Goal: Task Accomplishment & Management: Manage account settings

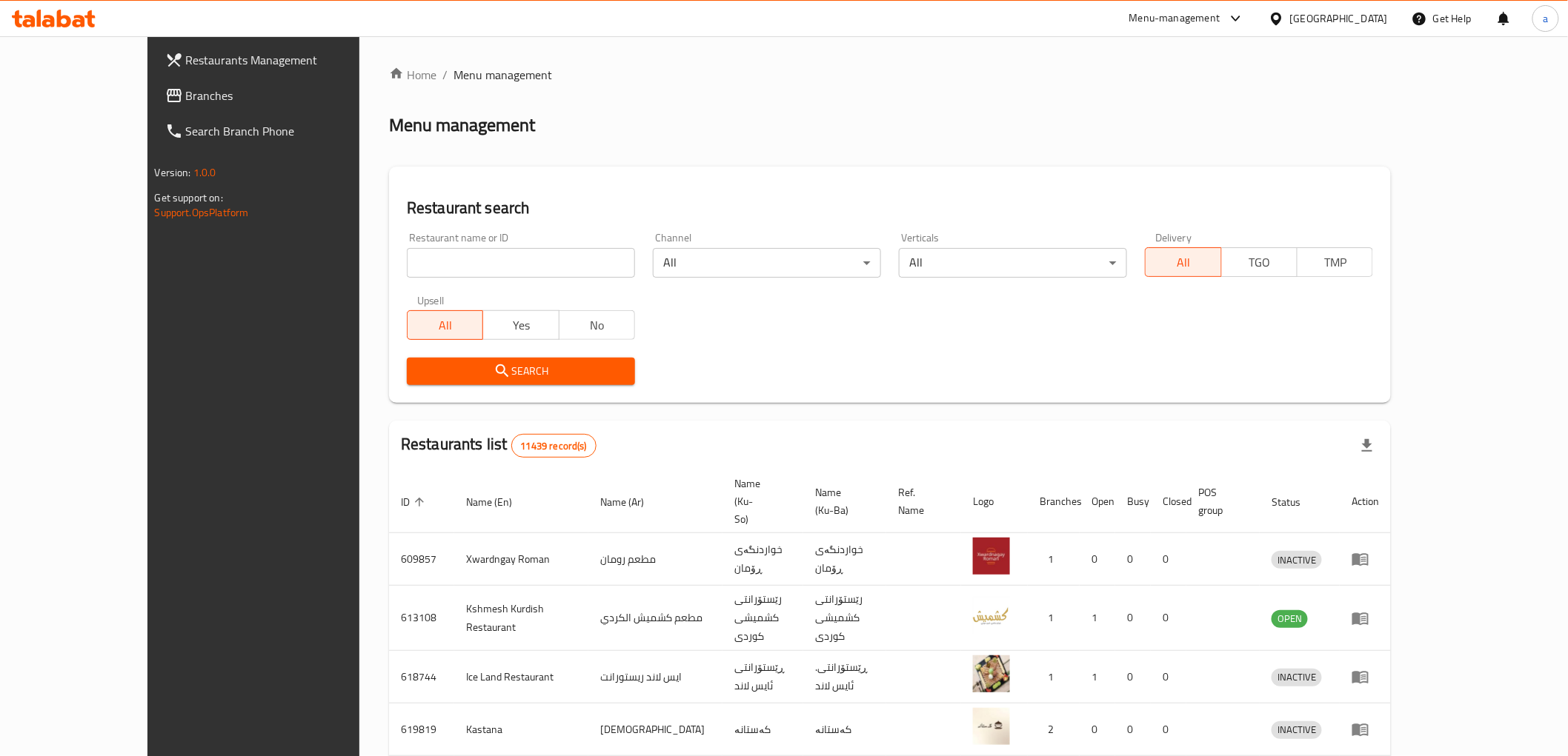
click at [212, 91] on span "Branches" at bounding box center [291, 95] width 211 height 18
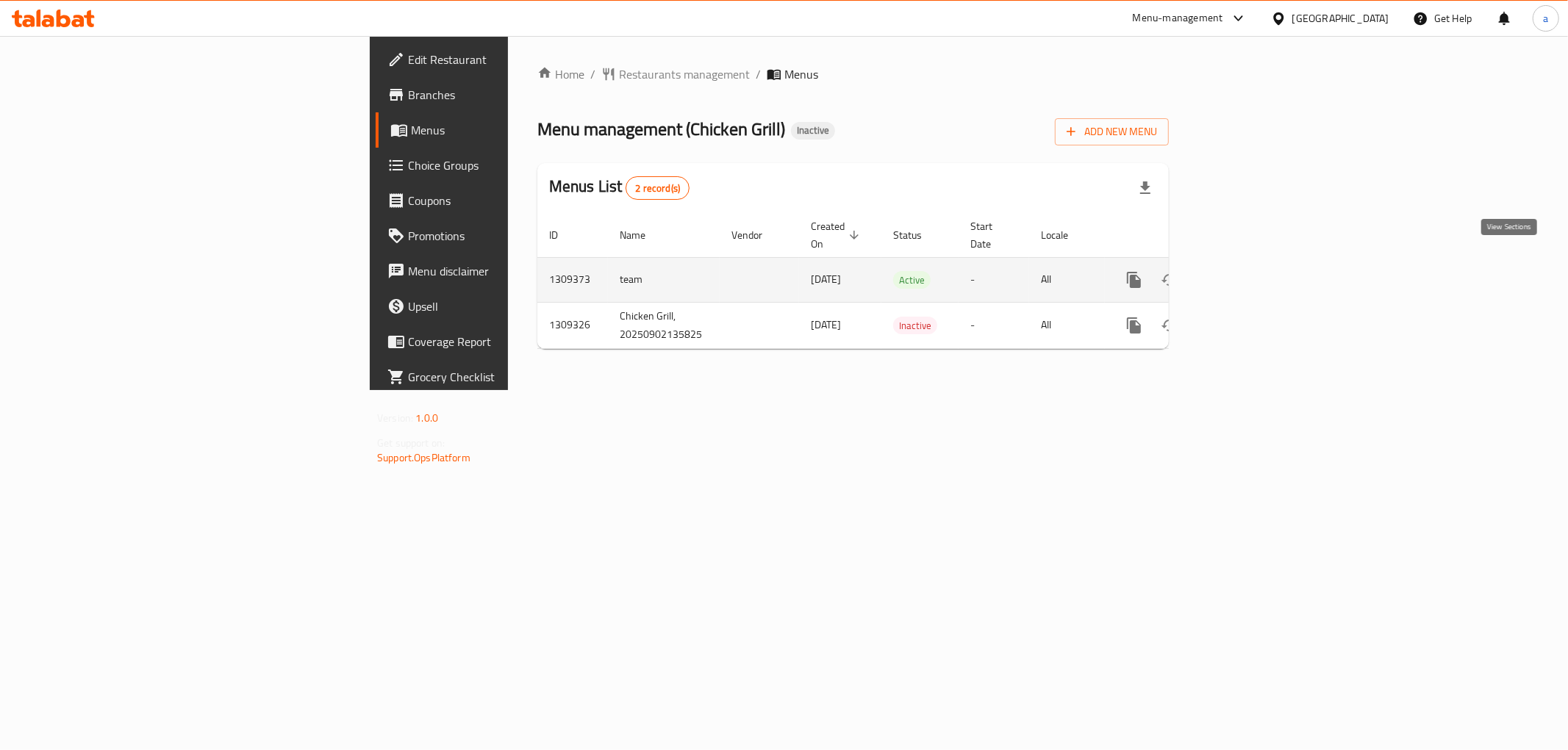
click at [1249, 271] on icon "enhanced table" at bounding box center [1240, 279] width 18 height 18
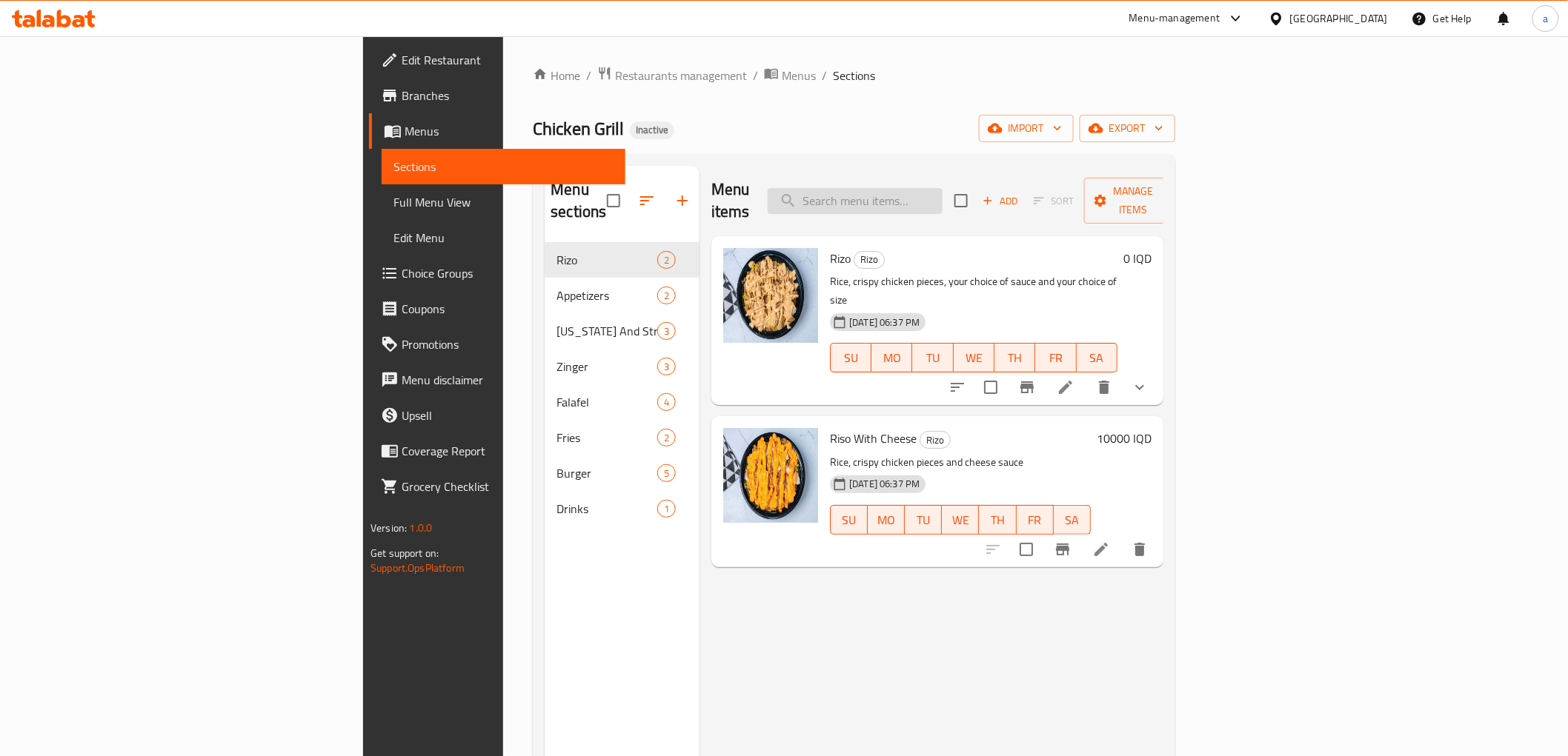
click at [943, 188] on input "search" at bounding box center [855, 201] width 175 height 26
paste input "salad"
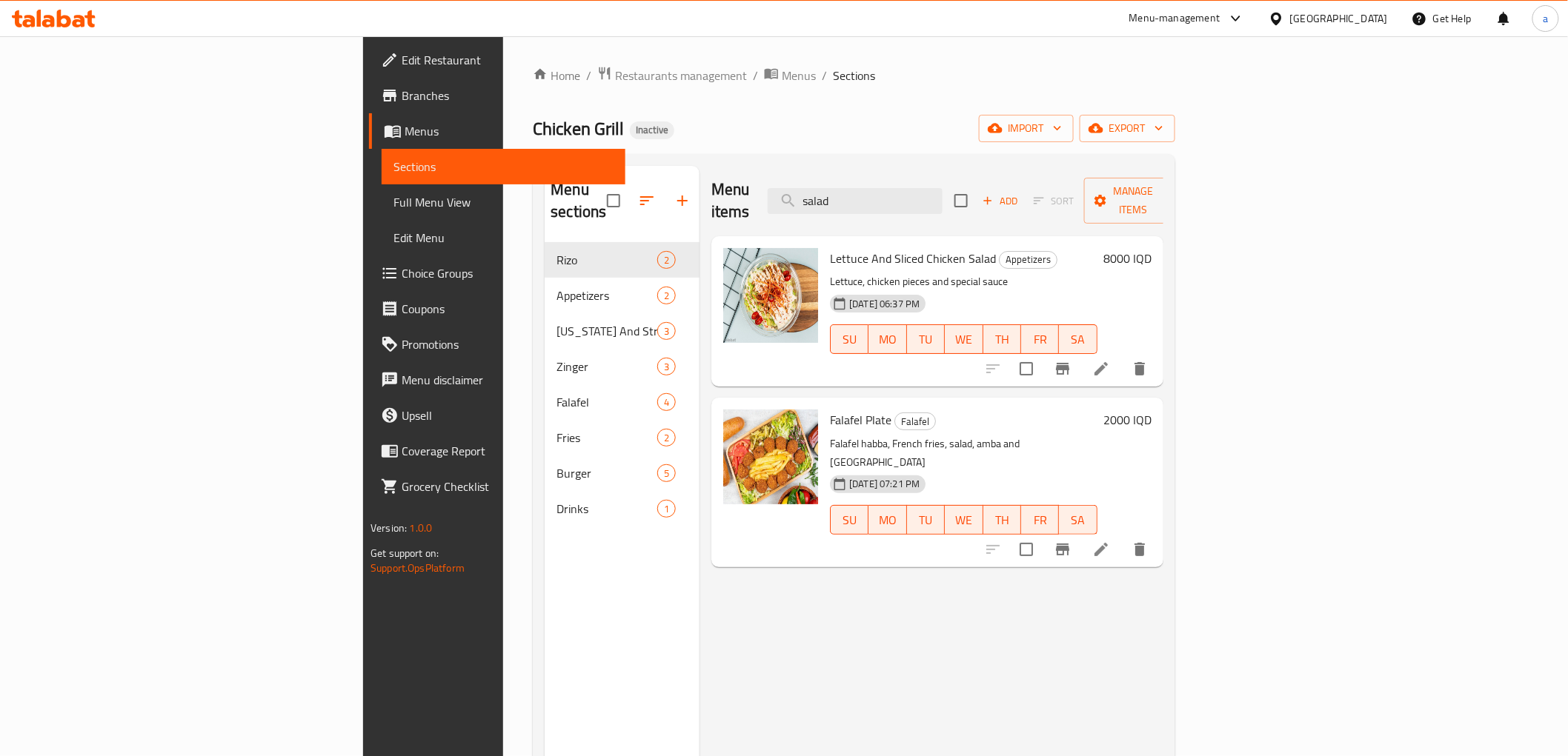
paste input "chicken"
drag, startPoint x: 1036, startPoint y: 181, endPoint x: 843, endPoint y: 190, distance: 193.2
click at [843, 190] on div "Menu items chicken Add Sort Manage items" at bounding box center [937, 201] width 452 height 70
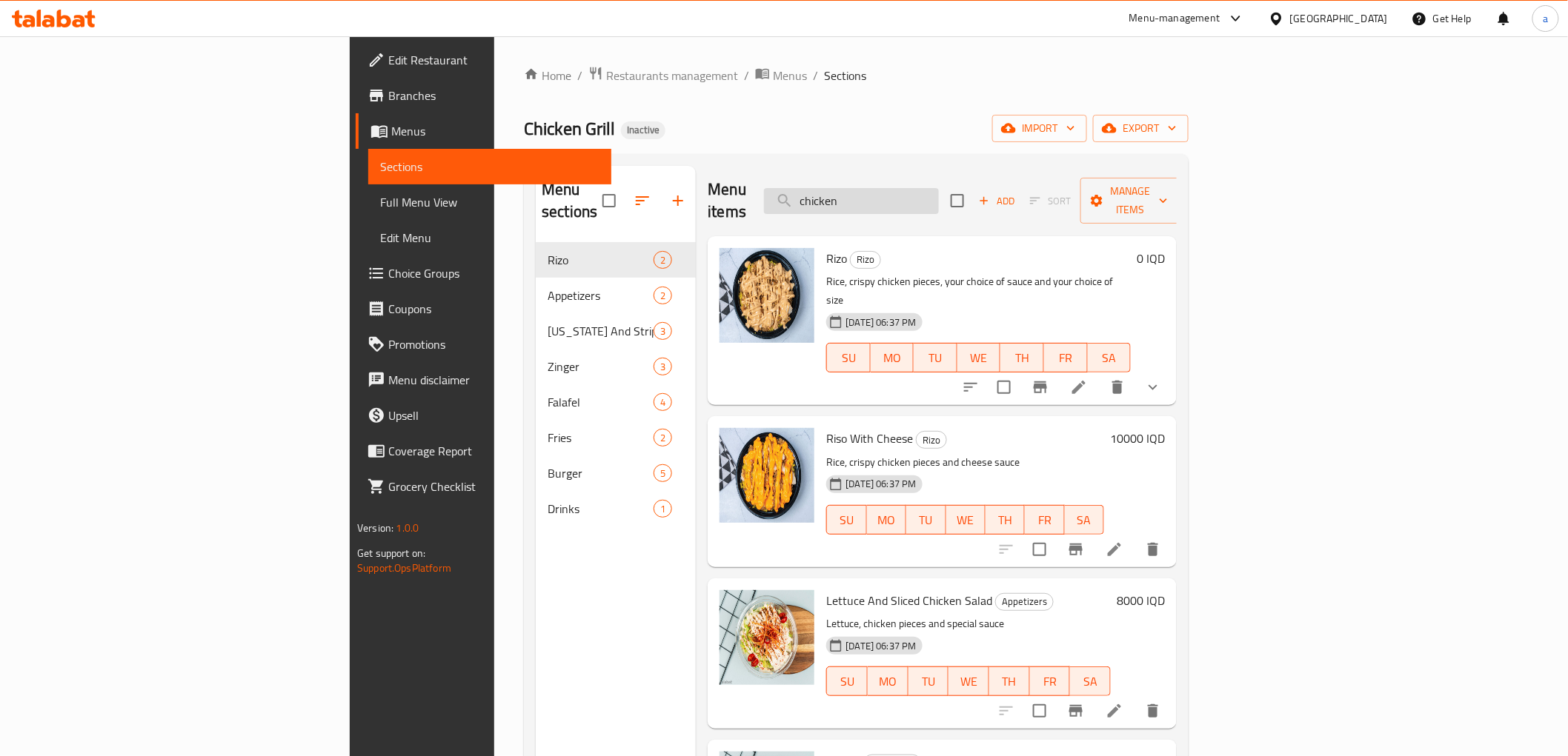
click at [939, 200] on input "chicken" at bounding box center [852, 201] width 175 height 26
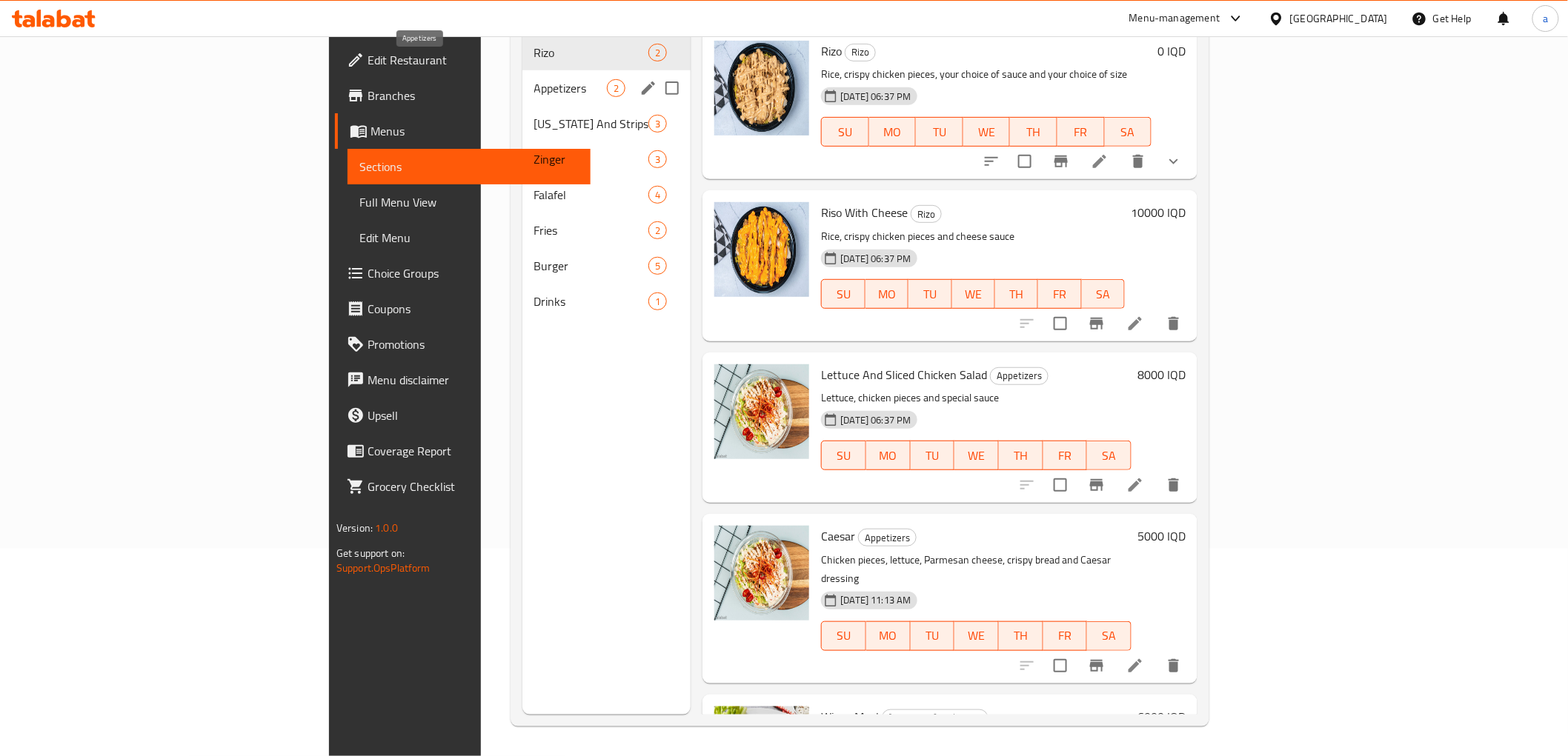
type input "chicken"
click at [535, 79] on span "Appetizers" at bounding box center [571, 87] width 73 height 18
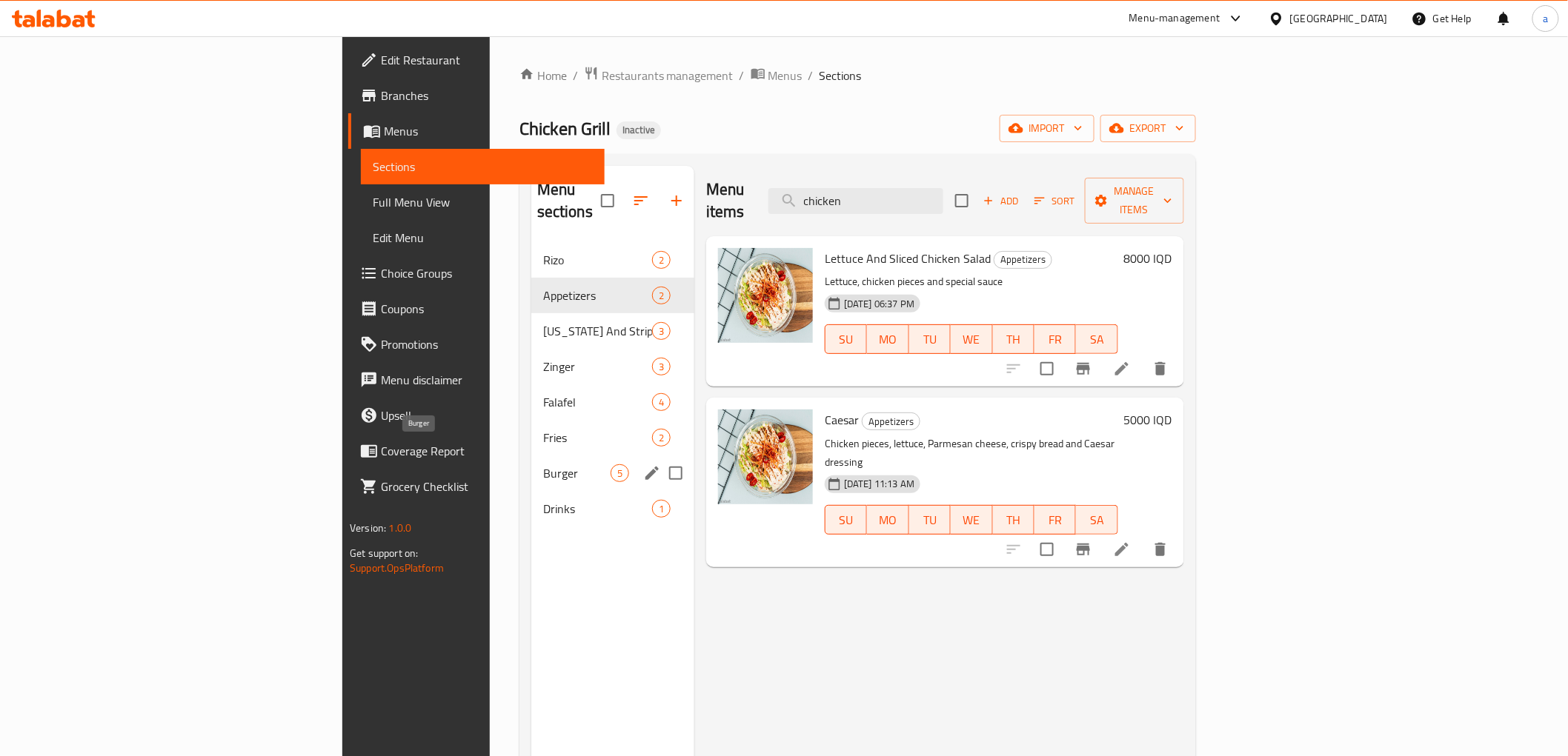
click at [543, 464] on span "Burger" at bounding box center [577, 473] width 68 height 18
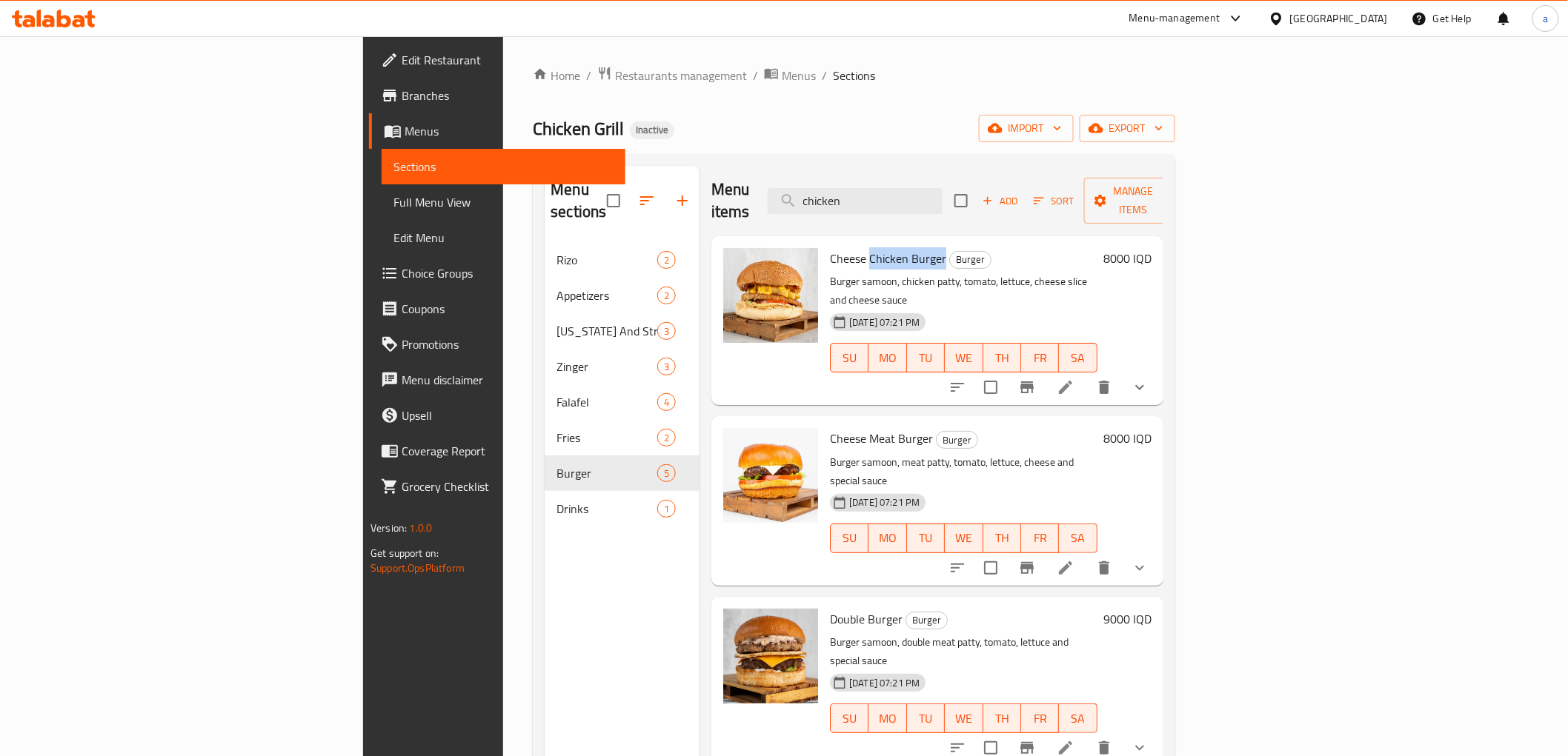
drag, startPoint x: 776, startPoint y: 240, endPoint x: 853, endPoint y: 238, distance: 77.0
click at [853, 248] on h6 "Cheese Chicken Burger Burger" at bounding box center [963, 259] width 267 height 21
copy span "Chicken Burger"
click at [1047, 111] on div "Home / Restaurants management / Menus / Sections Chicken Grill Inactive import …" at bounding box center [853, 499] width 642 height 868
click at [1021, 193] on span "Add" at bounding box center [1000, 202] width 40 height 17
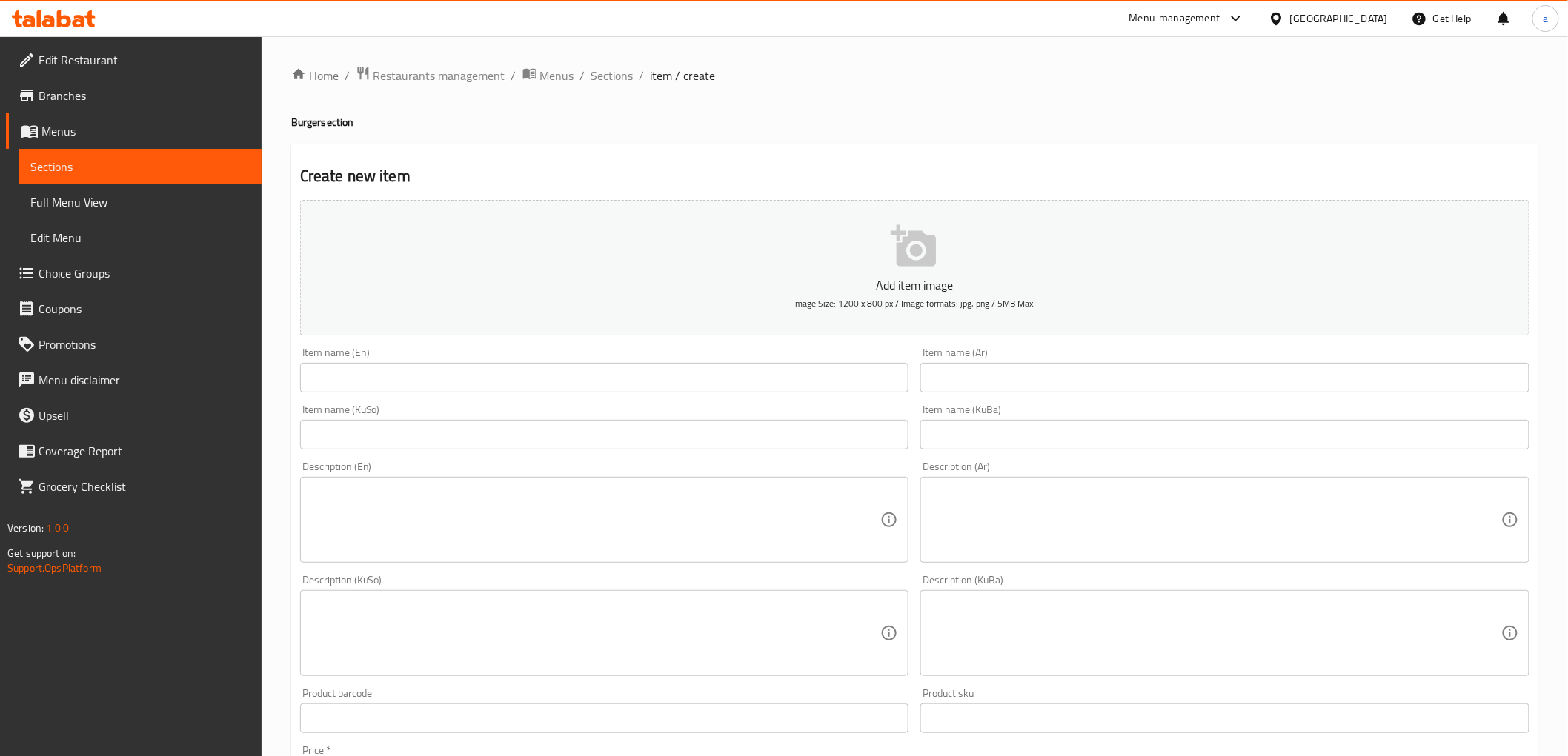
drag, startPoint x: 704, startPoint y: 360, endPoint x: 701, endPoint y: 378, distance: 18.2
click at [702, 374] on div "Item name (En) Item name (En)" at bounding box center [604, 370] width 609 height 46
click at [699, 387] on input "text" at bounding box center [604, 378] width 609 height 29
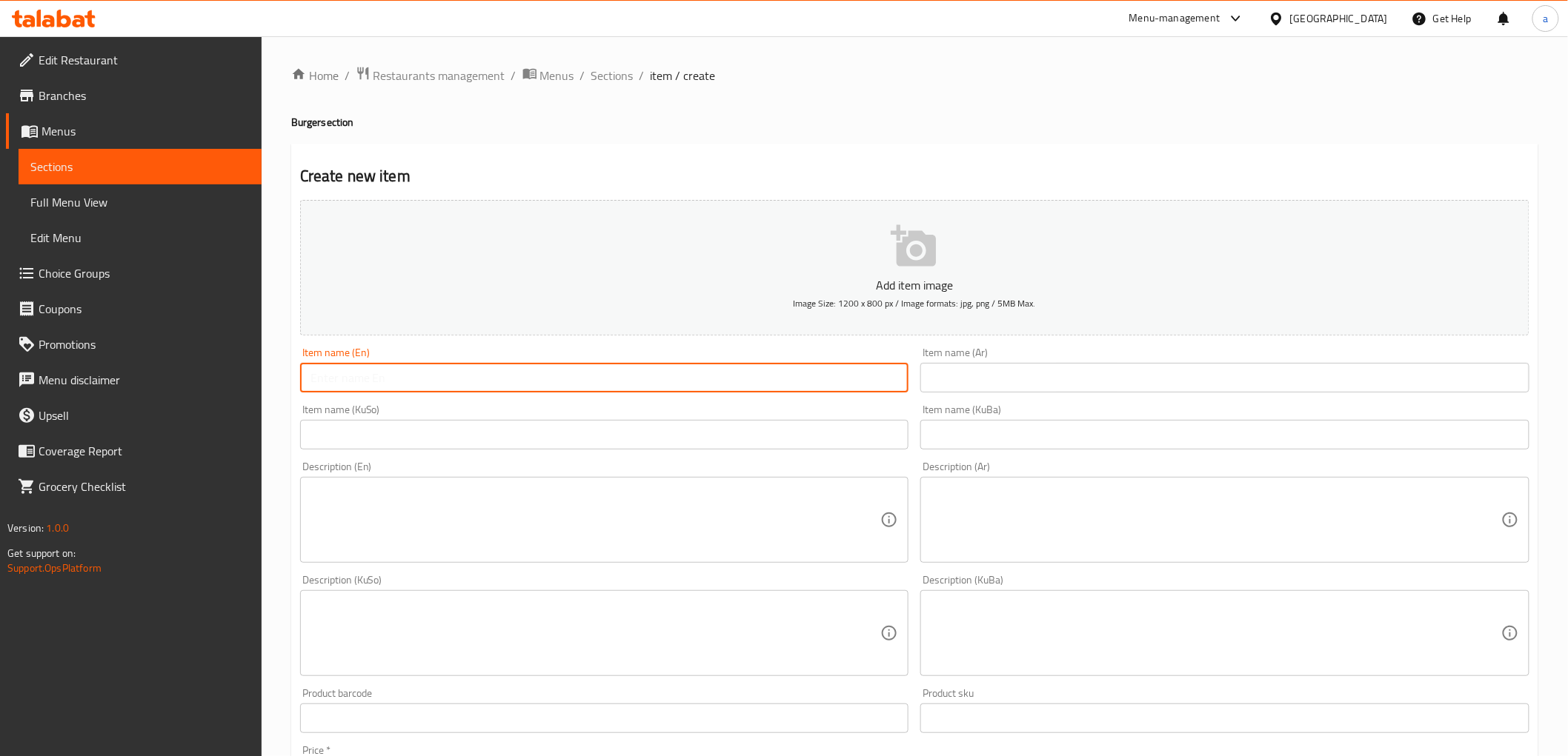
paste input "Chicken Burger"
drag, startPoint x: 604, startPoint y: 385, endPoint x: 225, endPoint y: 379, distance: 379.0
click at [225, 379] on div "Edit Restaurant Branches Menus Sections Full Menu View Edit Menu Choice Groups …" at bounding box center [784, 627] width 1568 height 1181
paste input "text"
type input "Chicken Burger"
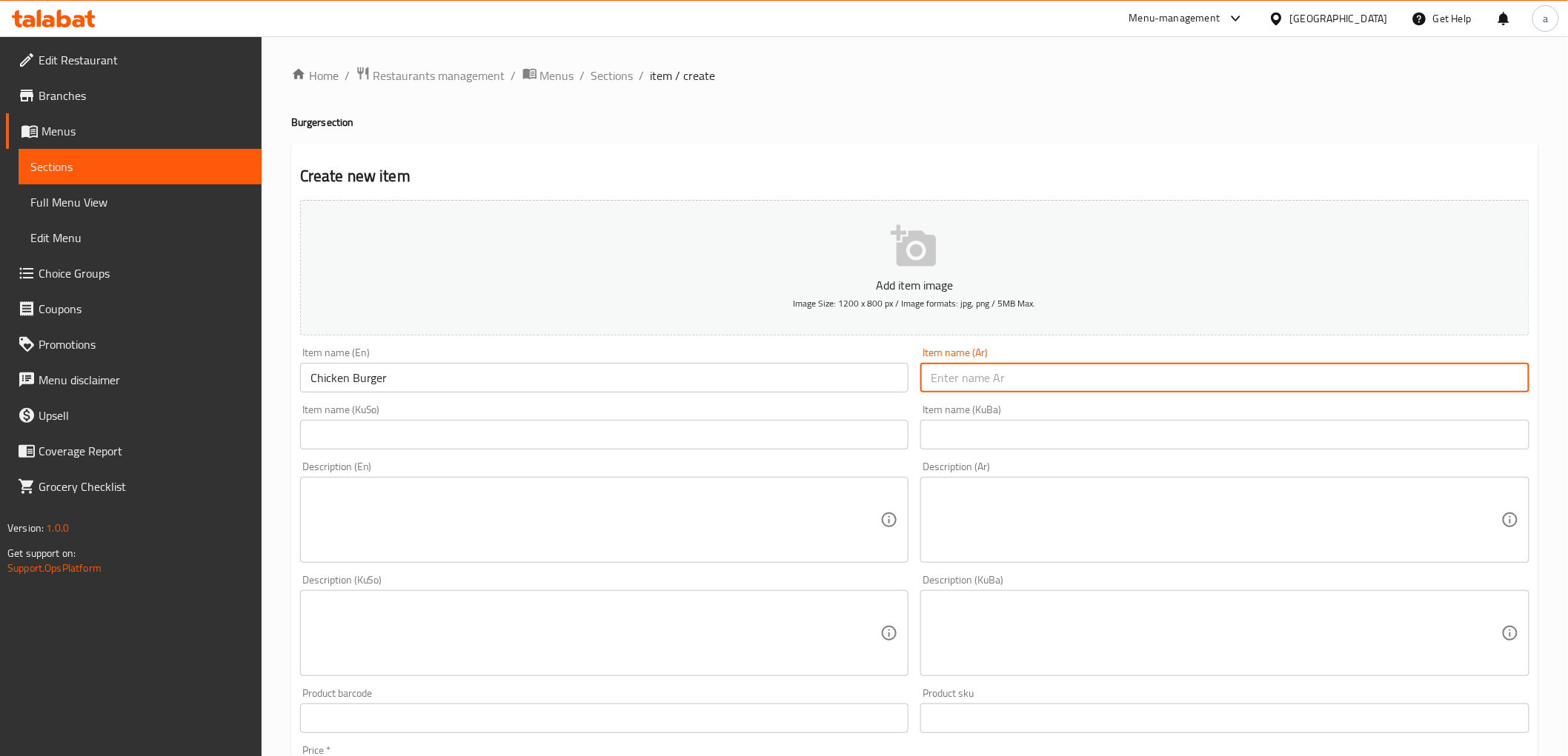
click at [1030, 378] on input "text" at bounding box center [1225, 378] width 609 height 29
paste input "برجر دجاج"
drag, startPoint x: 997, startPoint y: 379, endPoint x: 954, endPoint y: 386, distance: 43.6
click at [954, 386] on input "برجر دجاج" at bounding box center [1225, 378] width 609 height 29
paste input "text"
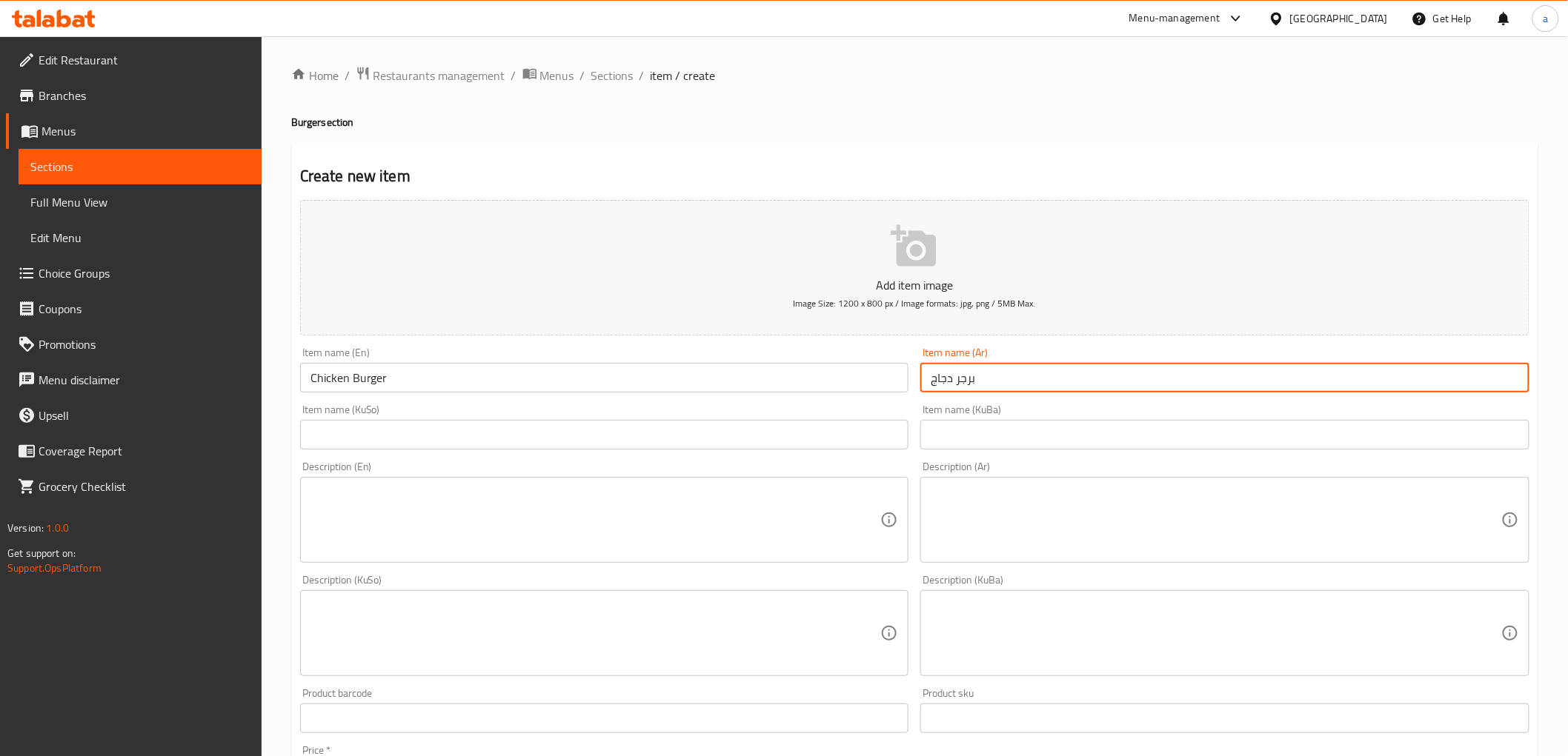
drag, startPoint x: 986, startPoint y: 388, endPoint x: 905, endPoint y: 398, distance: 81.6
click at [905, 398] on div "Add item image Image Size: 1200 x 800 px / Image formats: jpg, png / 5MB Max. I…" at bounding box center [914, 598] width 1242 height 809
type input "برجر دجاج"
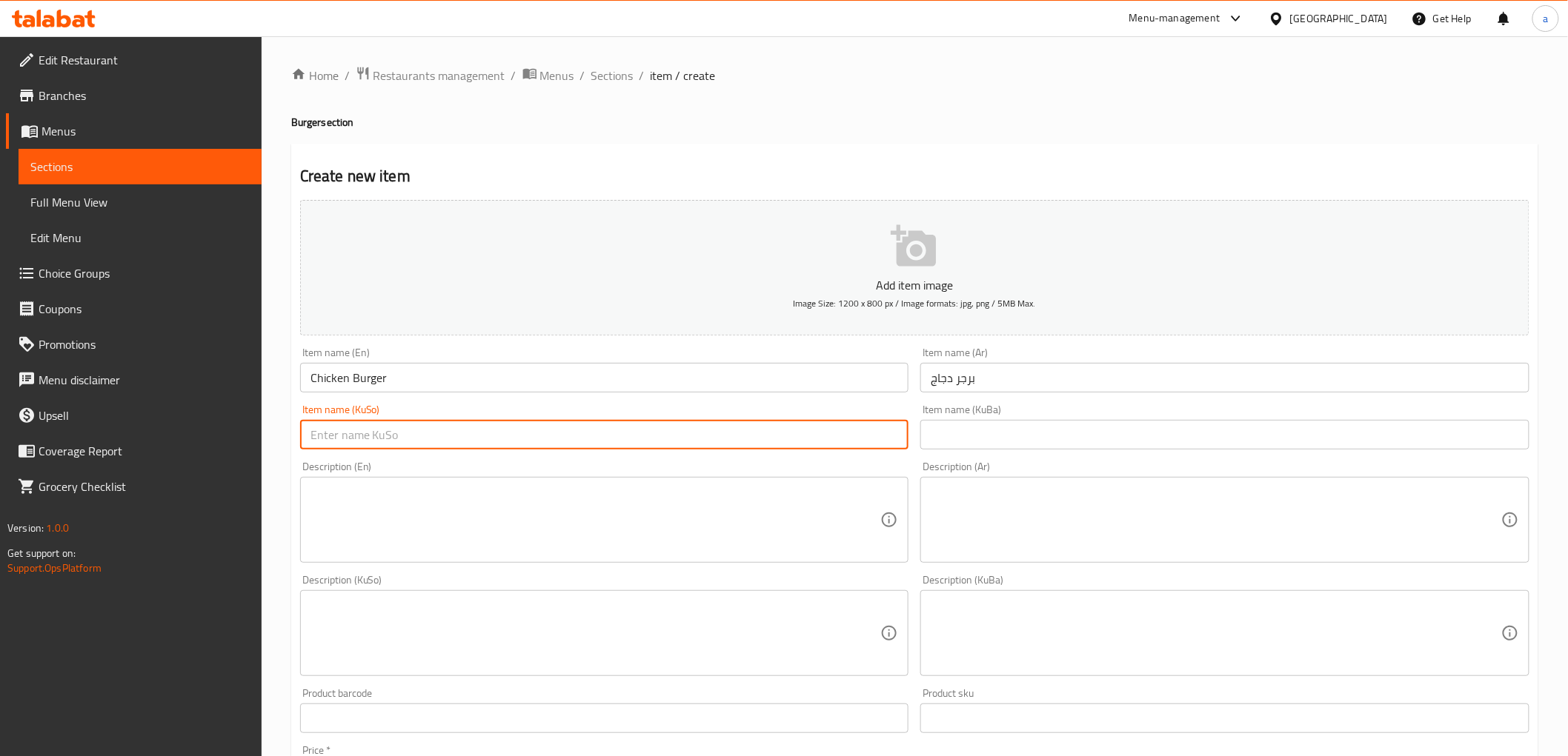
click at [788, 430] on input "text" at bounding box center [604, 435] width 609 height 29
paste input "بەرگری مریشک"
drag, startPoint x: 418, startPoint y: 436, endPoint x: 337, endPoint y: 440, distance: 81.1
click at [337, 440] on input "بەرگری مریشک" at bounding box center [604, 435] width 609 height 29
paste input "text"
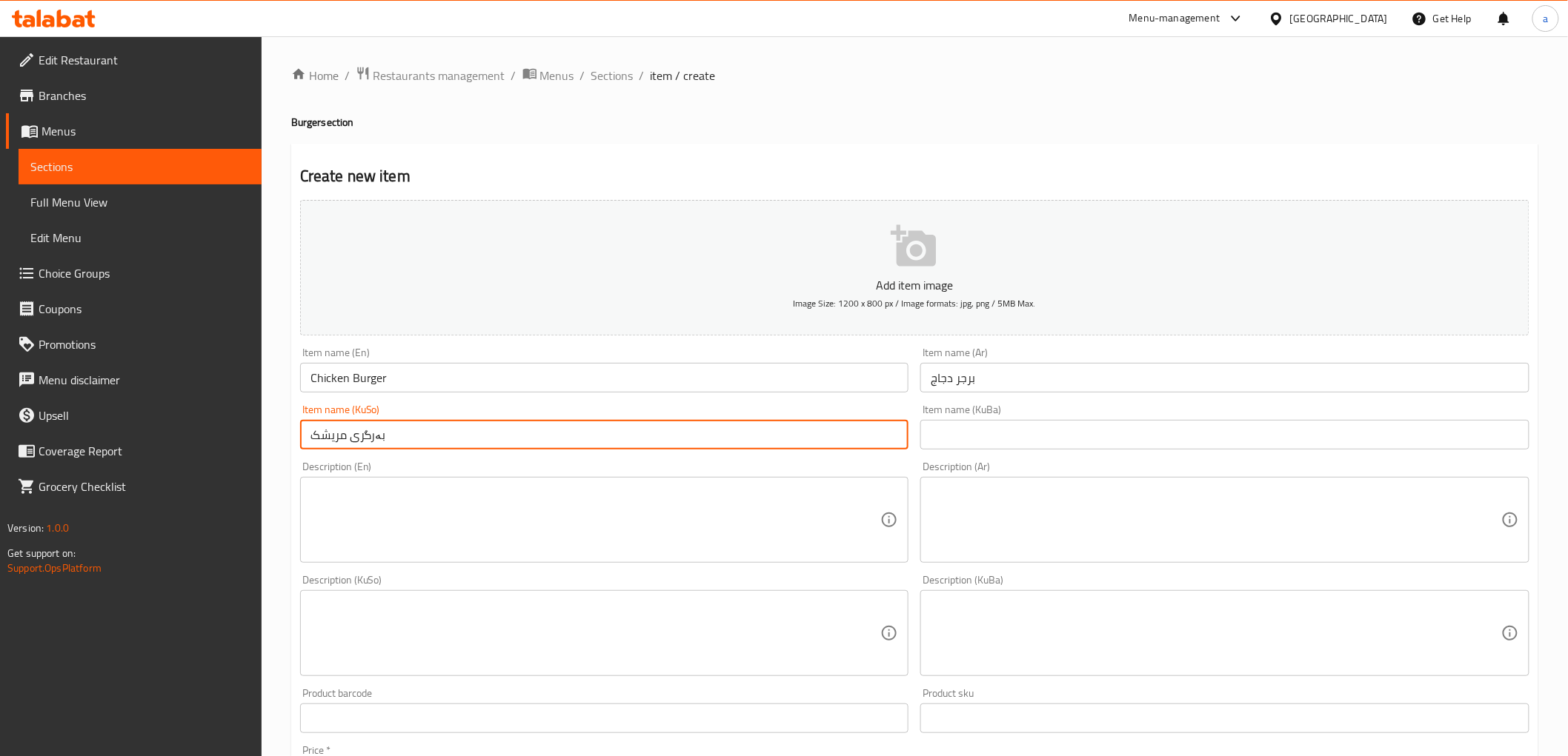
type input "بەرگری مریشک"
click at [938, 435] on input "text" at bounding box center [1225, 435] width 609 height 29
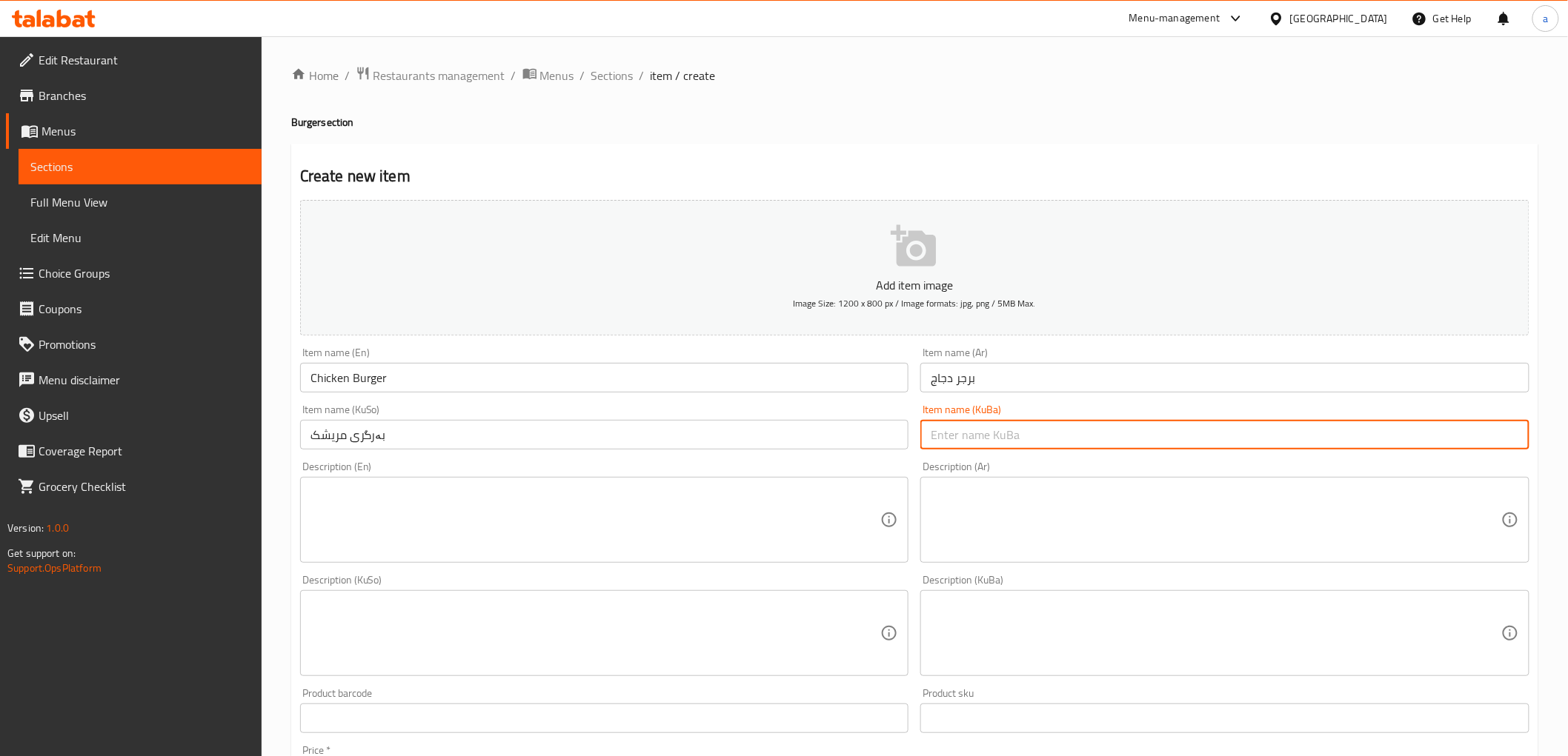
paste input "بەرگری مریشک"
drag, startPoint x: 997, startPoint y: 434, endPoint x: 846, endPoint y: 438, distance: 151.1
click at [846, 438] on div "Add item image Image Size: 1200 x 800 px / Image formats: jpg, png / 5MB Max. I…" at bounding box center [914, 598] width 1242 height 809
click at [1039, 431] on input "بەرگری مریشک" at bounding box center [1225, 435] width 609 height 29
type input "بەرگری مریشک"
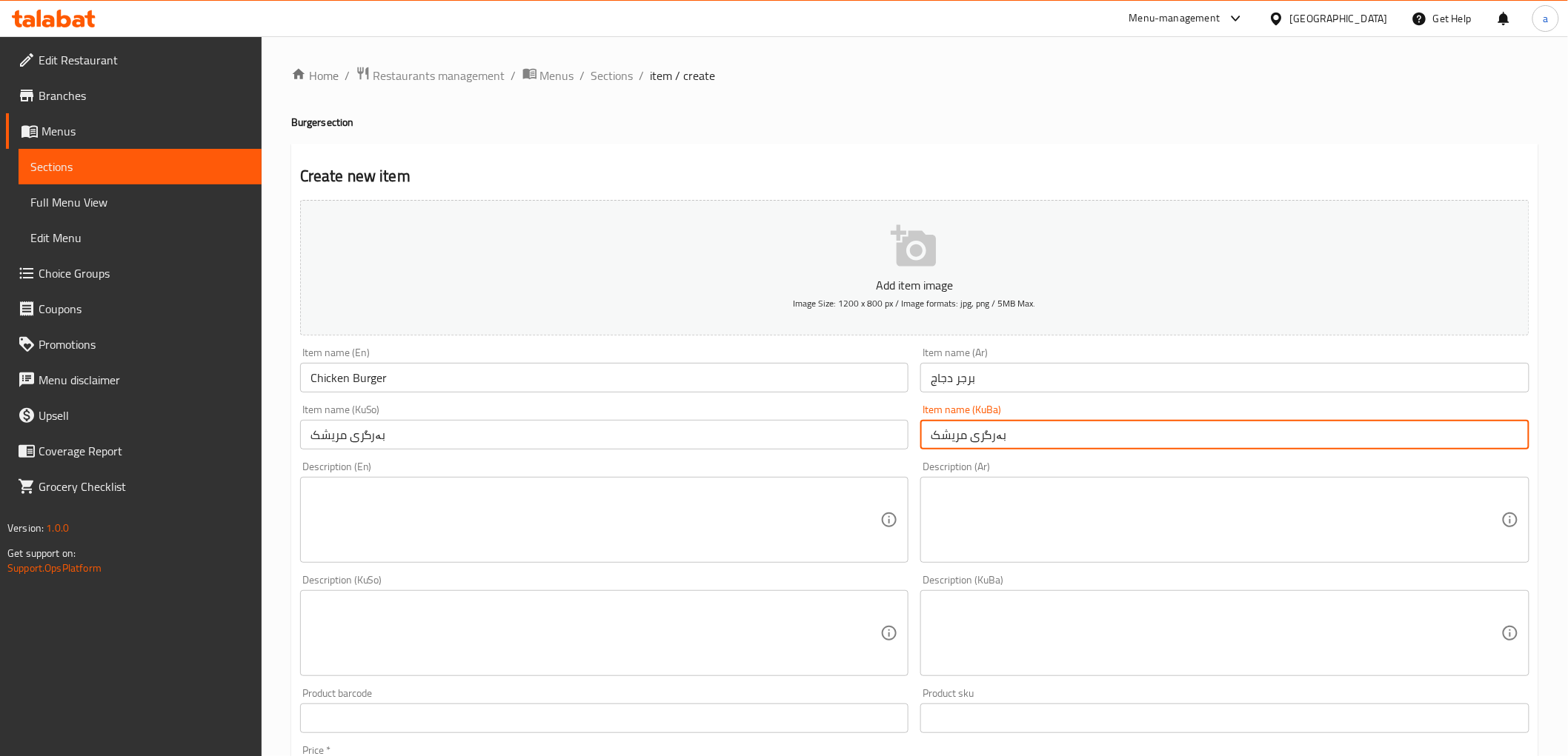
click at [793, 486] on textarea at bounding box center [596, 520] width 571 height 70
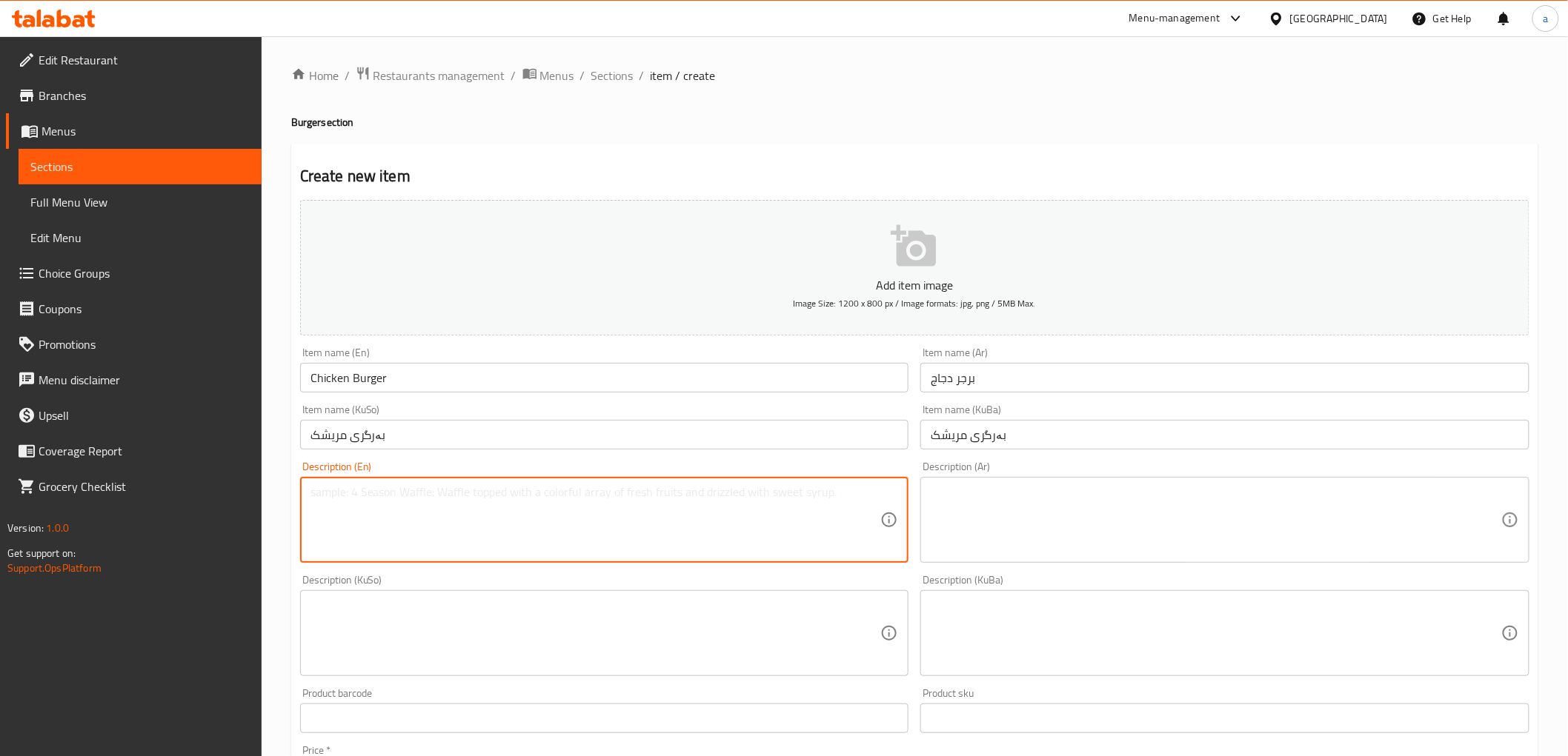
paste textarea "صمون البرغر, شريحة دجاج, طماطم, خس"
type textarea "صمون البرغر, شريحة دجاج, طماطم, خس"
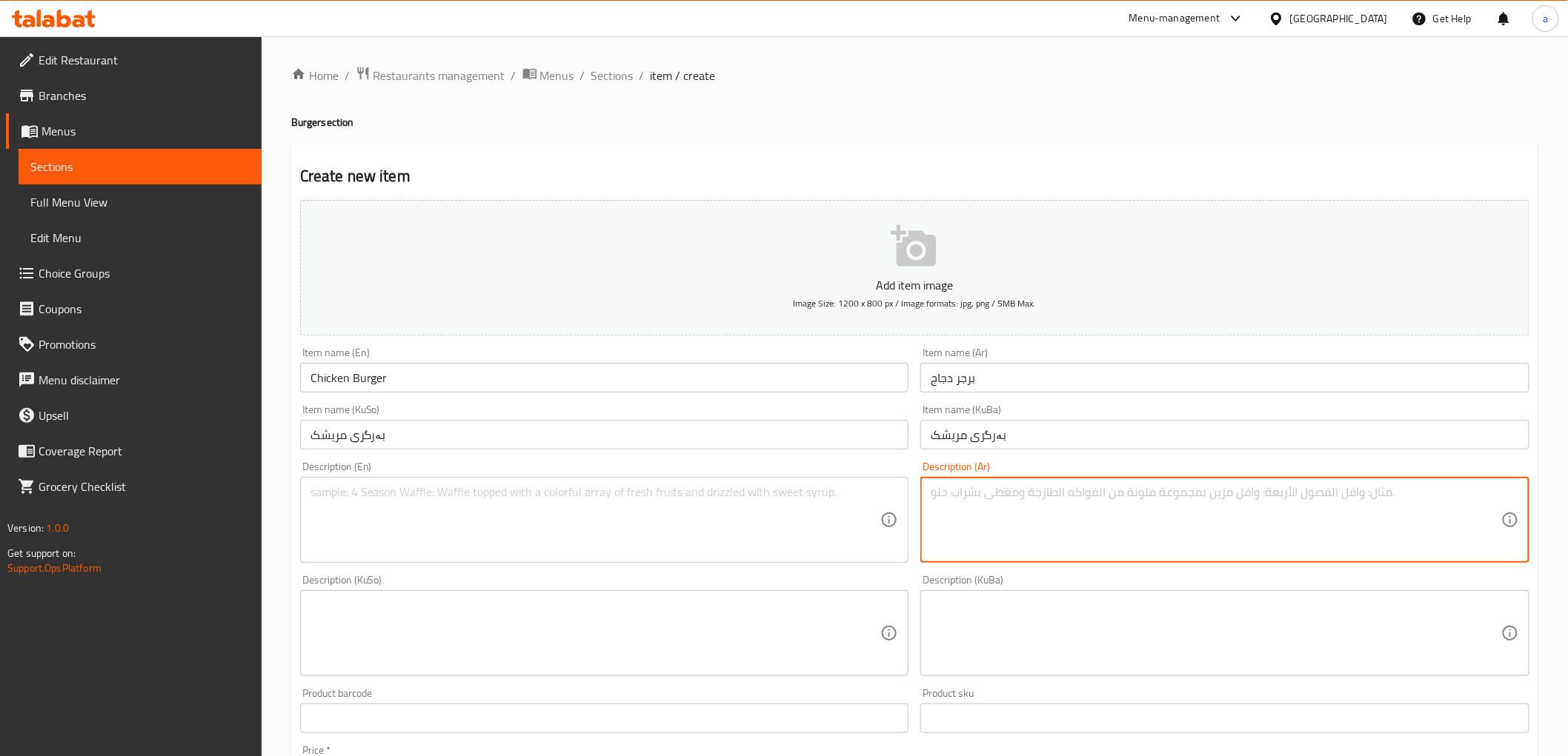
drag, startPoint x: 964, startPoint y: 543, endPoint x: 953, endPoint y: 527, distance: 19.4
click at [960, 542] on textarea at bounding box center [1216, 520] width 571 height 70
paste textarea "Burger samoon, chicken patty, tomato and lettuce"
type textarea "Burger samoon, chicken patty, tomato and lettuce"
click at [812, 514] on textarea at bounding box center [596, 520] width 571 height 70
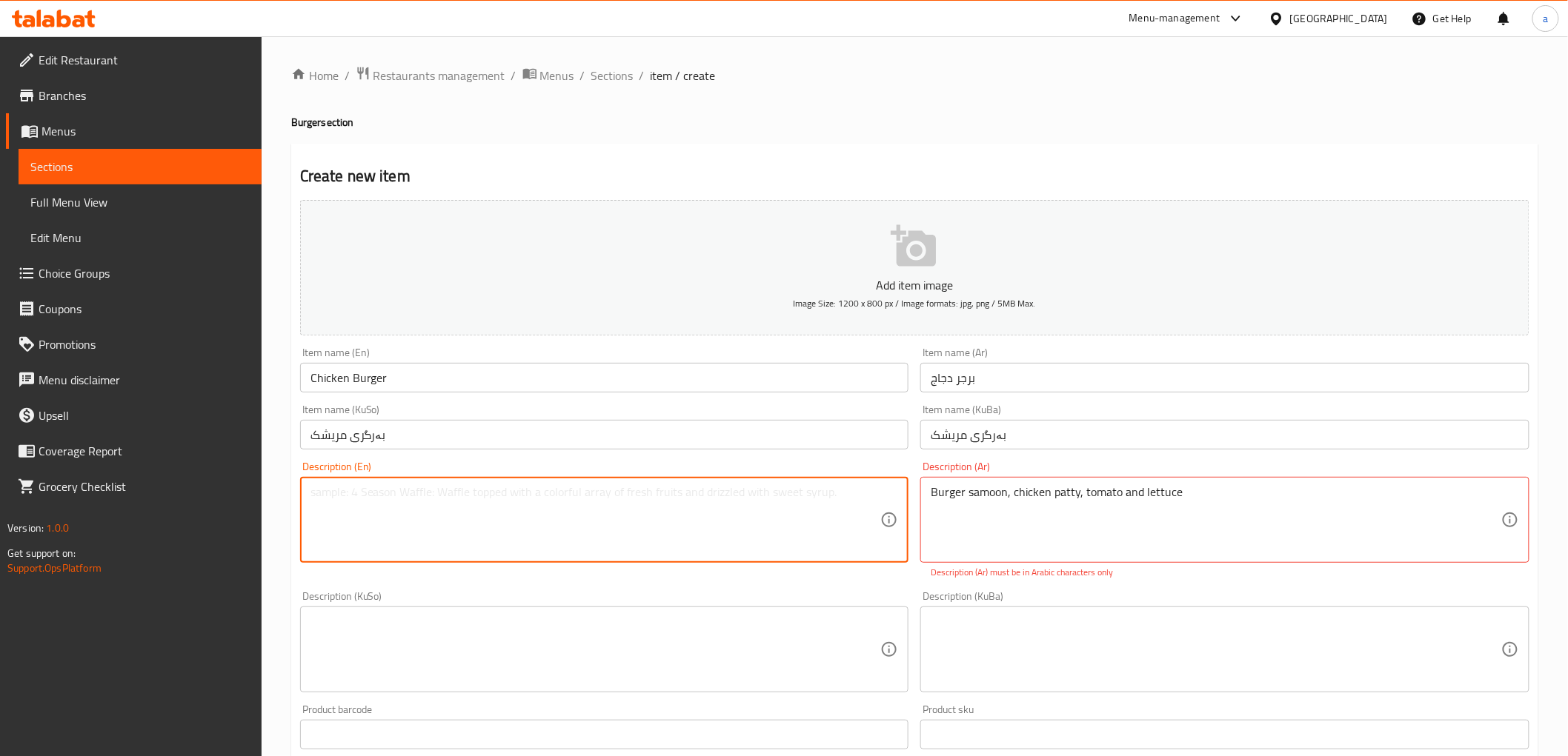
paste textarea "Burger samoon, chicken patty, tomato and lettuce"
type textarea "Burger samoon, chicken patty, tomato and lettuce"
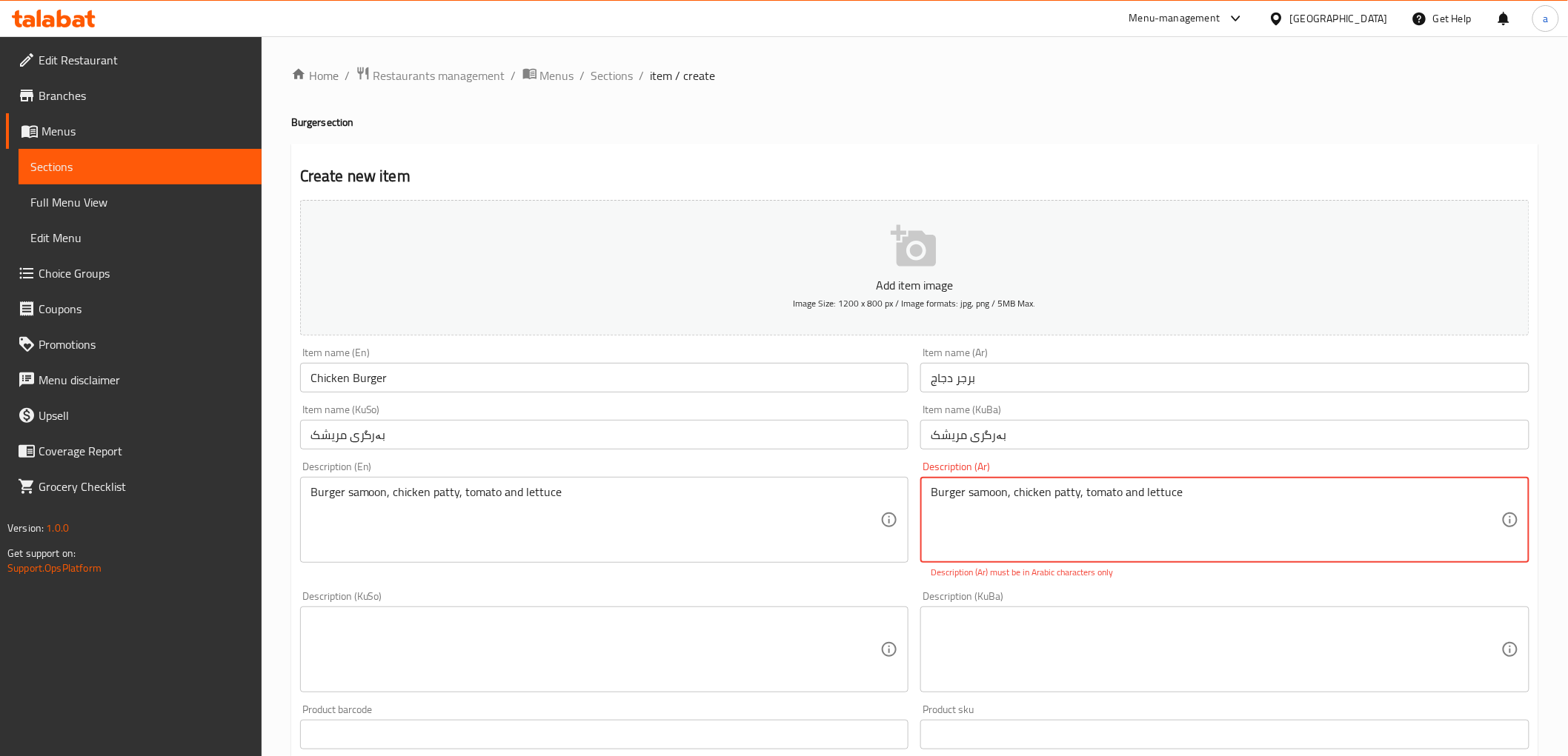
paste textarea "صمون برجر، شريحة دجاج، طماطم وخس"
type textarea "صمون برجر، شريحة دجاج، طماطم وخس"
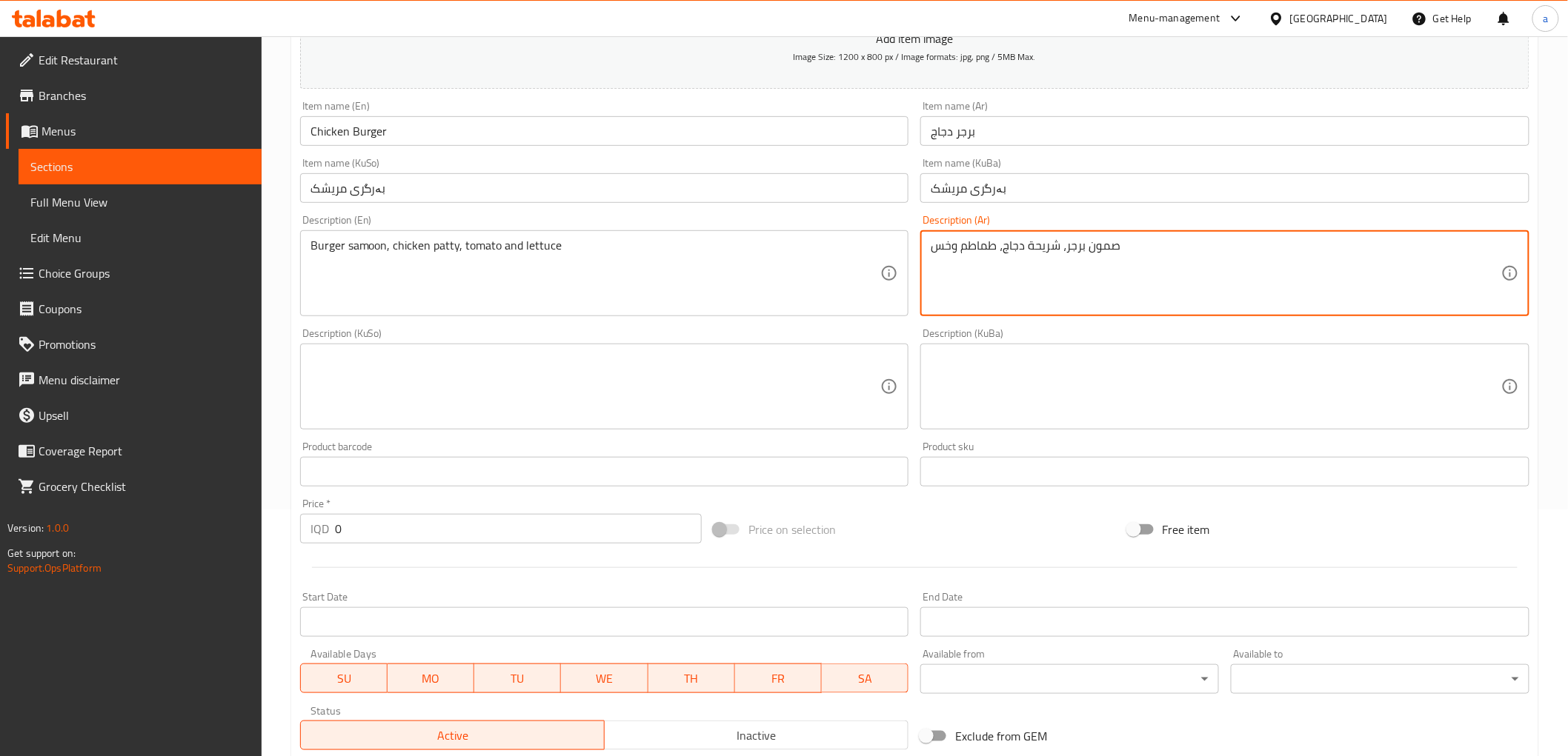
click at [820, 412] on textarea at bounding box center [596, 387] width 571 height 70
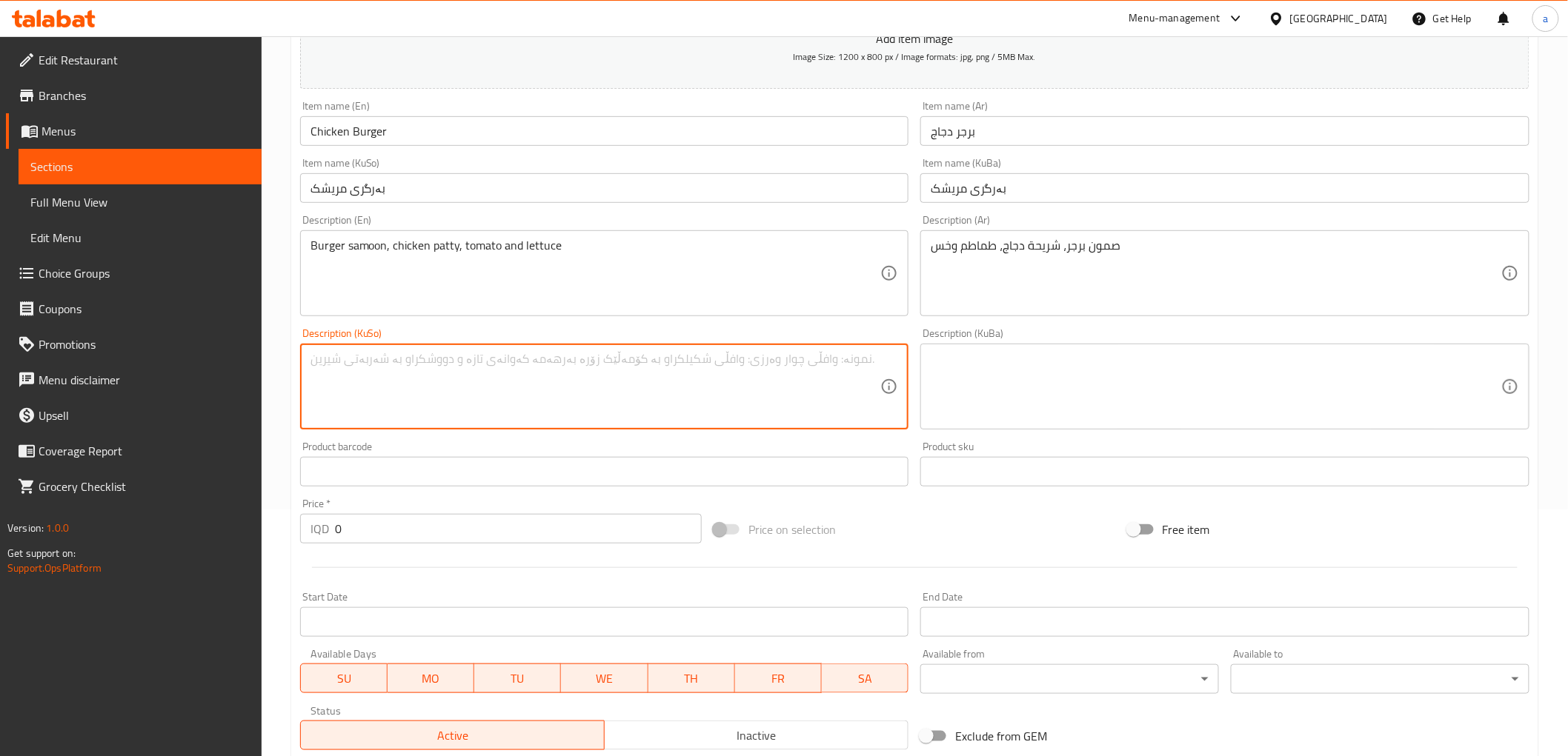
paste textarea "سەموونی بەرگر، پارچەی مریشک، تەماتە و کاهوو"
type textarea "سەموونی بەرگر، پارچەی مریشک، تەماتە و کاهوو"
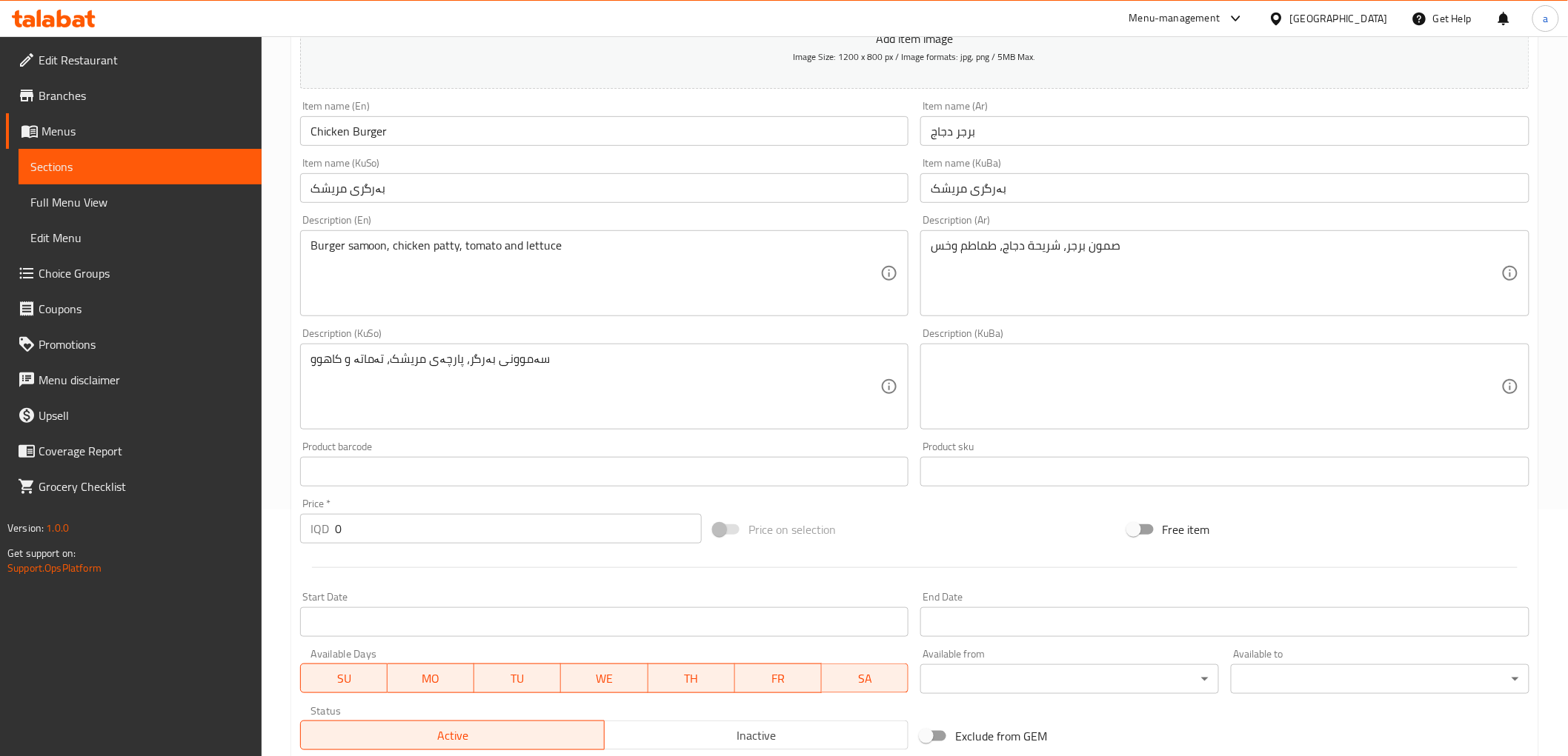
click at [1131, 427] on div "Description (KuBa)" at bounding box center [1225, 386] width 609 height 86
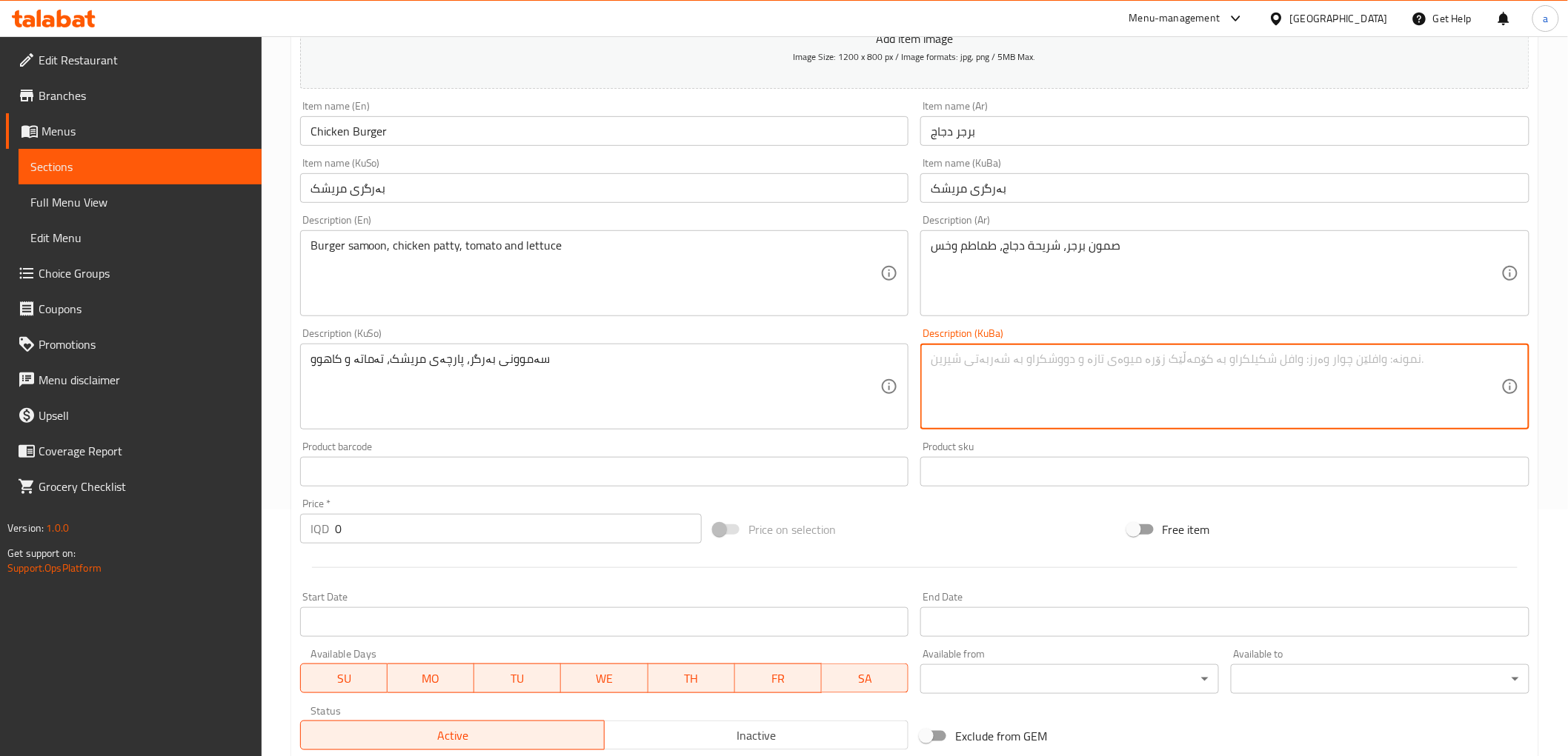
paste textarea "سەموونی بەرگر، پارچەی مریشک، تەماتە و کاهوو"
type textarea "سەموونی بەرگر، پارچەی مریشک، تەماتە و کاهوو"
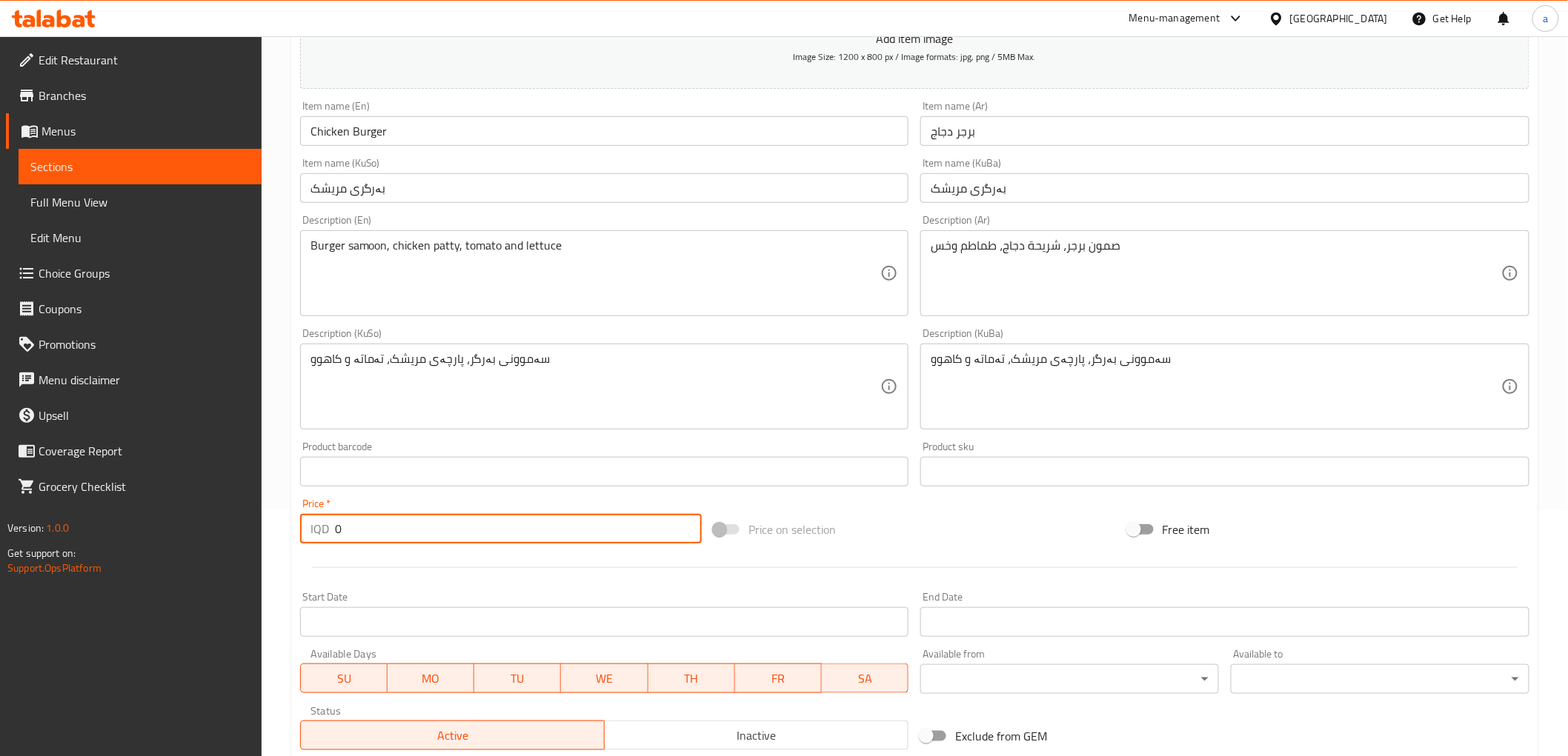
drag, startPoint x: 427, startPoint y: 529, endPoint x: 220, endPoint y: 508, distance: 208.1
click at [220, 508] on div "Edit Restaurant Branches Menus Sections Full Menu View Edit Menu Choice Groups …" at bounding box center [784, 380] width 1568 height 1181
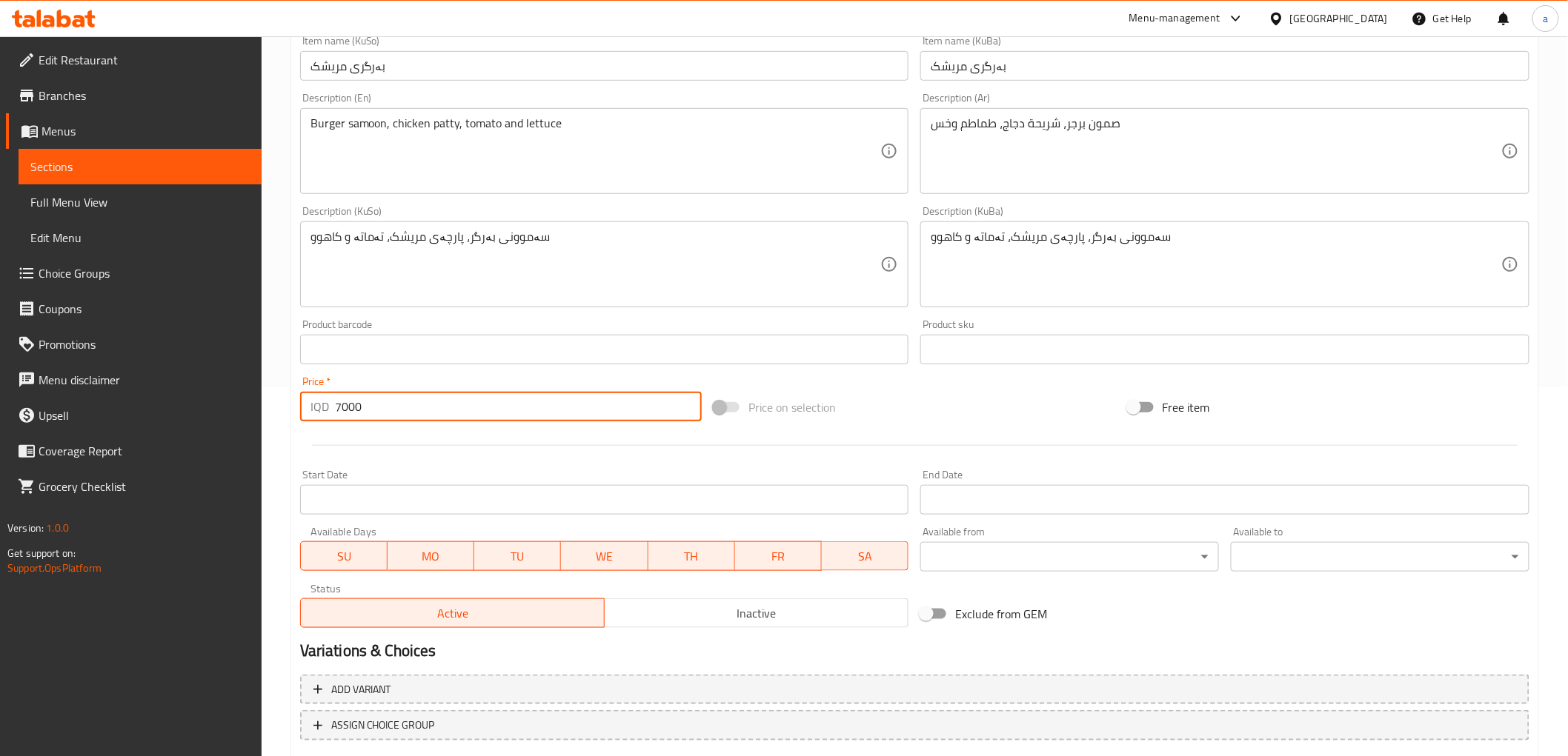
scroll to position [457, 0]
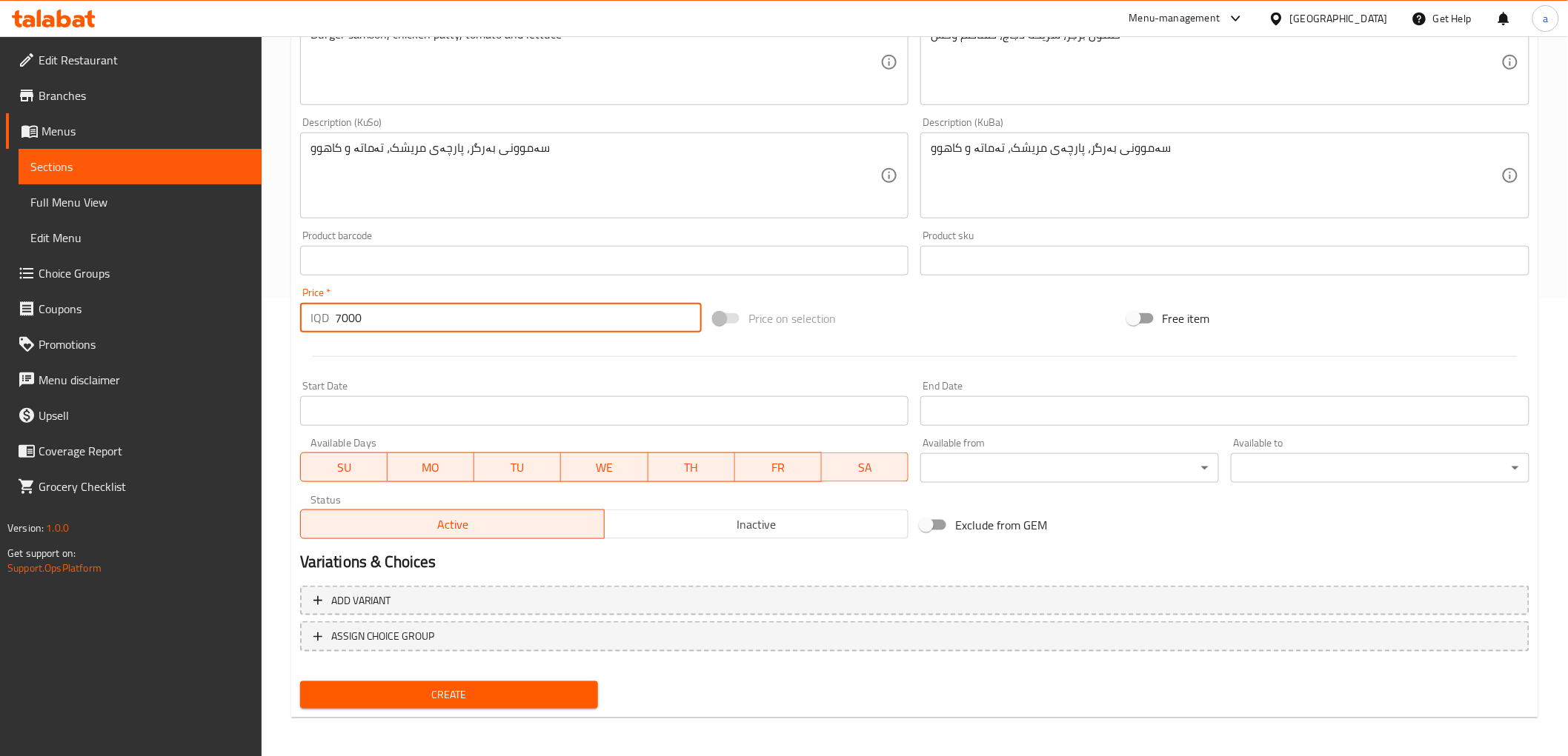
type input "7000"
click at [490, 686] on span "Create" at bounding box center [449, 694] width 275 height 18
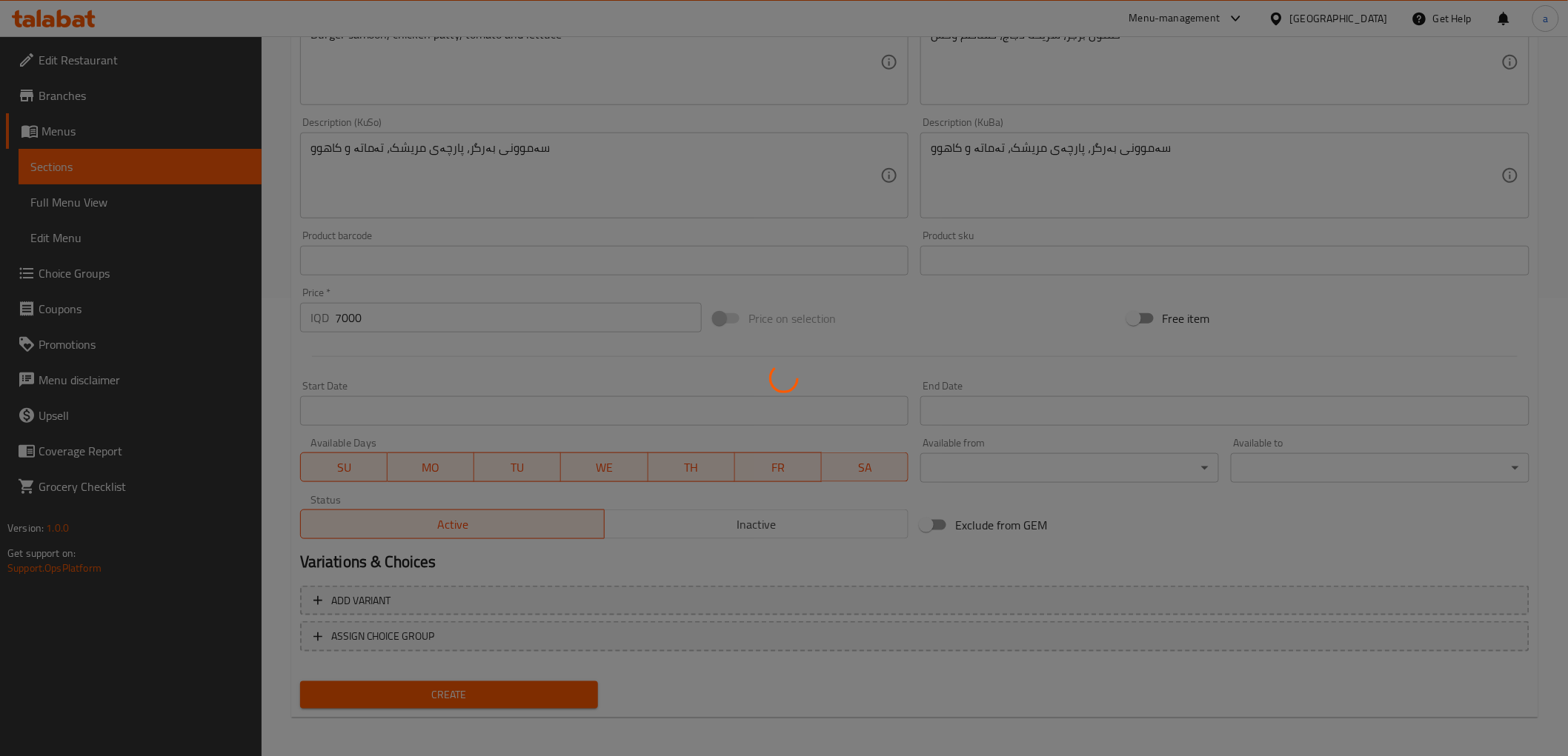
type input "0"
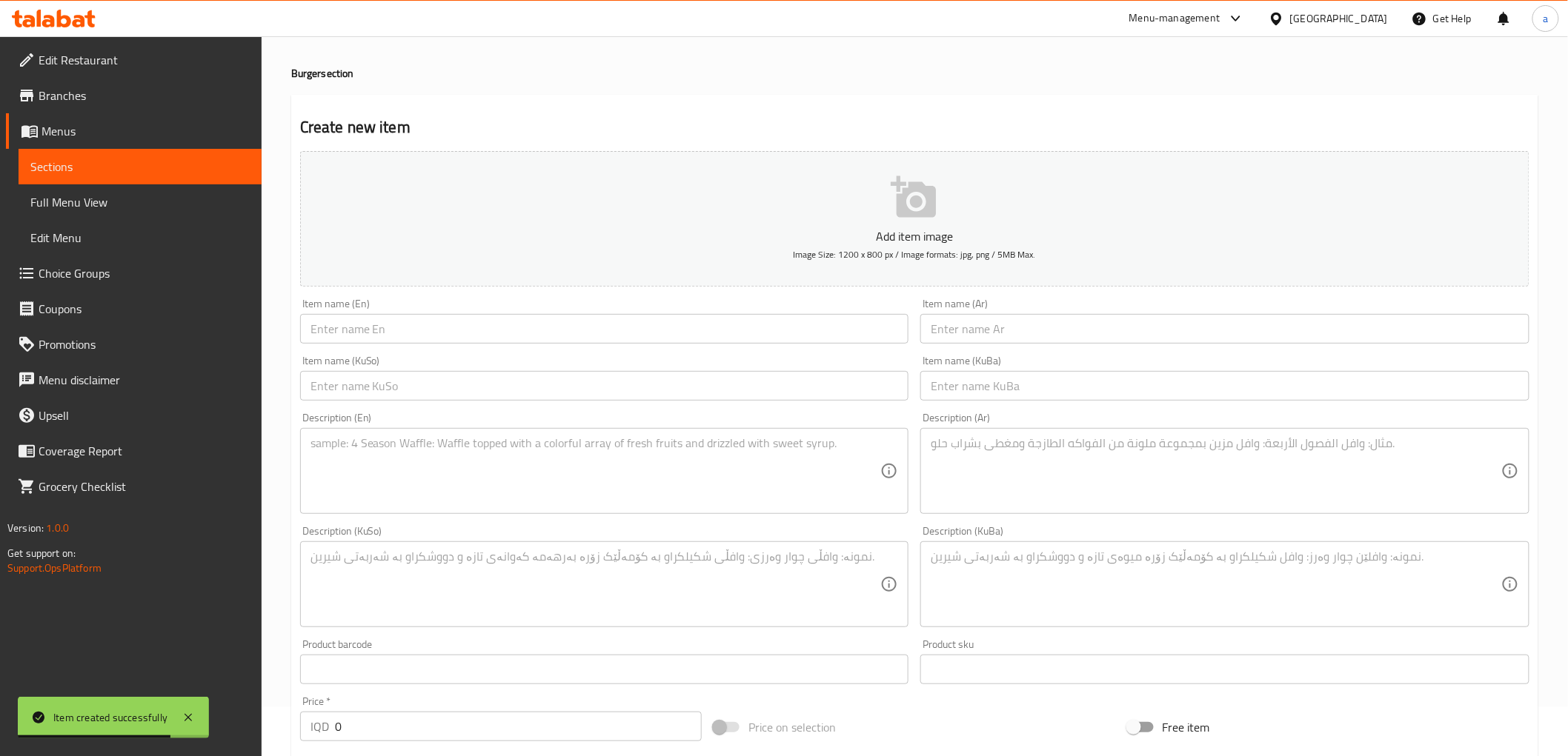
scroll to position [0, 0]
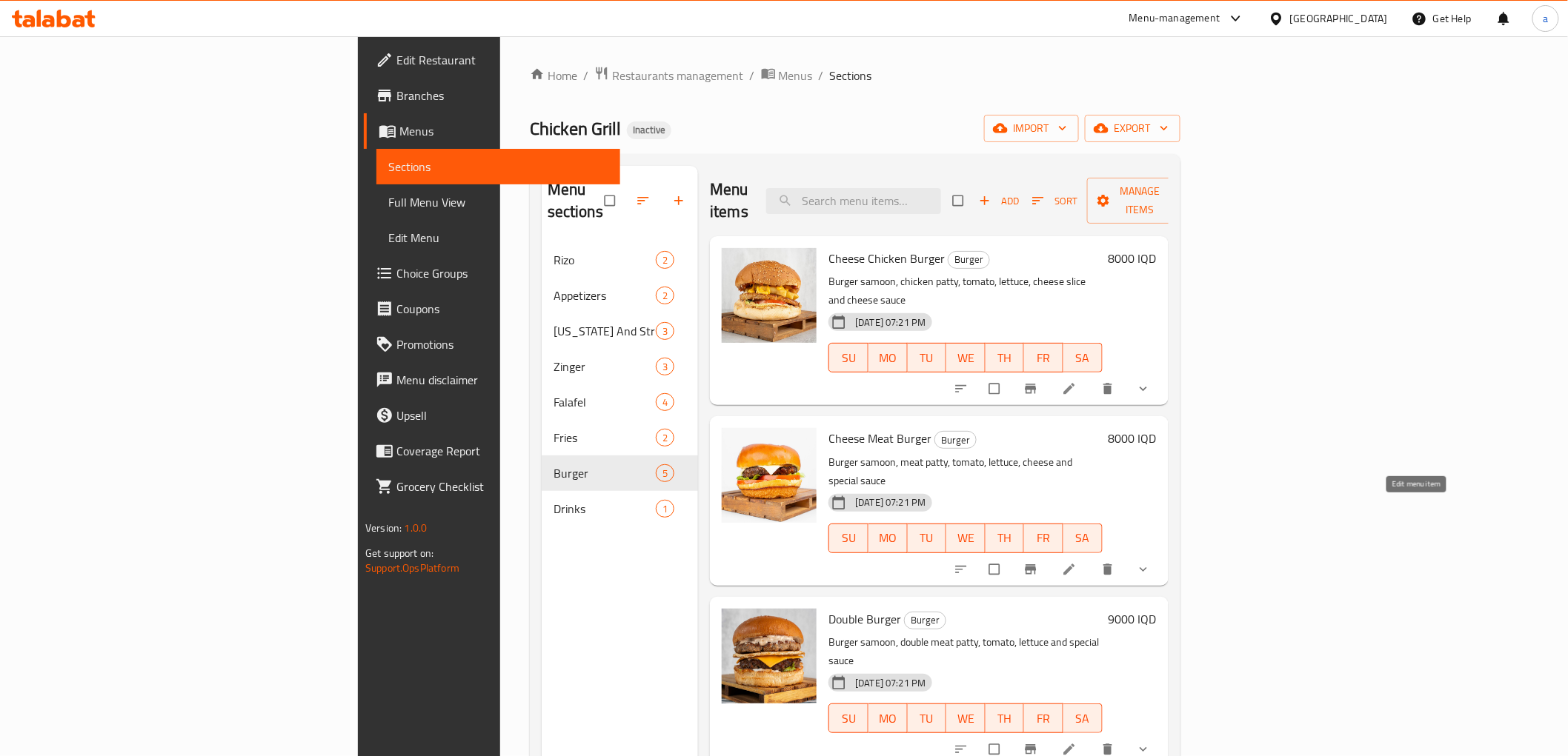
click at [1077, 562] on icon at bounding box center [1069, 570] width 15 height 15
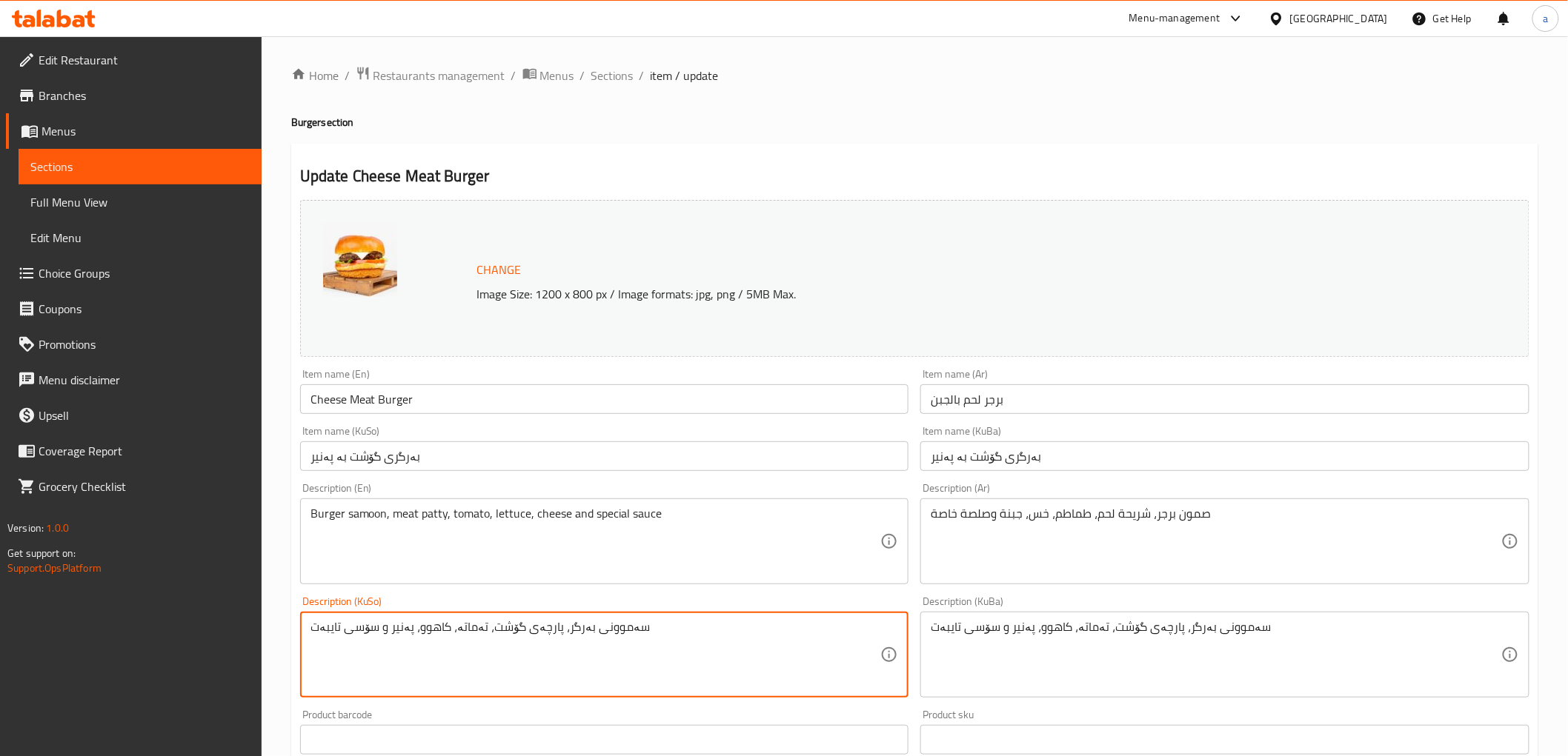
drag, startPoint x: 648, startPoint y: 625, endPoint x: 519, endPoint y: 627, distance: 129.0
click at [465, 627] on textarea "سەموونی بەرگر، پارچەی گۆشت، تەماتە، کاهوو، پەنیر و سۆسی تایبەت" at bounding box center [596, 655] width 571 height 70
click at [467, 627] on textarea "سەموونی بەرگر، پارچەی گۆشت، تەماتە، کاهوو، پەنیر و سۆسی تایبەت" at bounding box center [596, 655] width 571 height 70
click at [426, 625] on textarea "سەموونی بەرگر، پارچەی گۆشت، تەماتە، کاهوو، پەنیر و سۆسی تایبەت" at bounding box center [596, 655] width 571 height 70
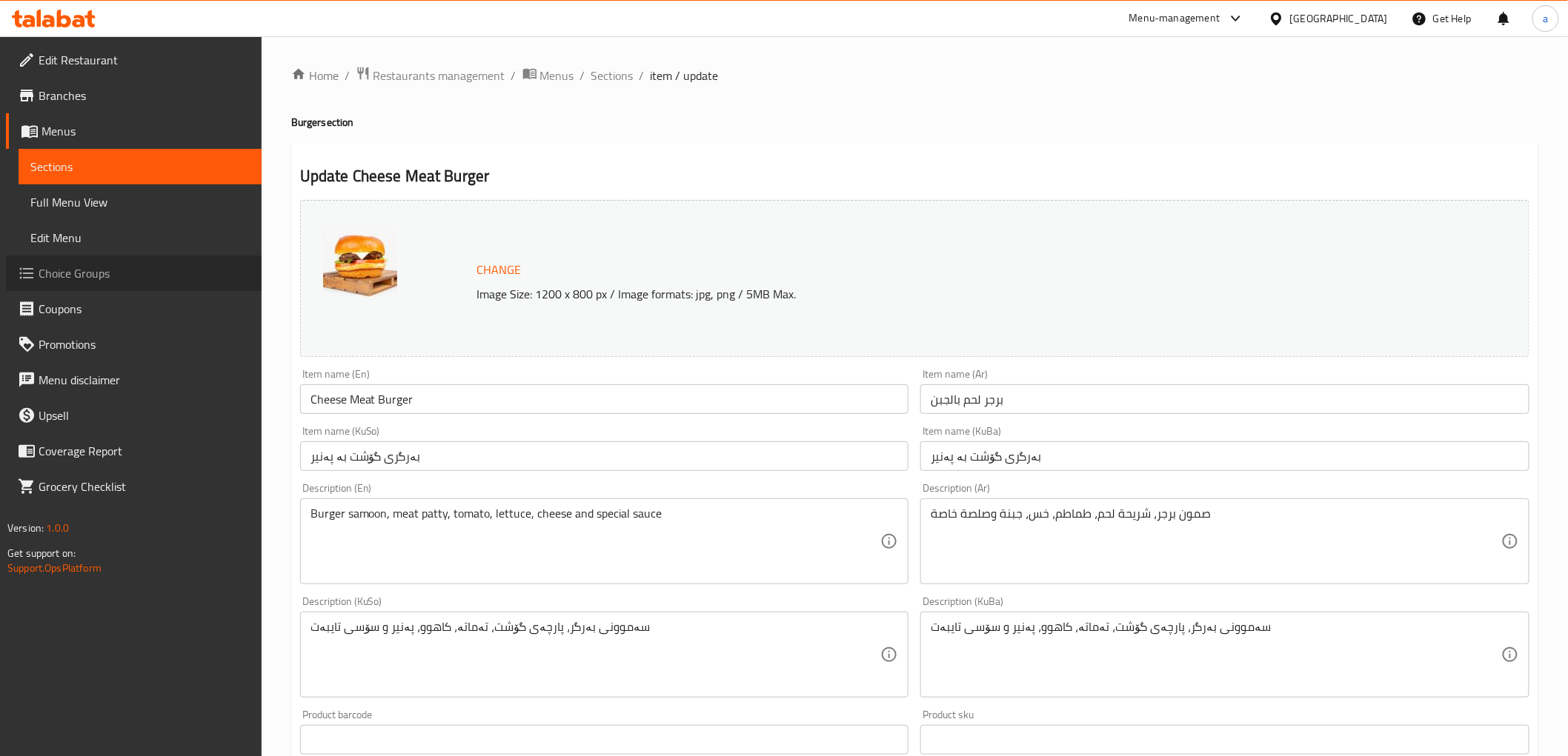
click at [160, 275] on span "Choice Groups" at bounding box center [145, 273] width 211 height 18
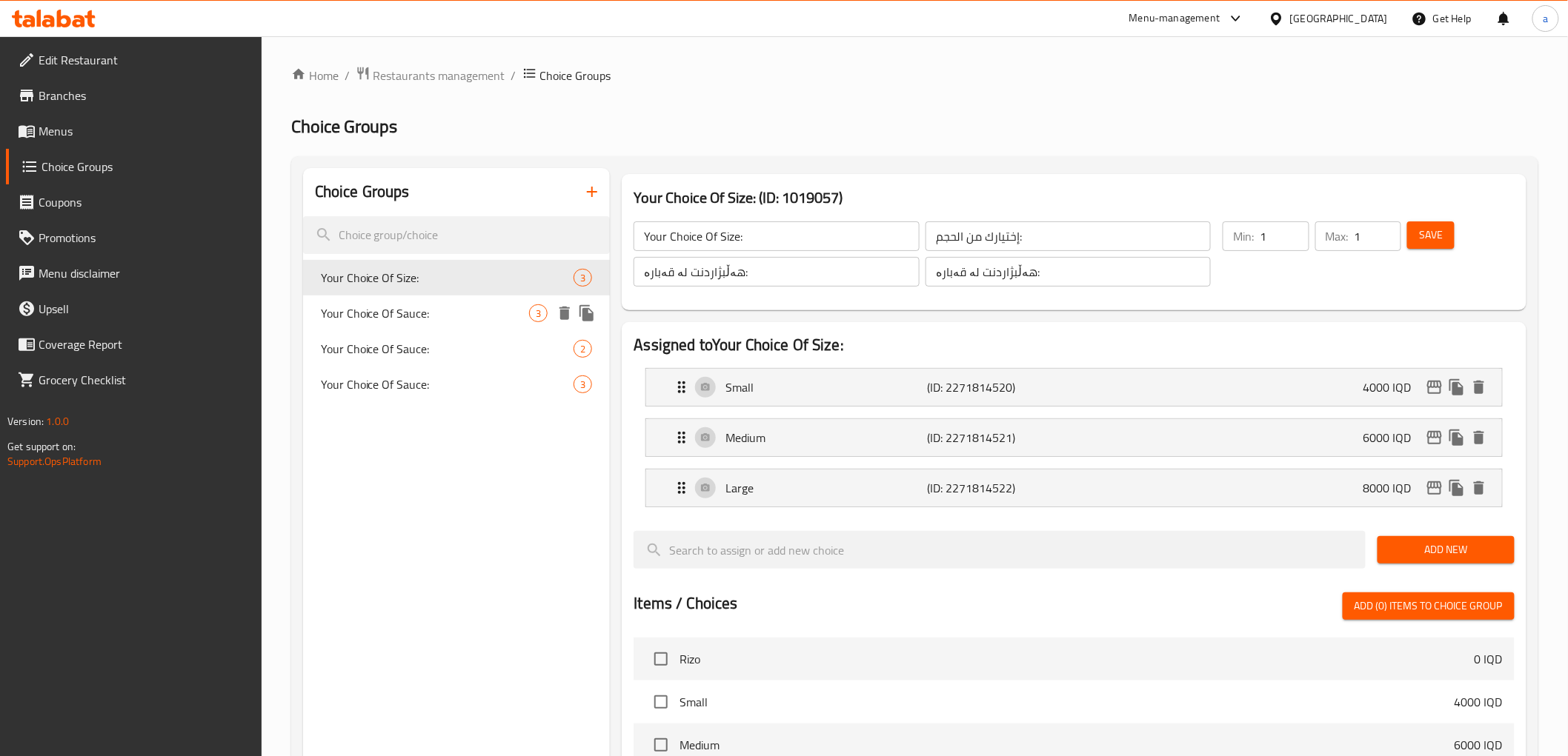
click at [426, 320] on span "Your Choice Of Sauce:" at bounding box center [425, 313] width 209 height 18
type input "Your Choice Of Sauce:"
type input "إختيارك من الصوص:"
type input "هەڵبژاردنت لە سۆس:"
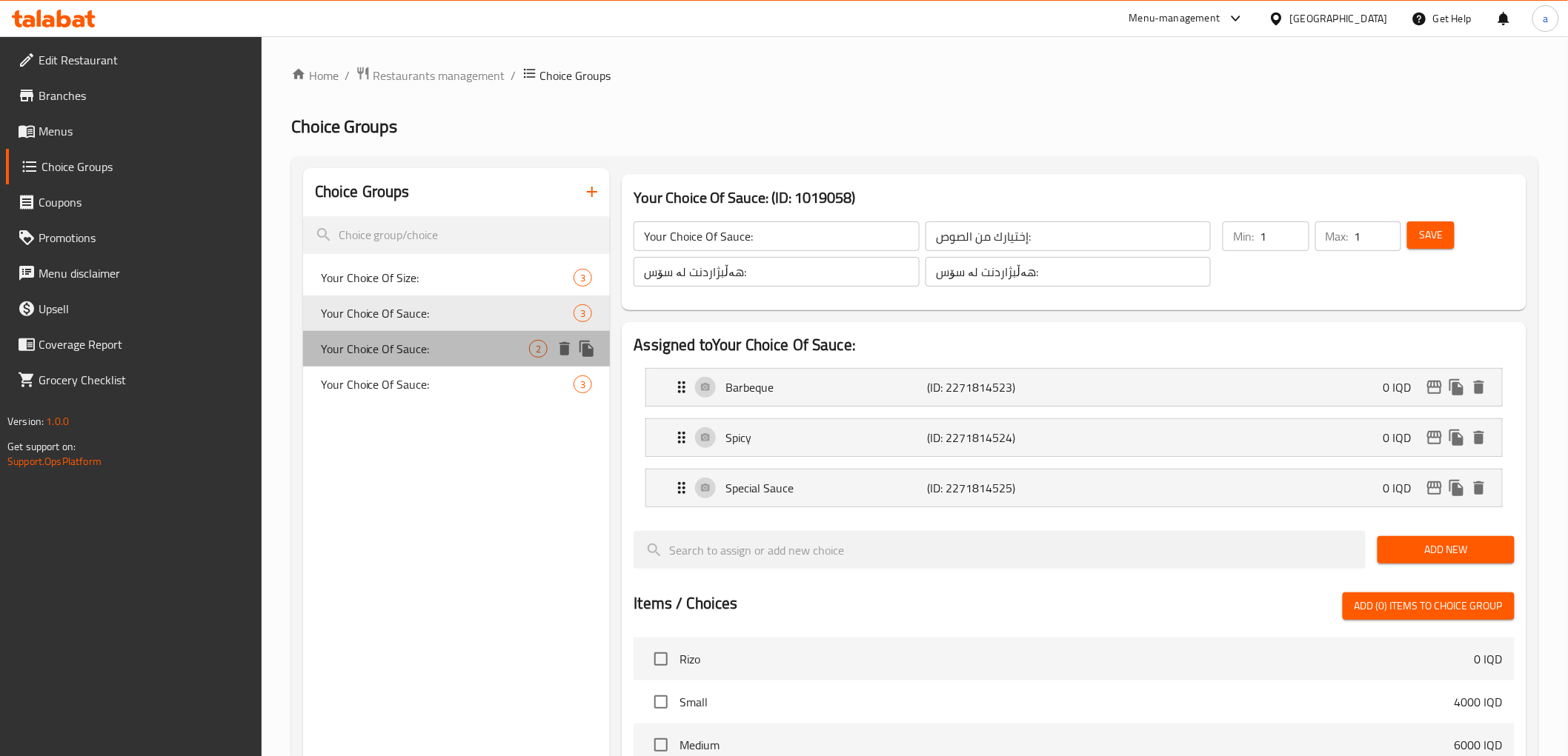
click at [425, 350] on span "Your Choice Of Sauce:" at bounding box center [425, 349] width 209 height 18
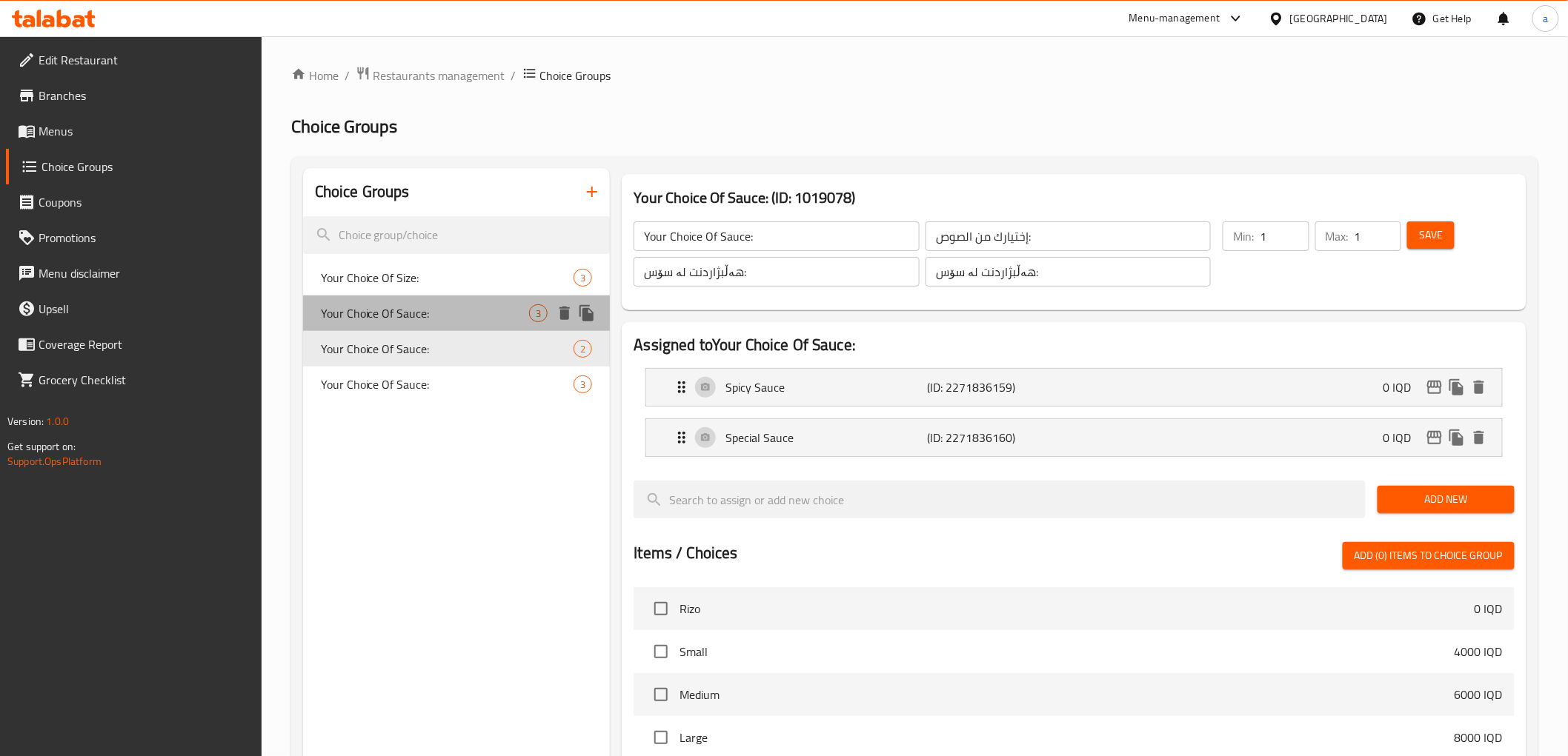
click at [485, 316] on span "Your Choice Of Sauce:" at bounding box center [425, 313] width 209 height 18
type input "إختيارك من الصوص:"
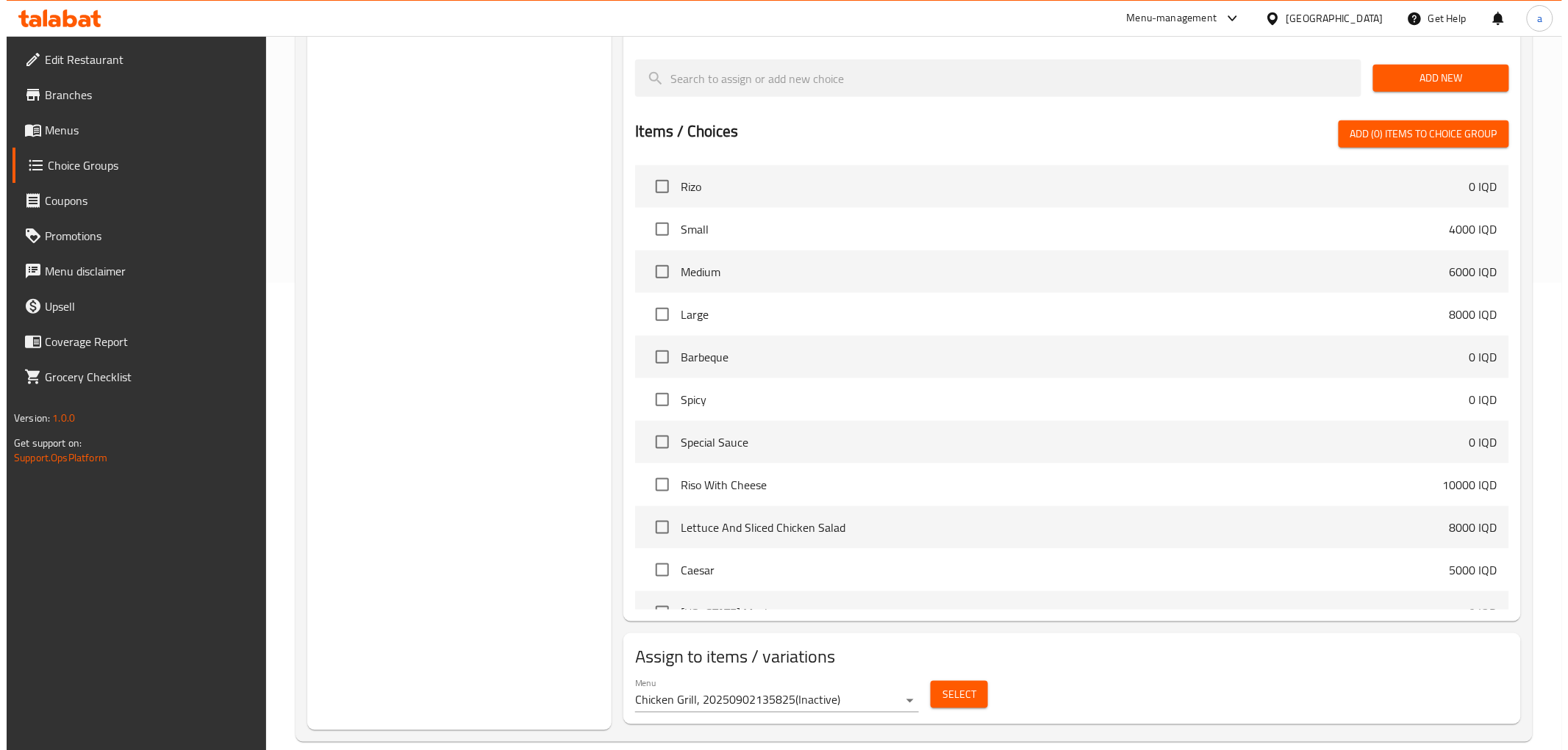
scroll to position [488, 0]
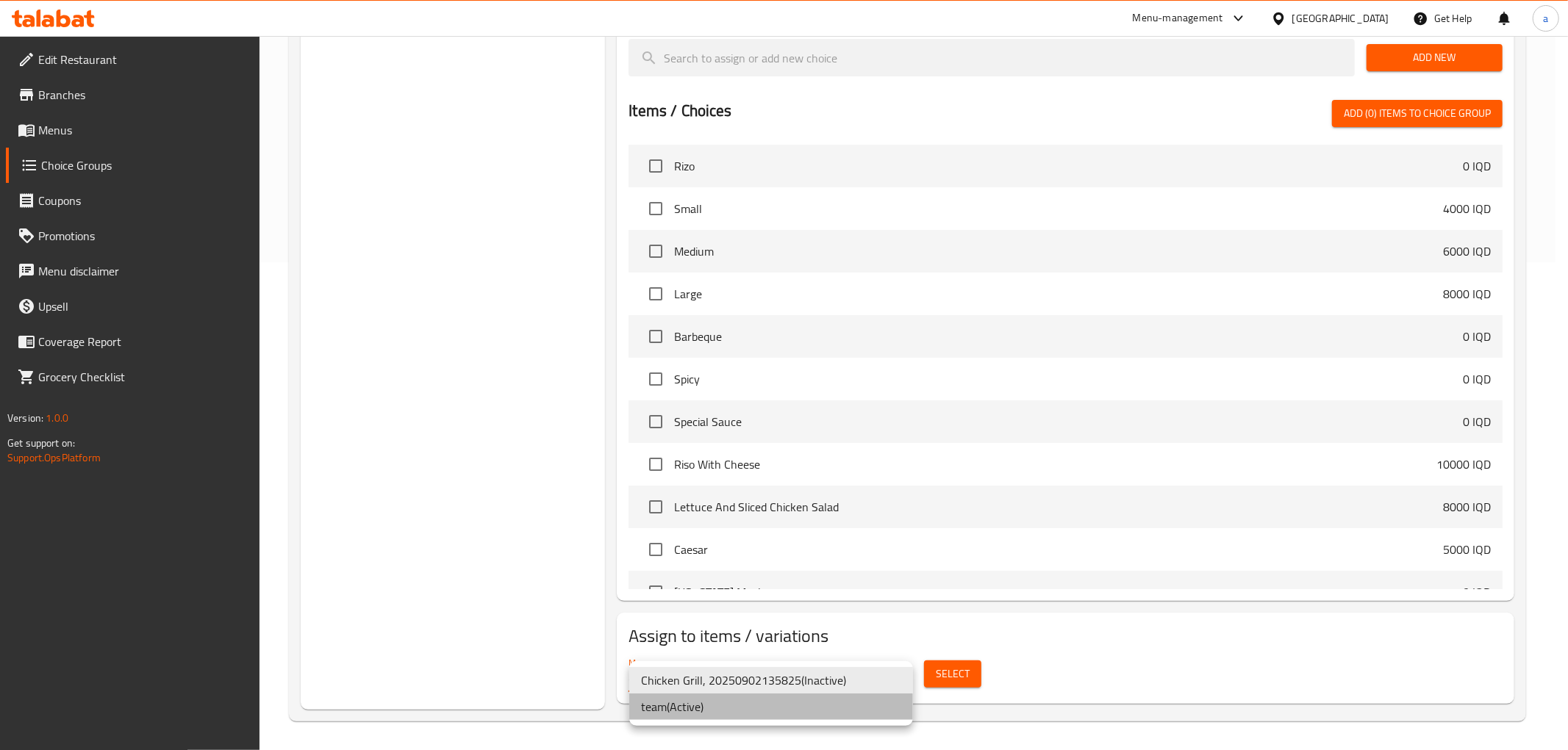
click at [740, 706] on li "team ( Active )" at bounding box center [771, 707] width 284 height 26
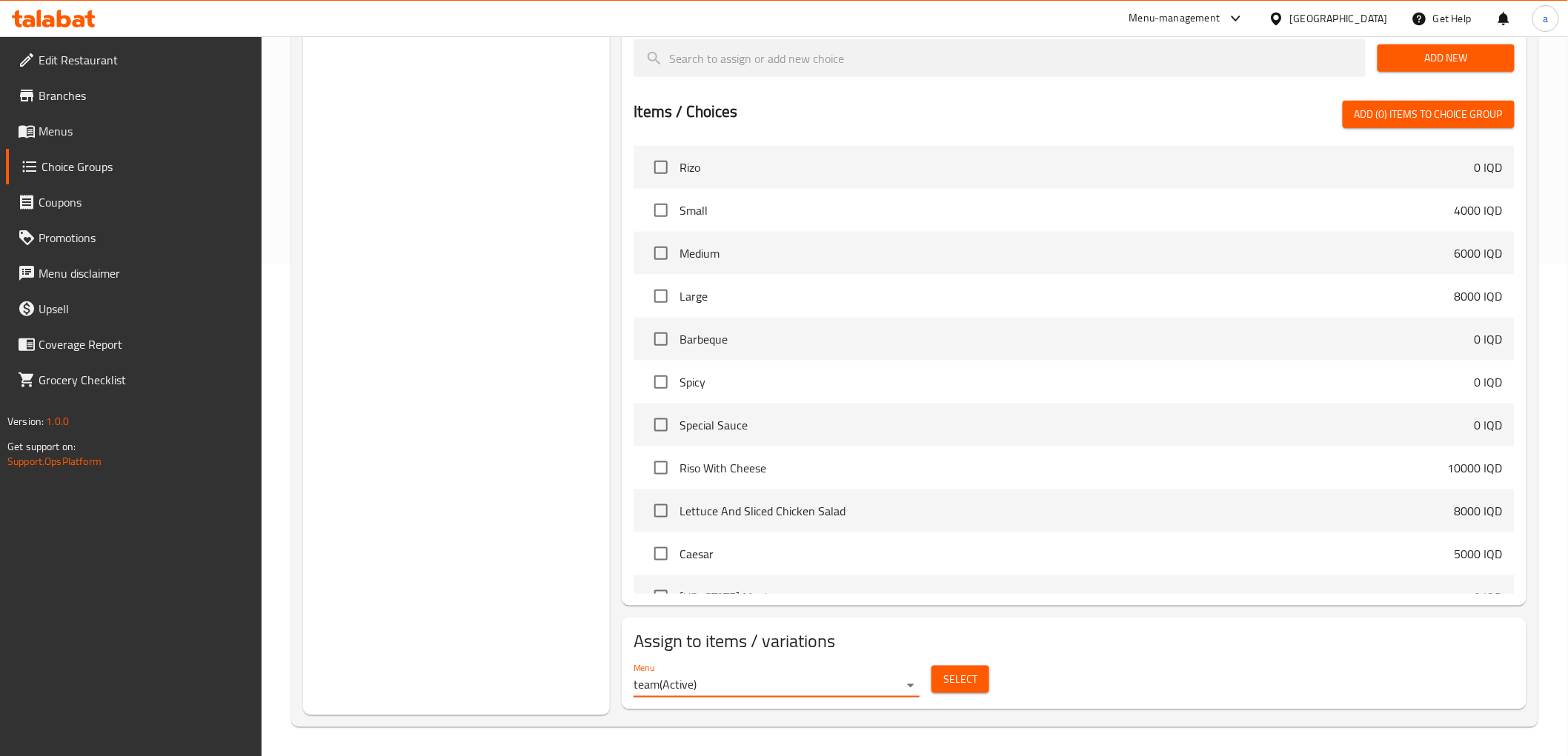
click at [941, 679] on button "Select" at bounding box center [960, 679] width 58 height 28
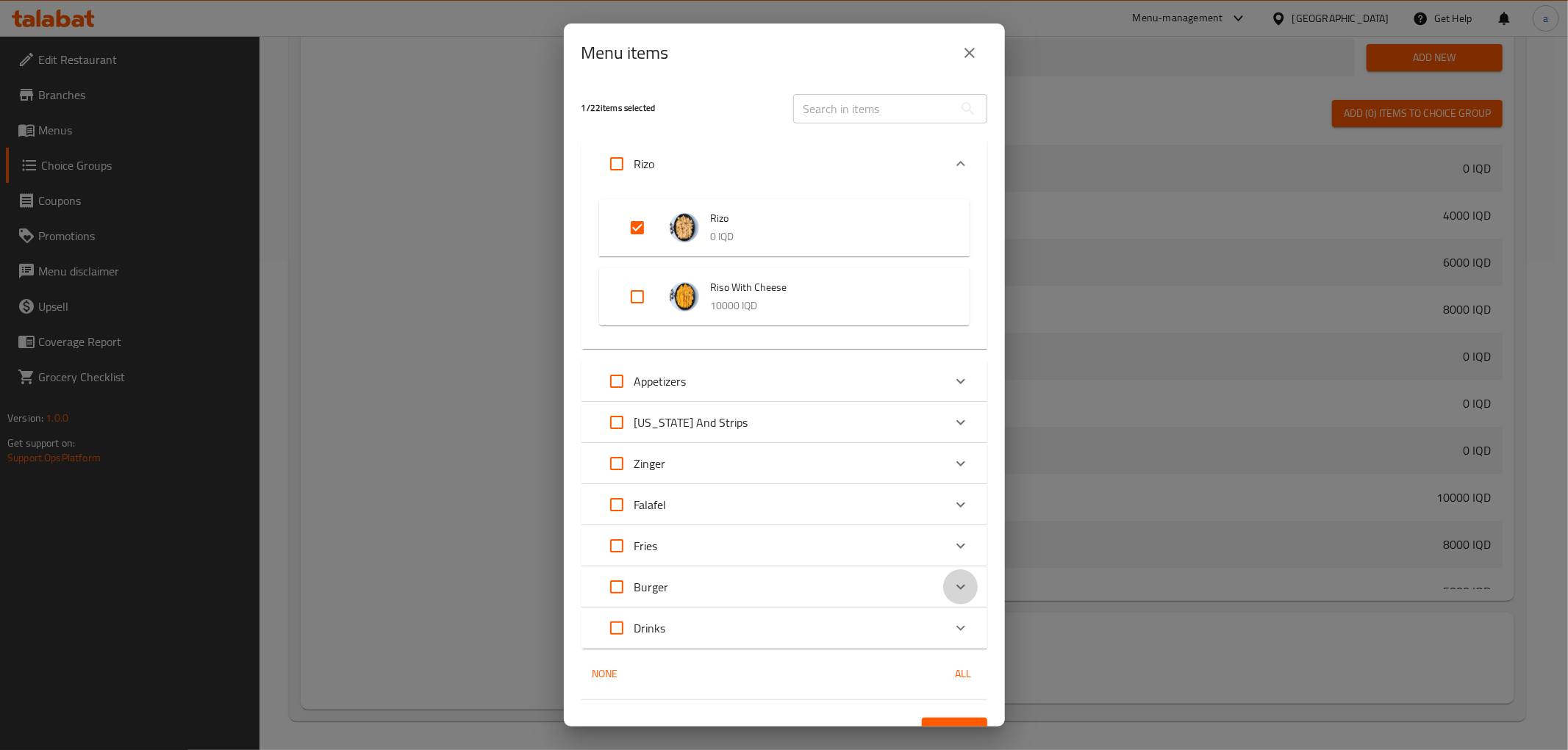
click at [943, 584] on div "Expand" at bounding box center [960, 587] width 35 height 35
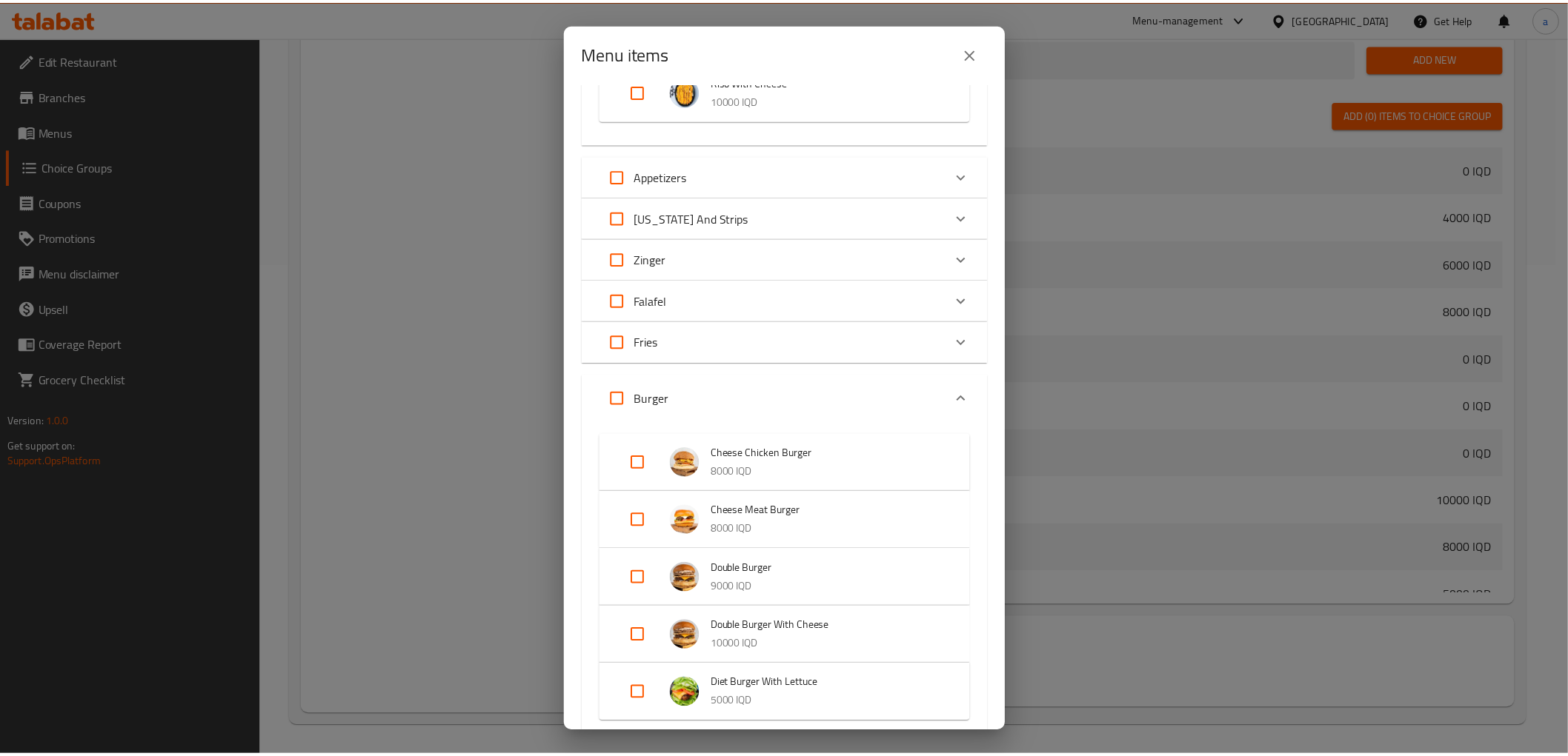
scroll to position [378, 0]
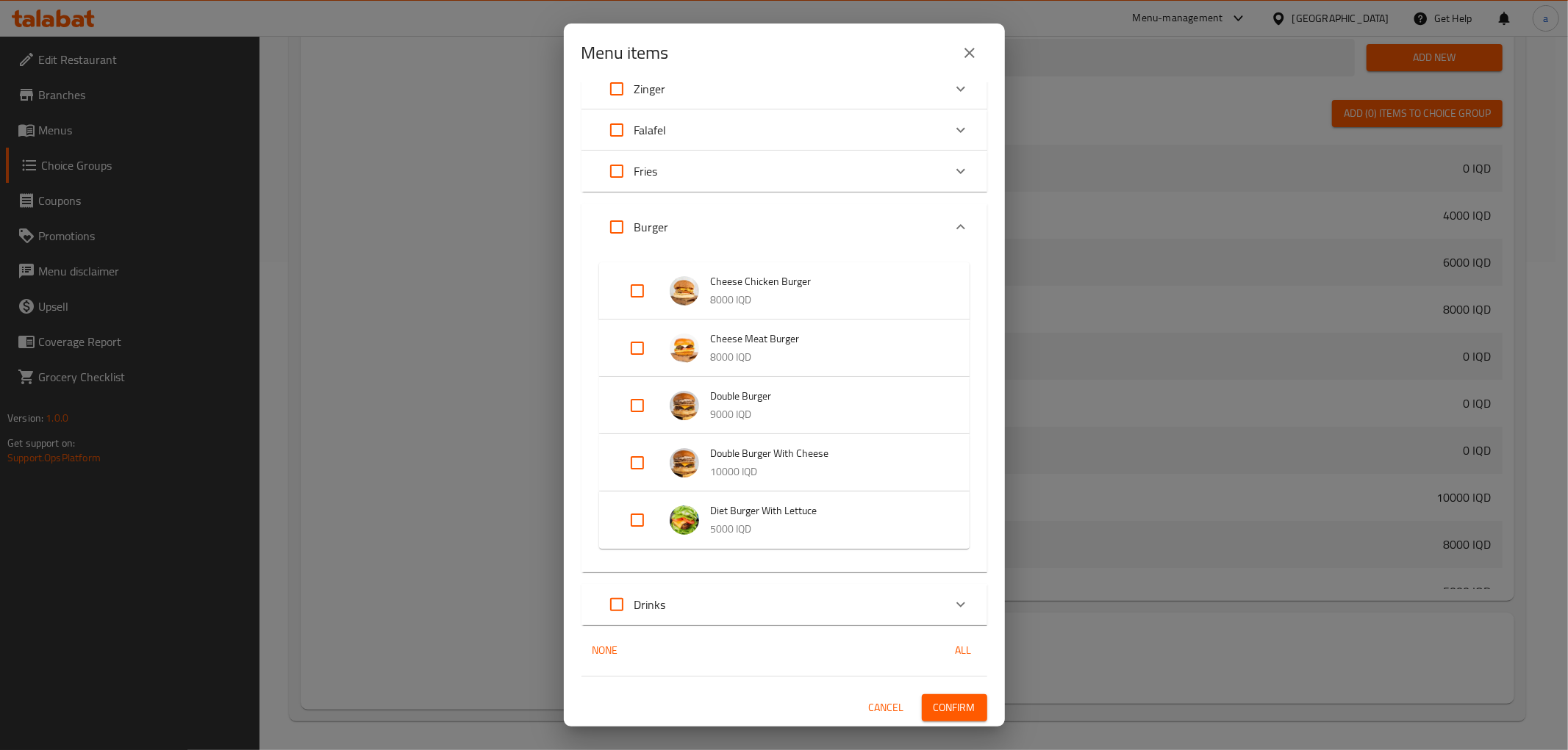
click at [961, 55] on icon "close" at bounding box center [969, 53] width 18 height 18
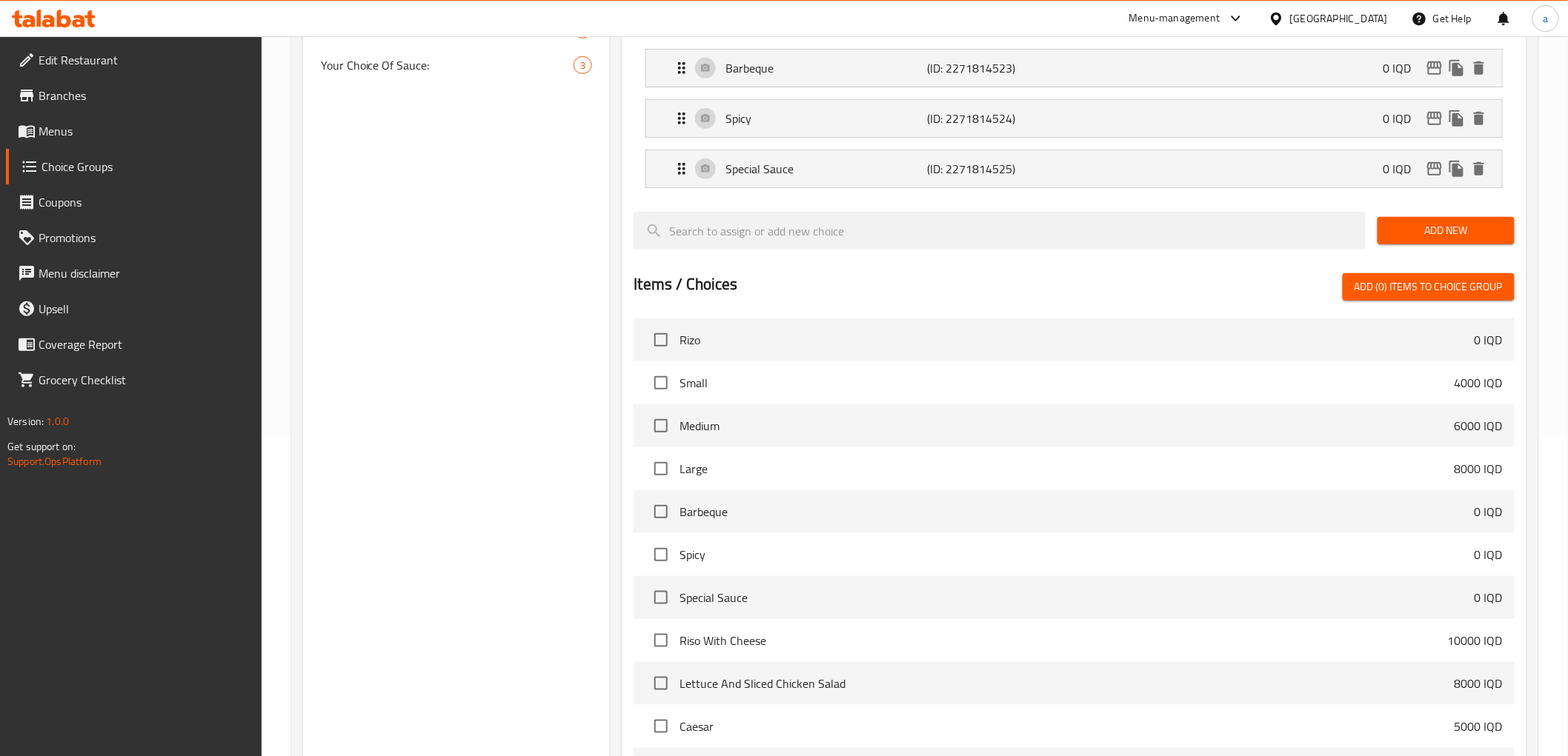
scroll to position [0, 0]
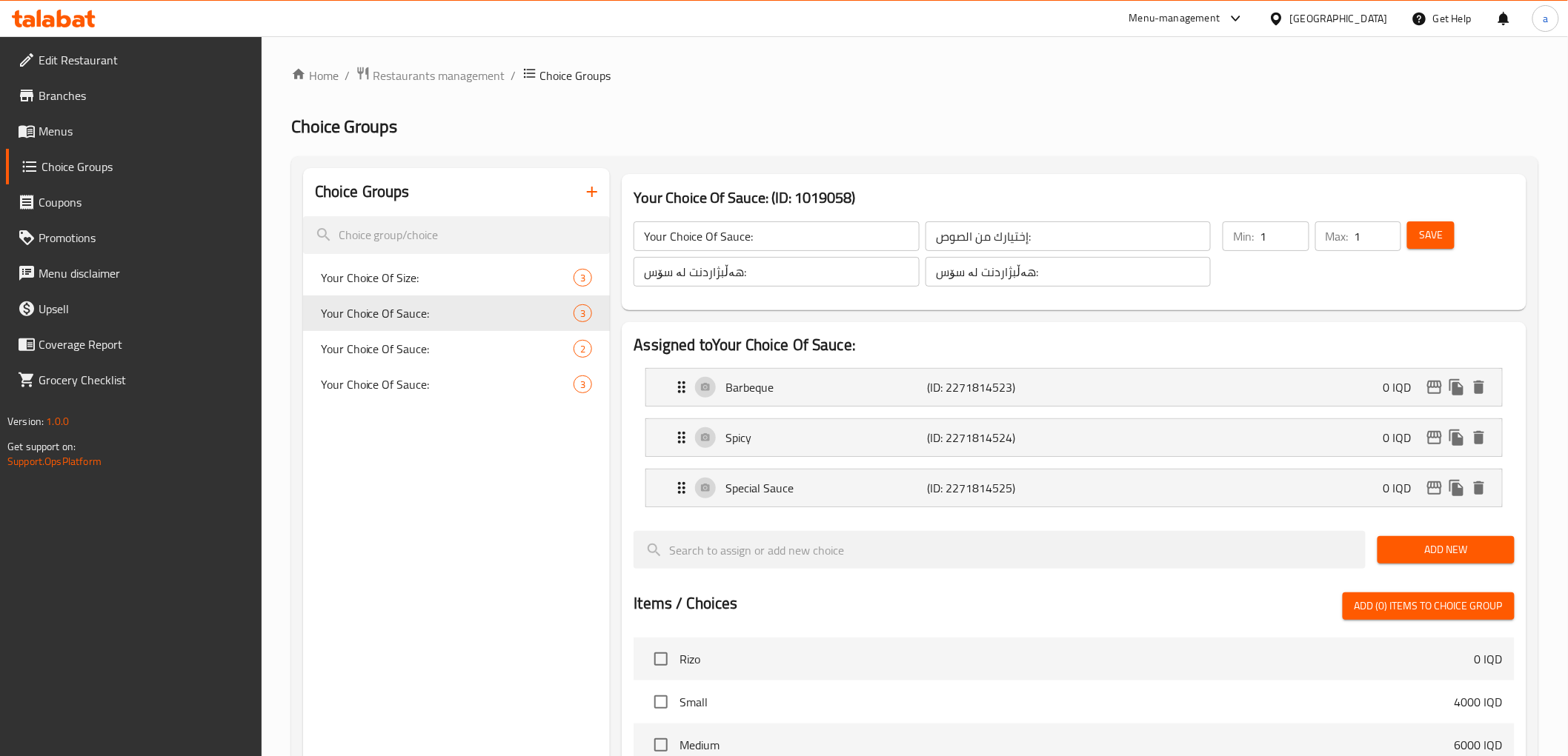
click at [1420, 222] on button "Save" at bounding box center [1431, 235] width 48 height 28
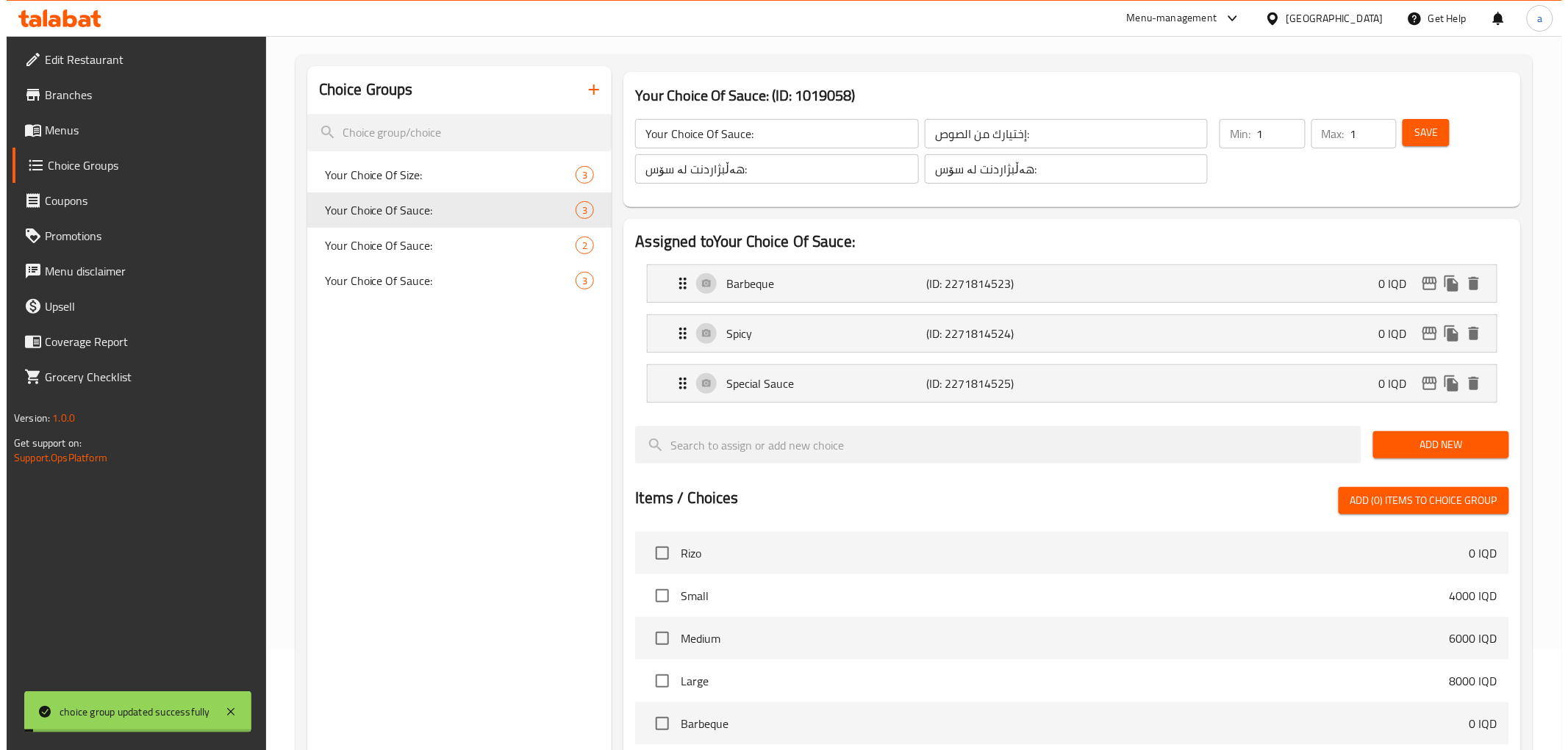
scroll to position [488, 0]
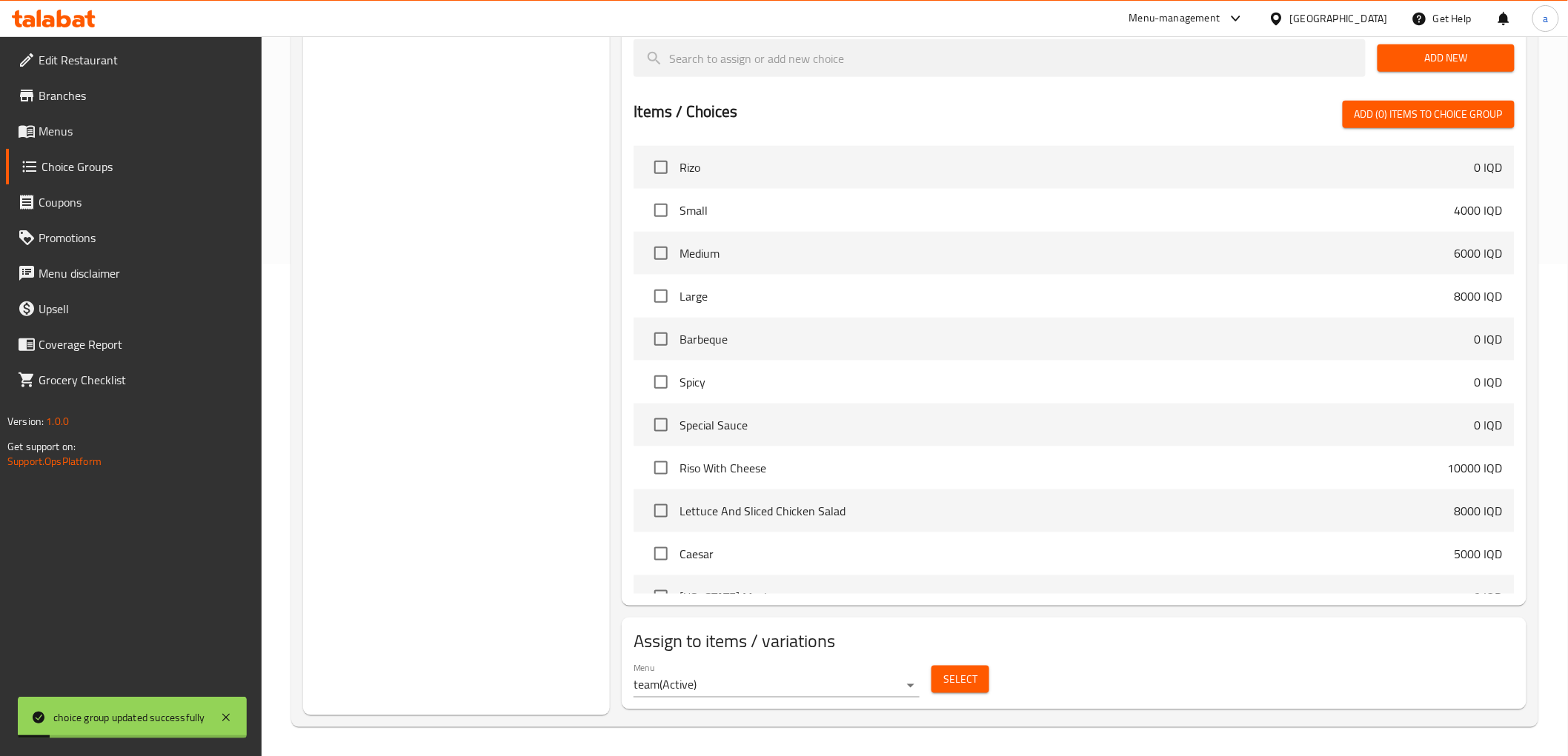
click at [953, 671] on span "Select" at bounding box center [961, 679] width 34 height 18
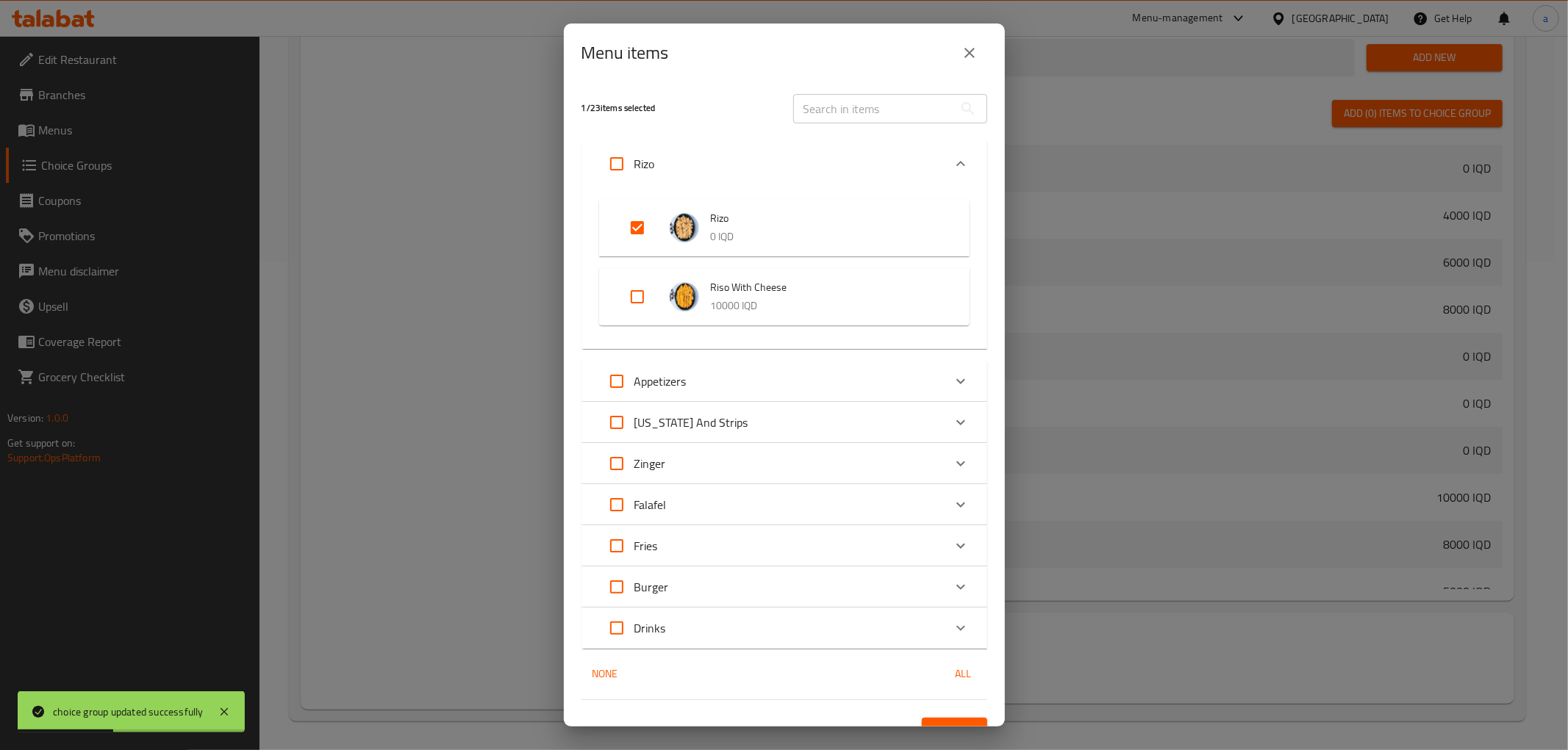
click at [945, 576] on div "Expand" at bounding box center [960, 587] width 35 height 35
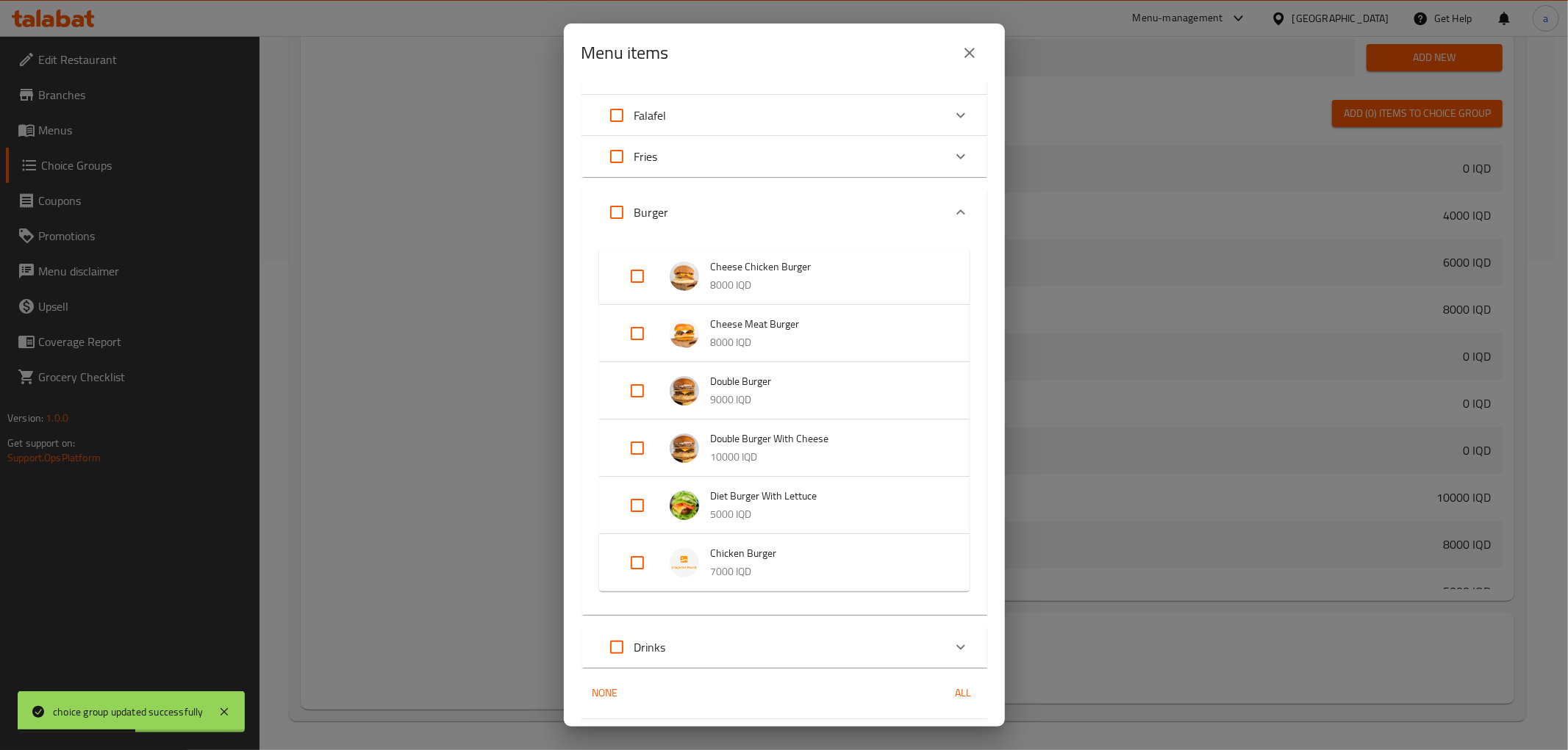
scroll to position [431, 0]
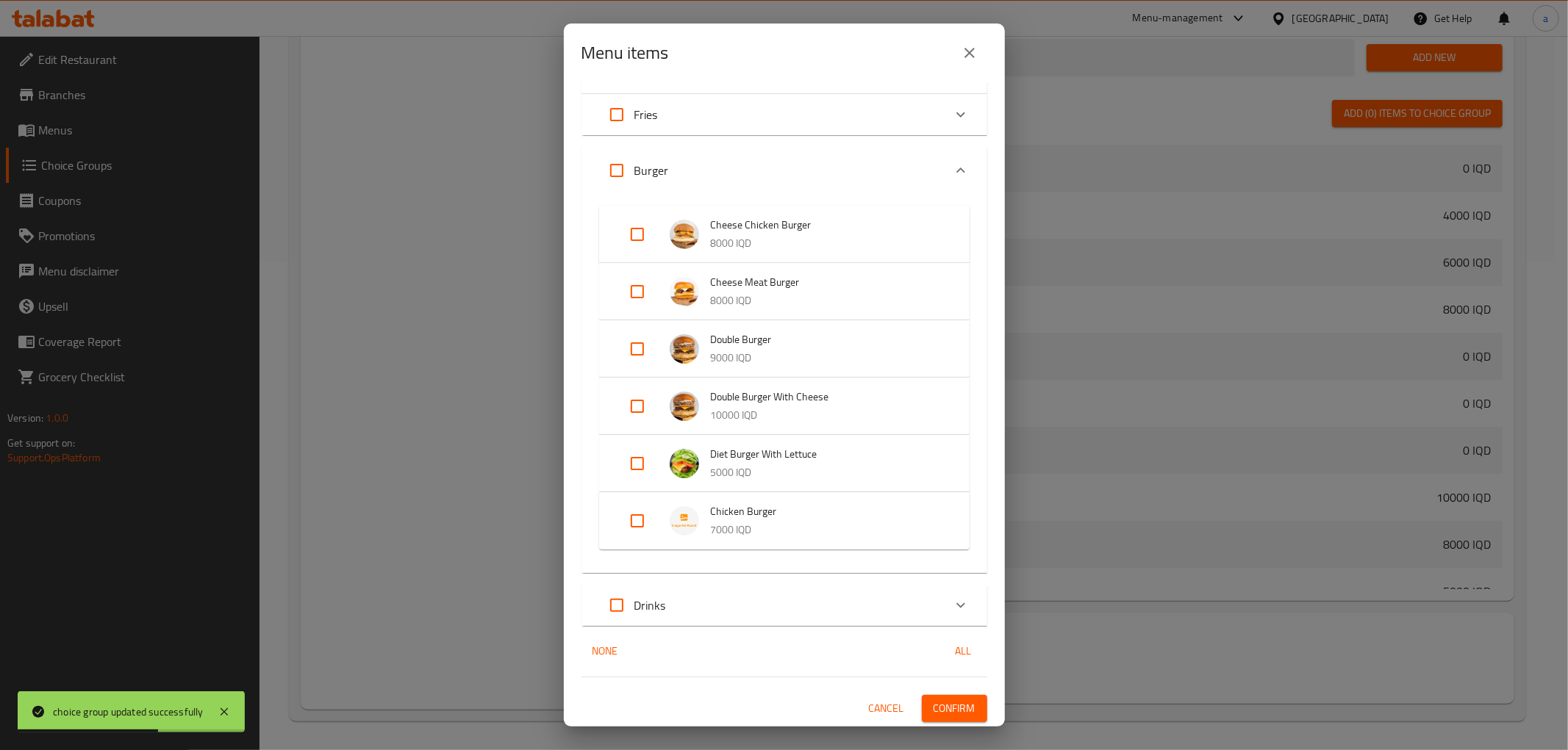
click at [642, 526] on input "Expand" at bounding box center [637, 521] width 35 height 35
checkbox input "true"
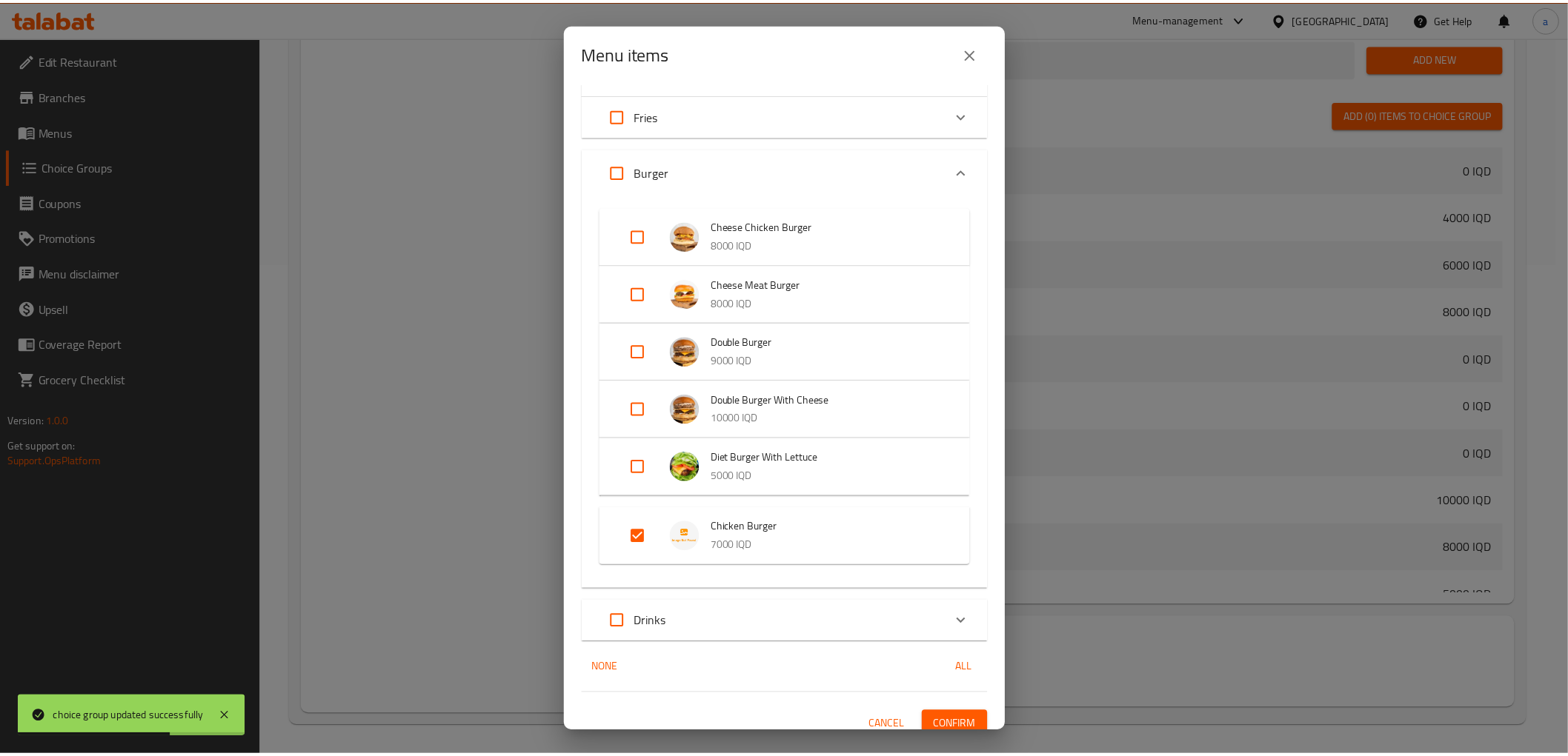
scroll to position [447, 0]
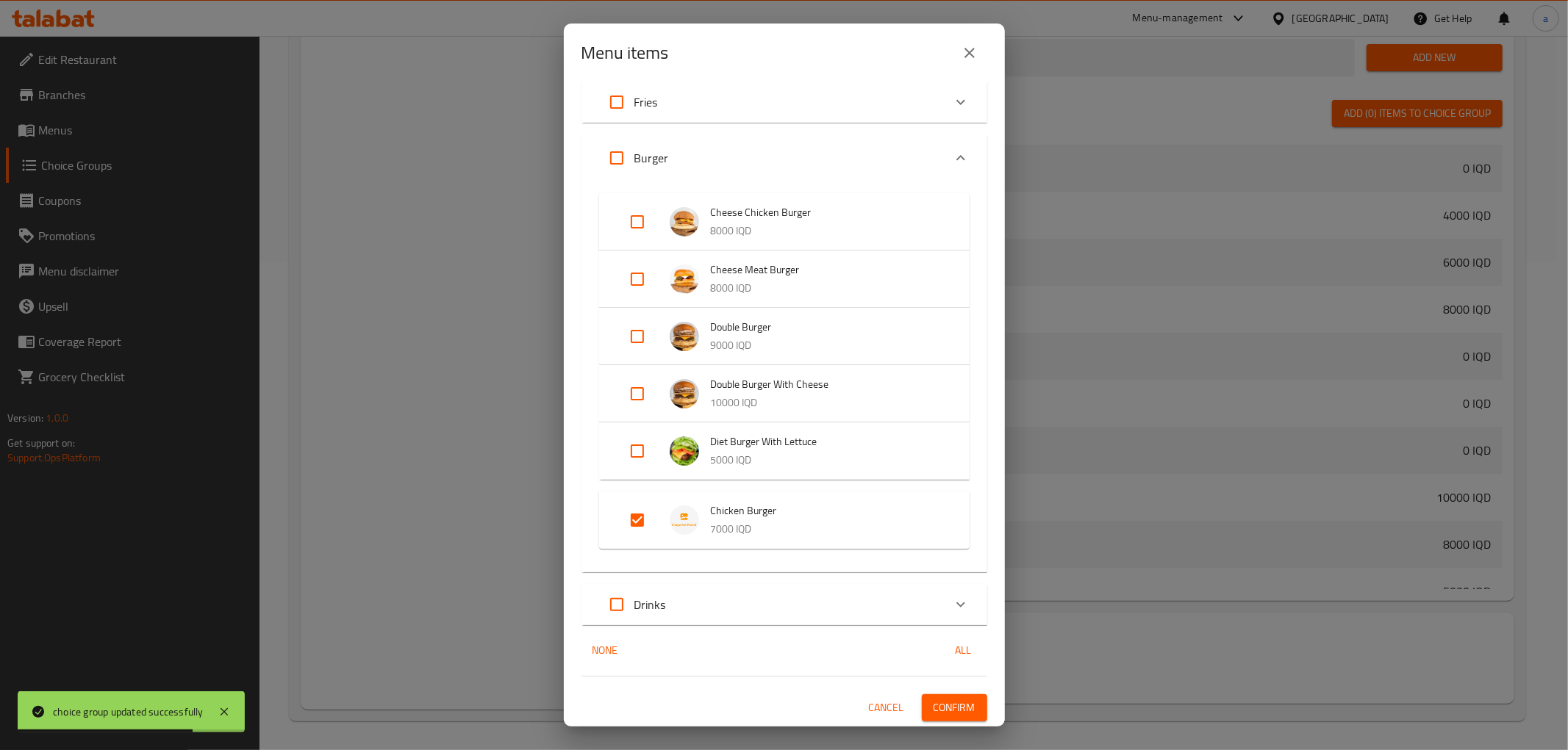
click at [946, 702] on span "Confirm" at bounding box center [954, 708] width 42 height 18
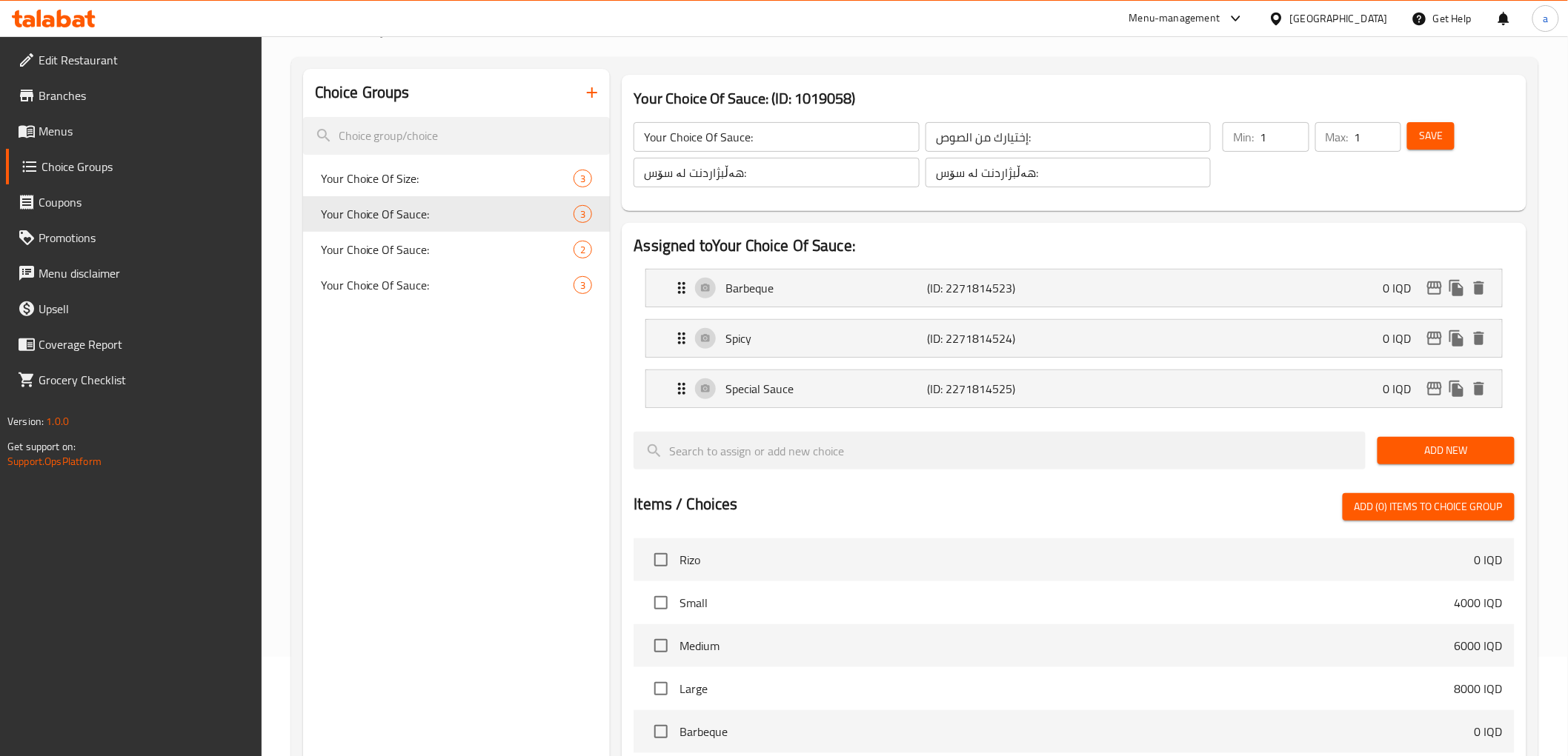
scroll to position [0, 0]
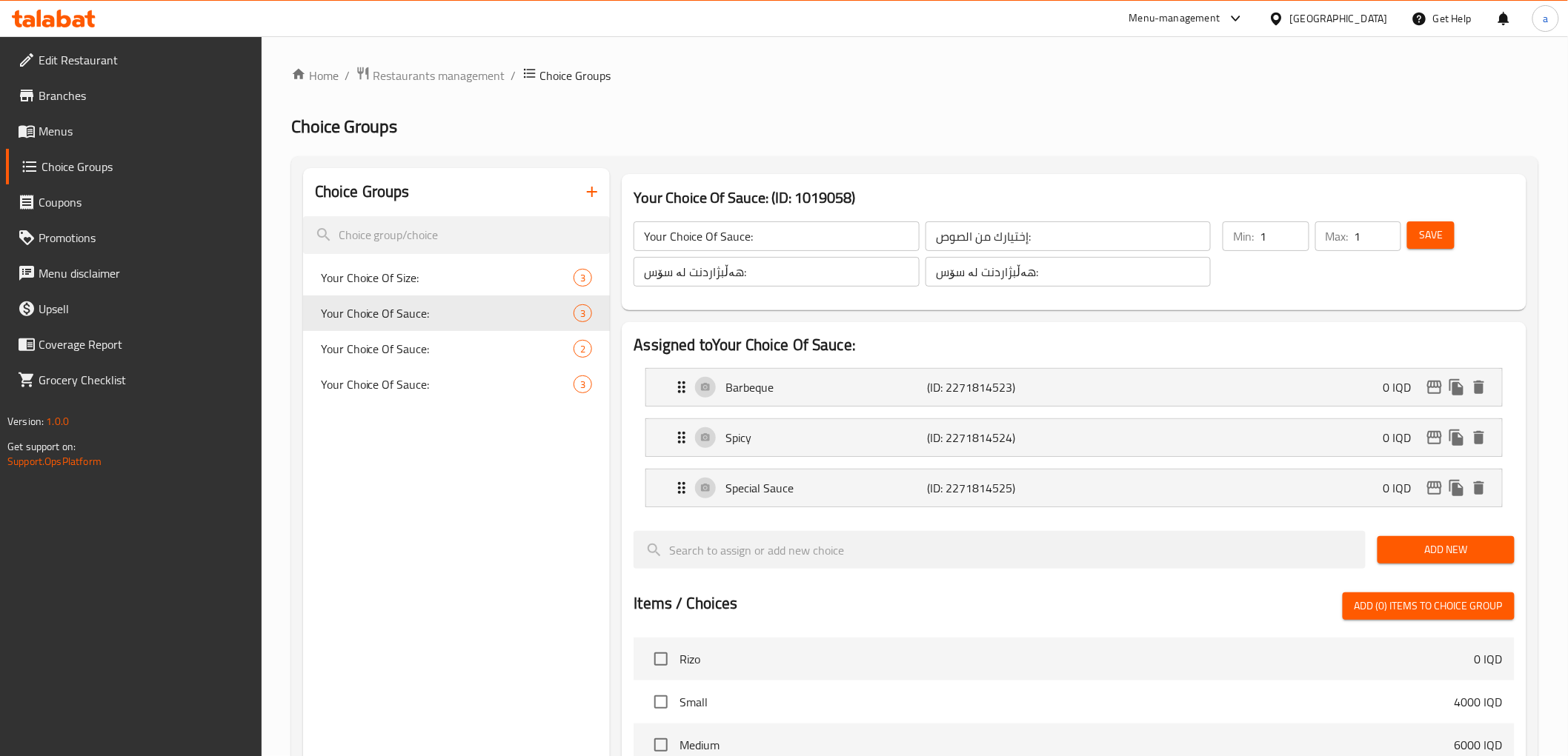
click at [144, 143] on link "Menus" at bounding box center [133, 130] width 256 height 35
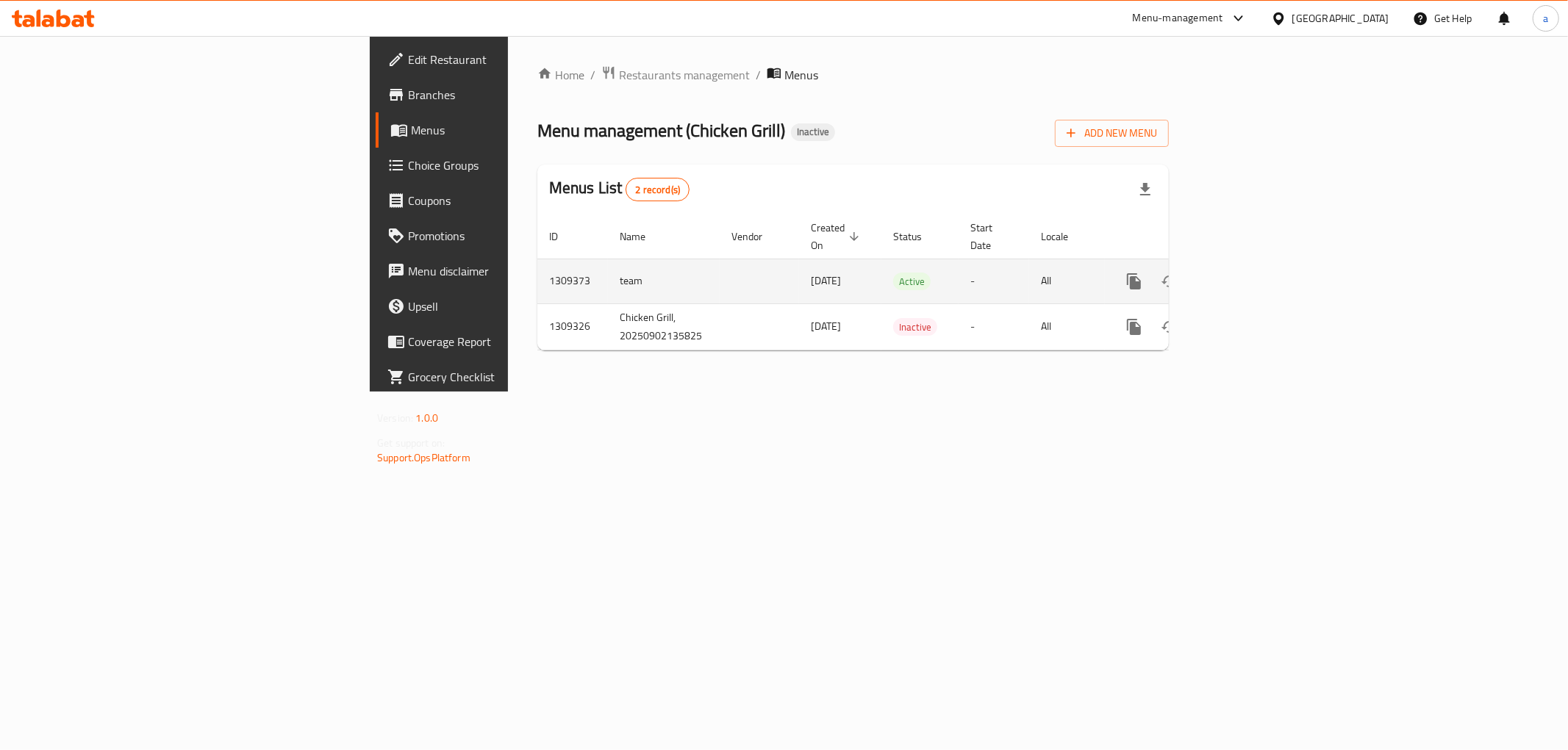
click at [1249, 273] on icon "enhanced table" at bounding box center [1240, 281] width 18 height 18
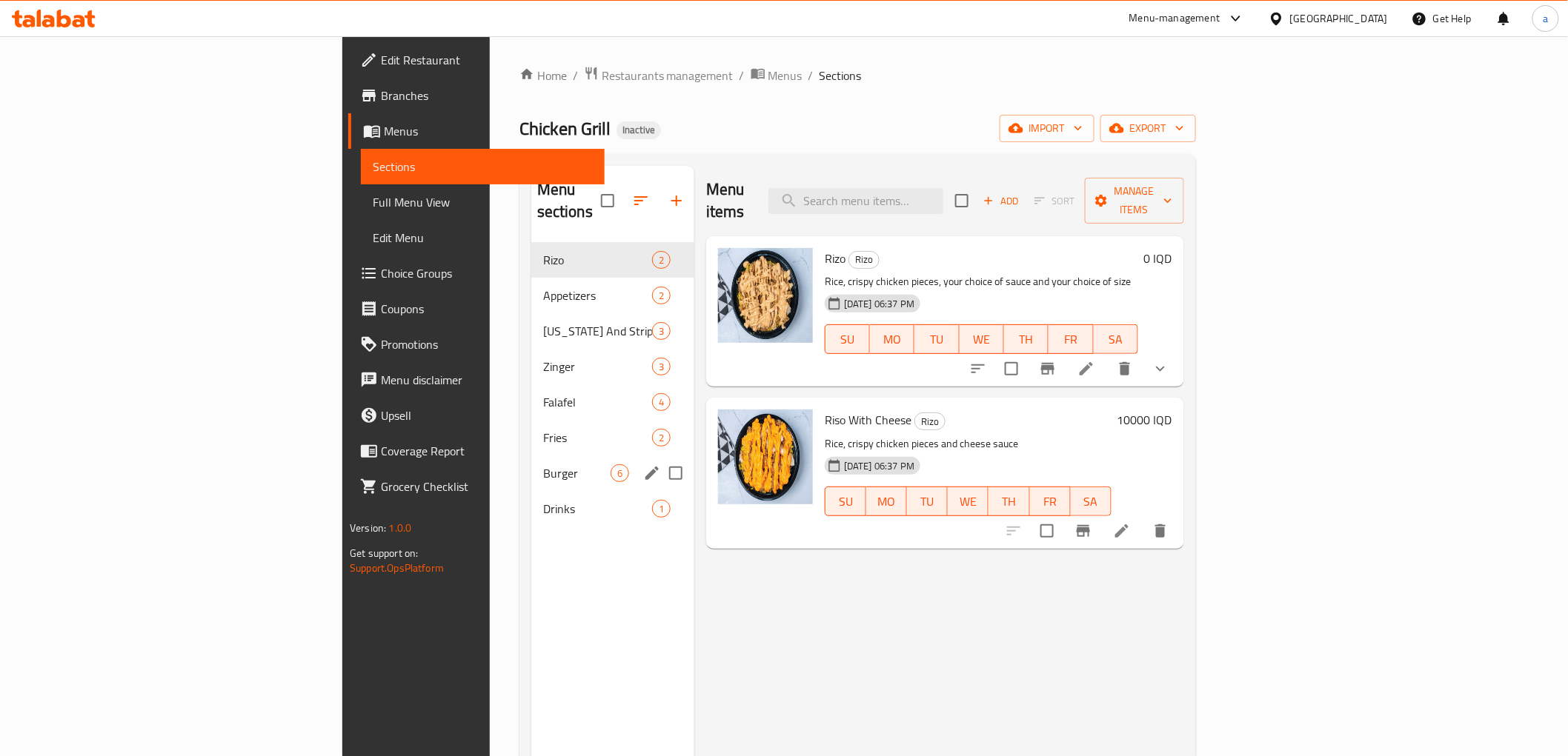
click at [531, 463] on div "Burger 6" at bounding box center [612, 473] width 163 height 35
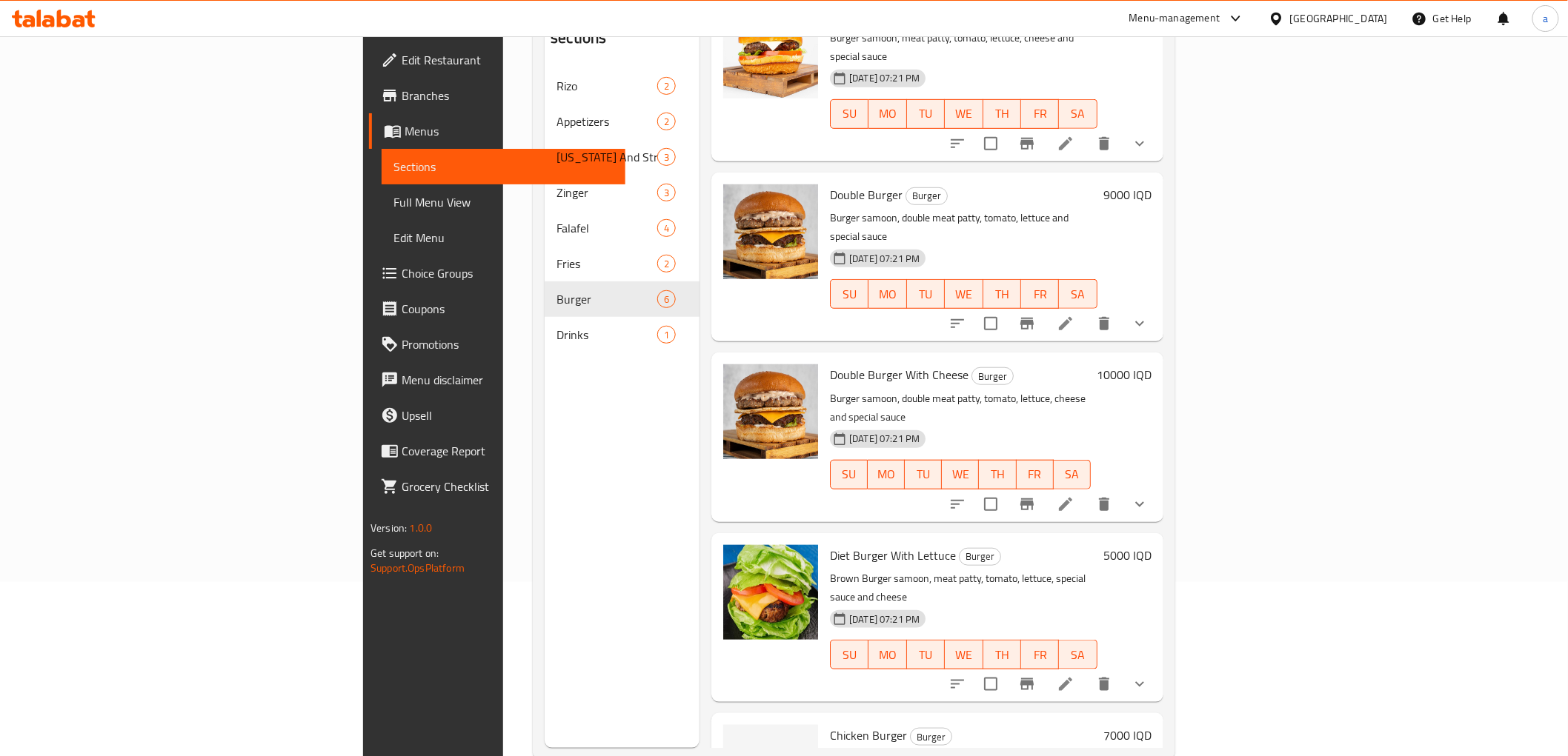
scroll to position [207, 0]
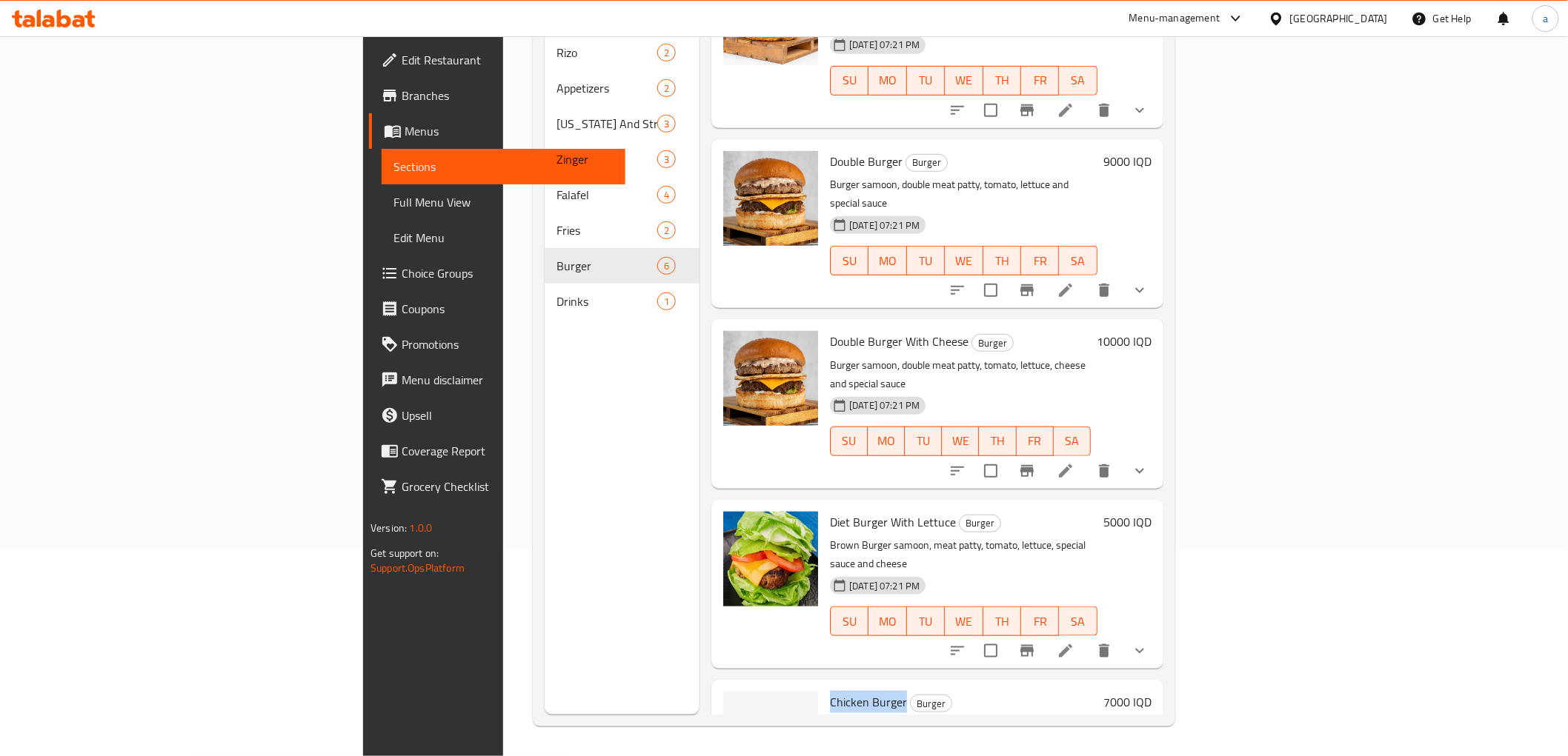
drag, startPoint x: 735, startPoint y: 581, endPoint x: 813, endPoint y: 591, distance: 78.6
click at [824, 686] on div "Chicken Burger Burger Burger samoon, chicken [PERSON_NAME], tomato and lettuce …" at bounding box center [964, 755] width 280 height 139
copy span "Chicken Burger"
click at [736, 705] on icon "upload picture" at bounding box center [744, 711] width 15 height 13
click at [544, 448] on div "Menu sections [PERSON_NAME] 2 Appetizers 2 [US_STATE] And Strips 3 Zinger 3 Fal…" at bounding box center [621, 336] width 155 height 756
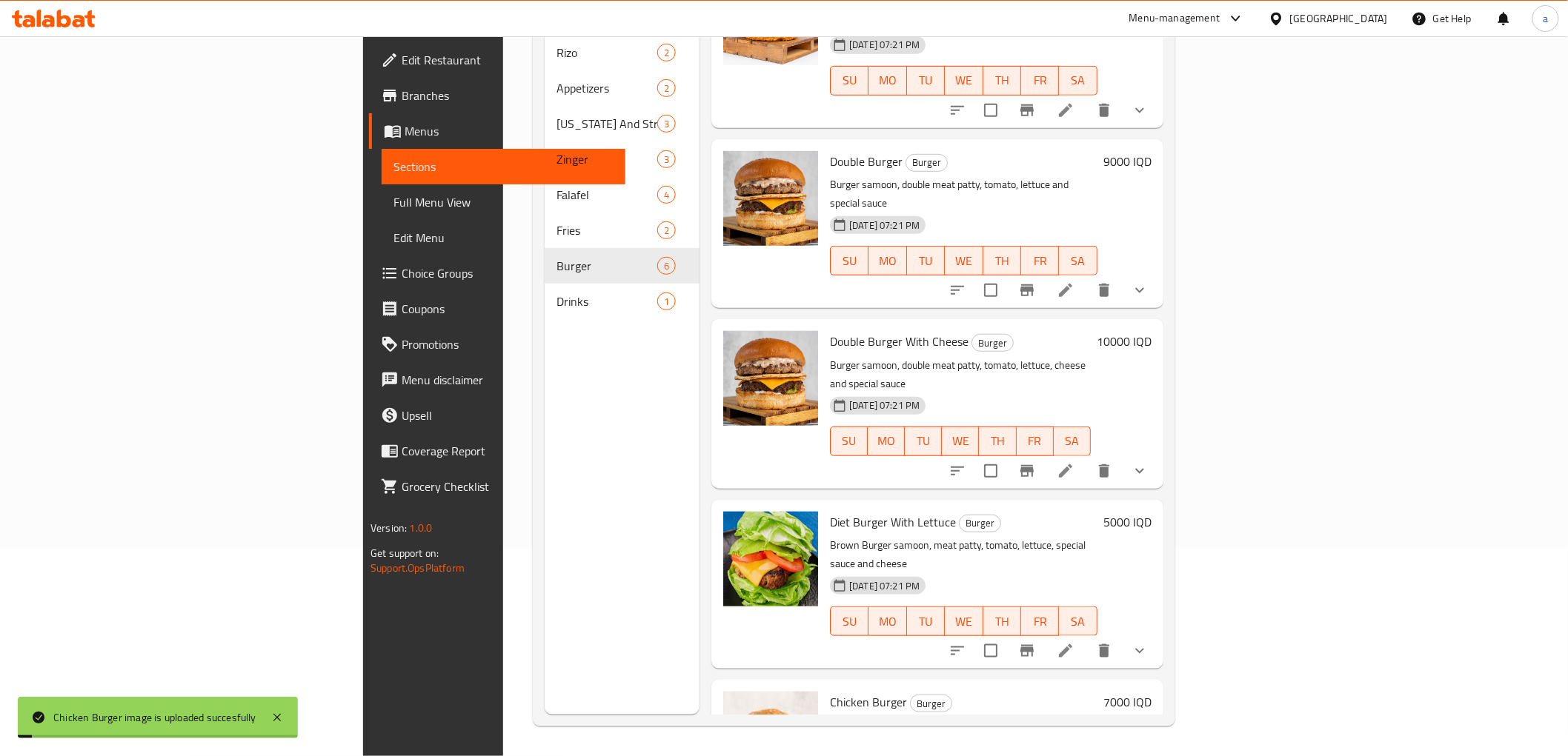
click at [394, 209] on span "Full Menu View" at bounding box center [503, 202] width 220 height 18
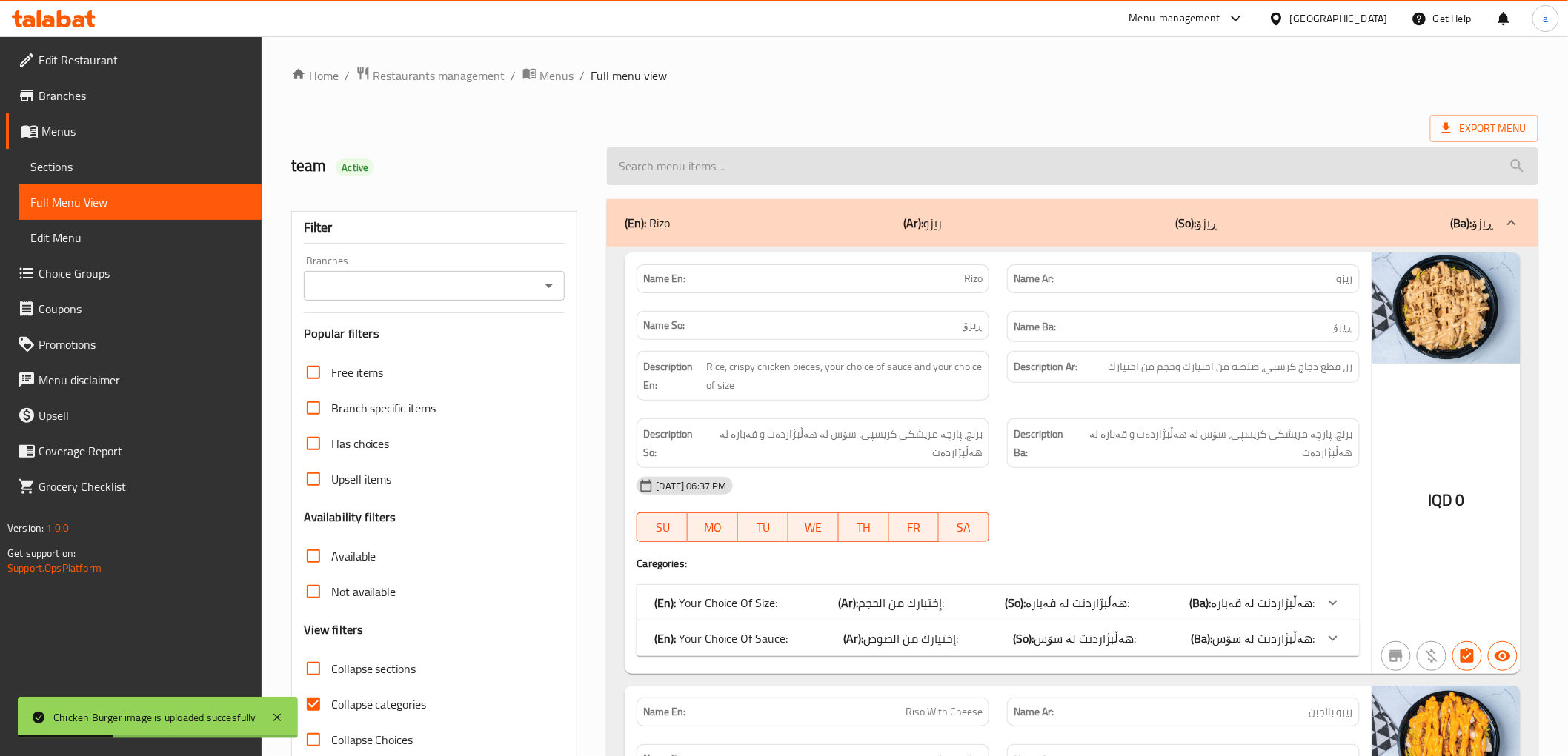
click at [812, 164] on input "search" at bounding box center [1072, 166] width 931 height 38
paste input "Chicken Burger"
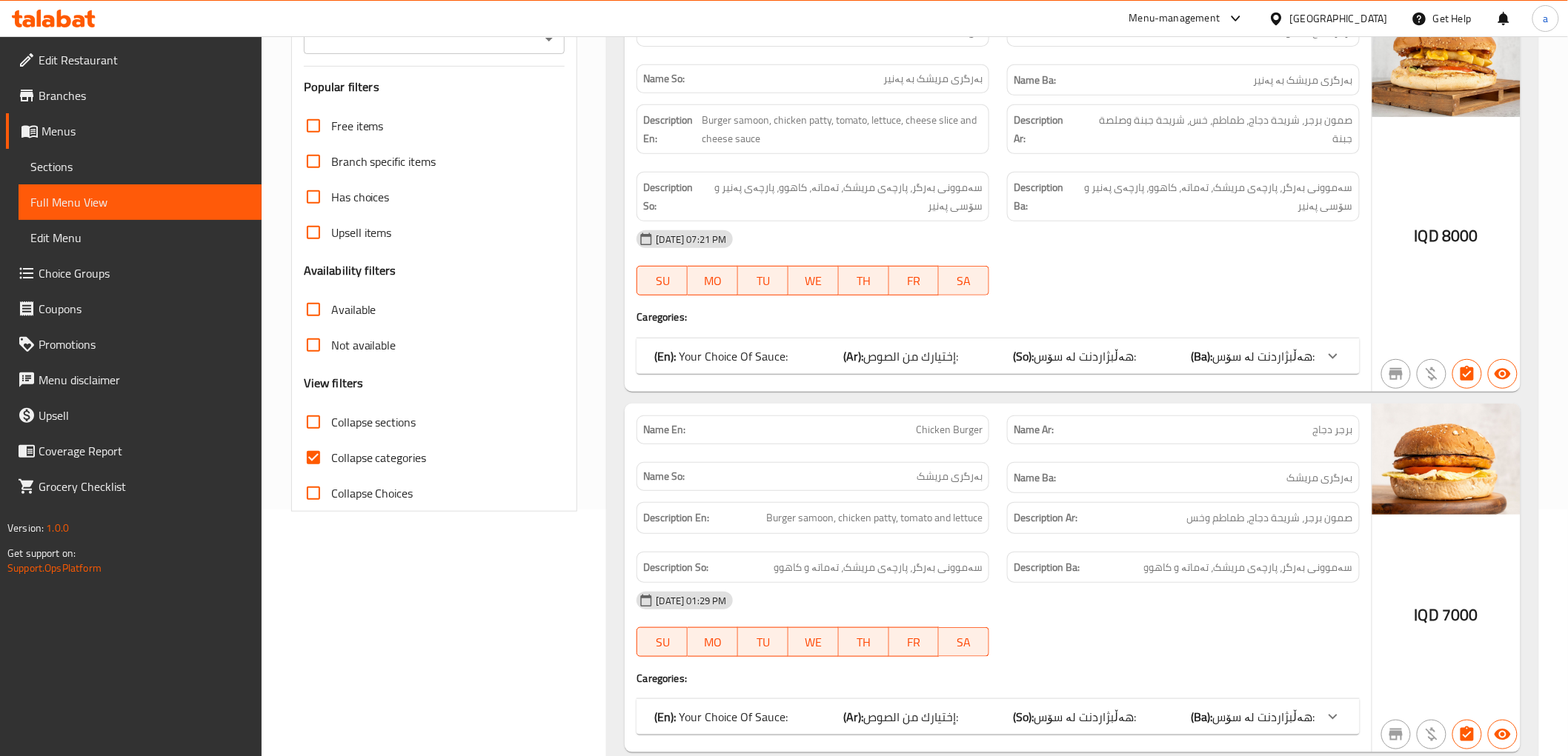
scroll to position [303, 0]
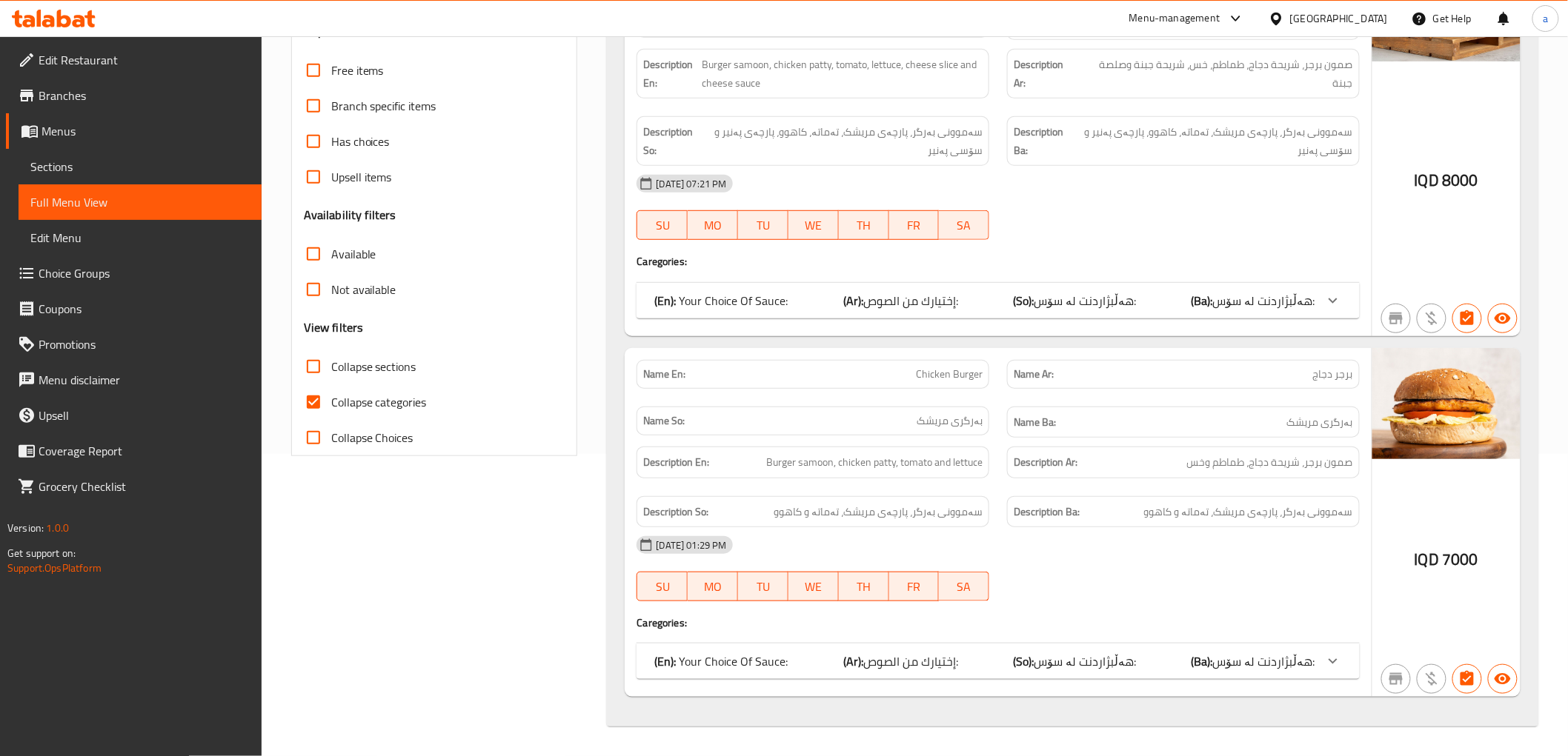
type input "Chicken Burger"
click at [1326, 668] on icon at bounding box center [1333, 661] width 18 height 18
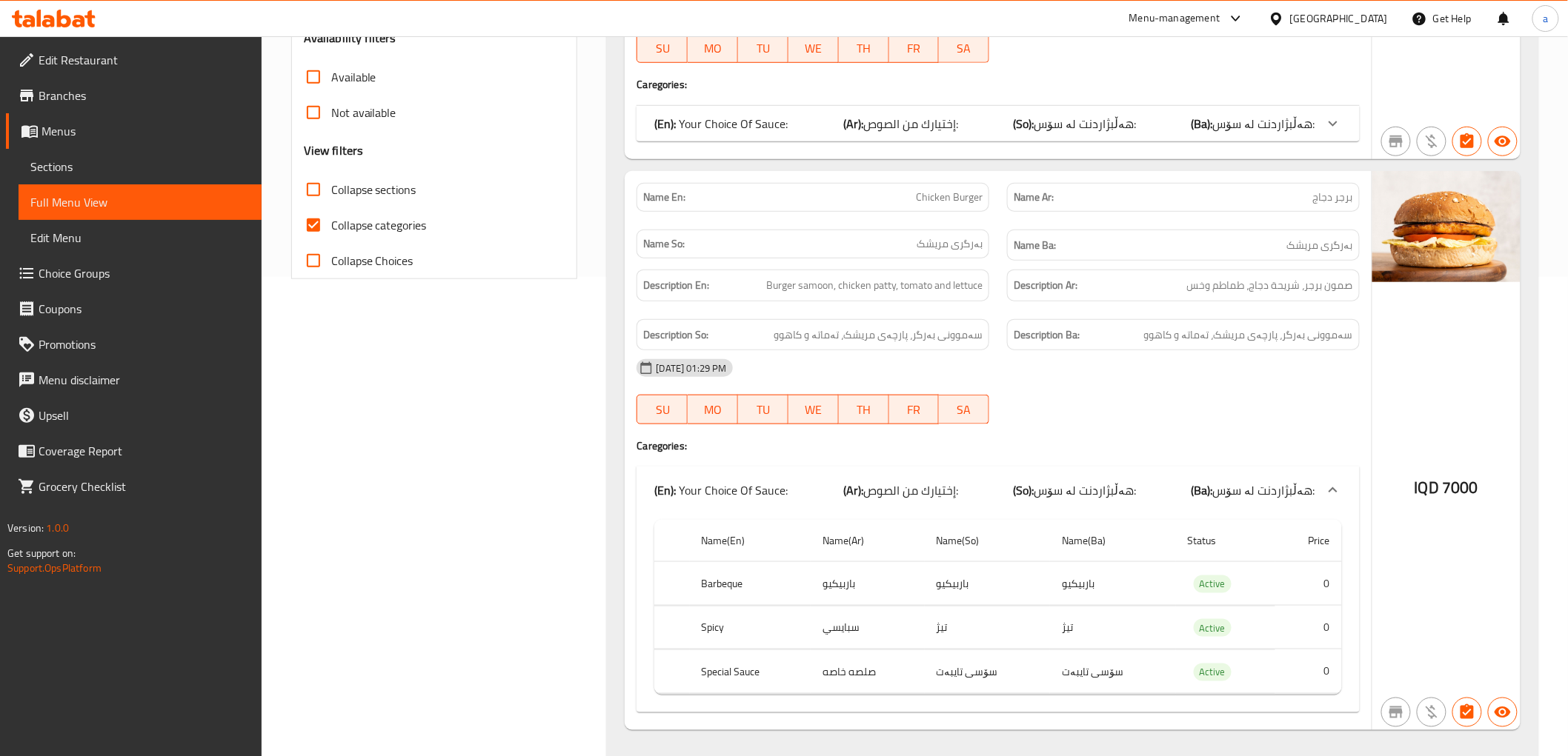
scroll to position [514, 0]
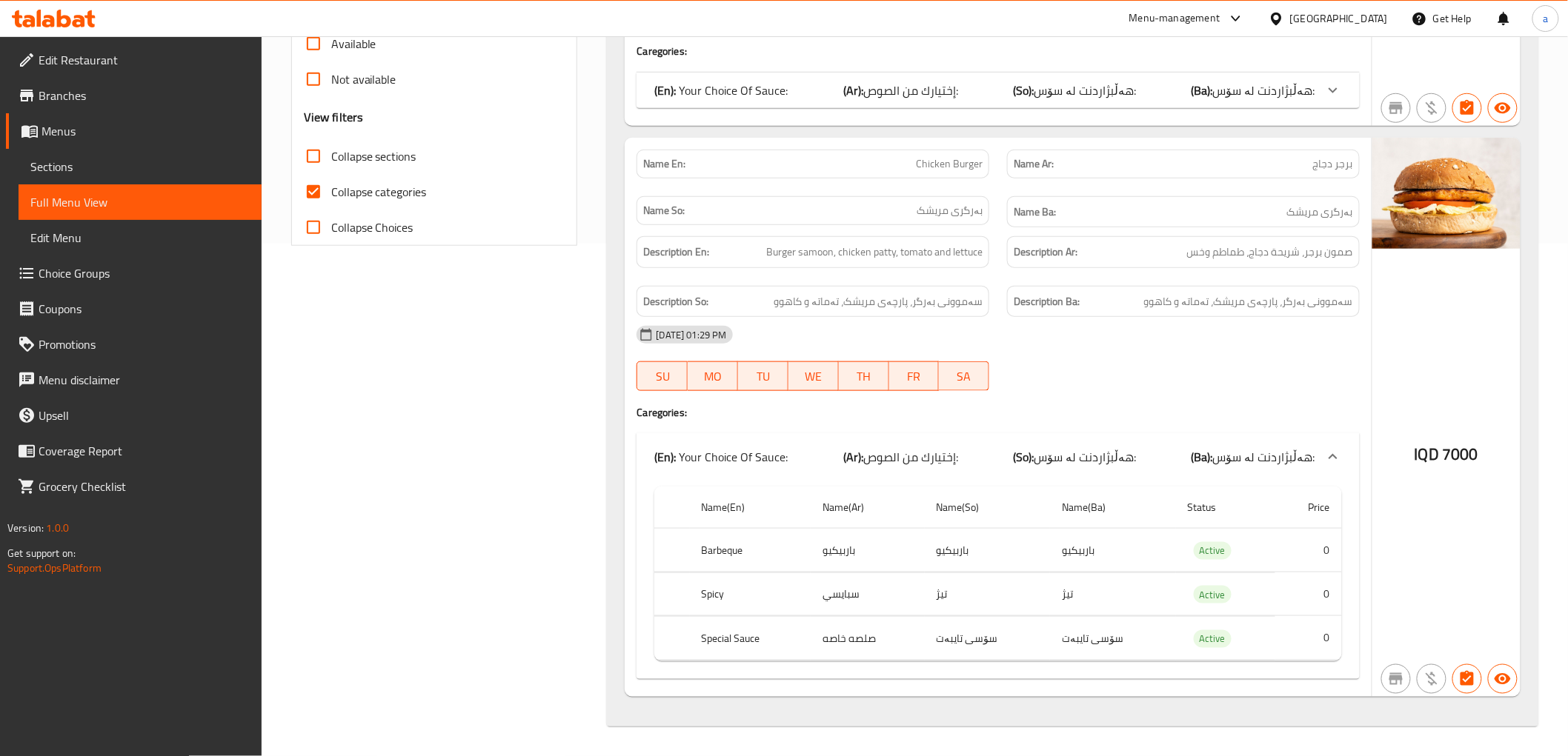
click at [687, 559] on td "choices table" at bounding box center [672, 551] width 35 height 44
click at [354, 189] on span "Collapse categories" at bounding box center [379, 191] width 95 height 18
click at [331, 189] on input "Collapse categories" at bounding box center [313, 191] width 35 height 35
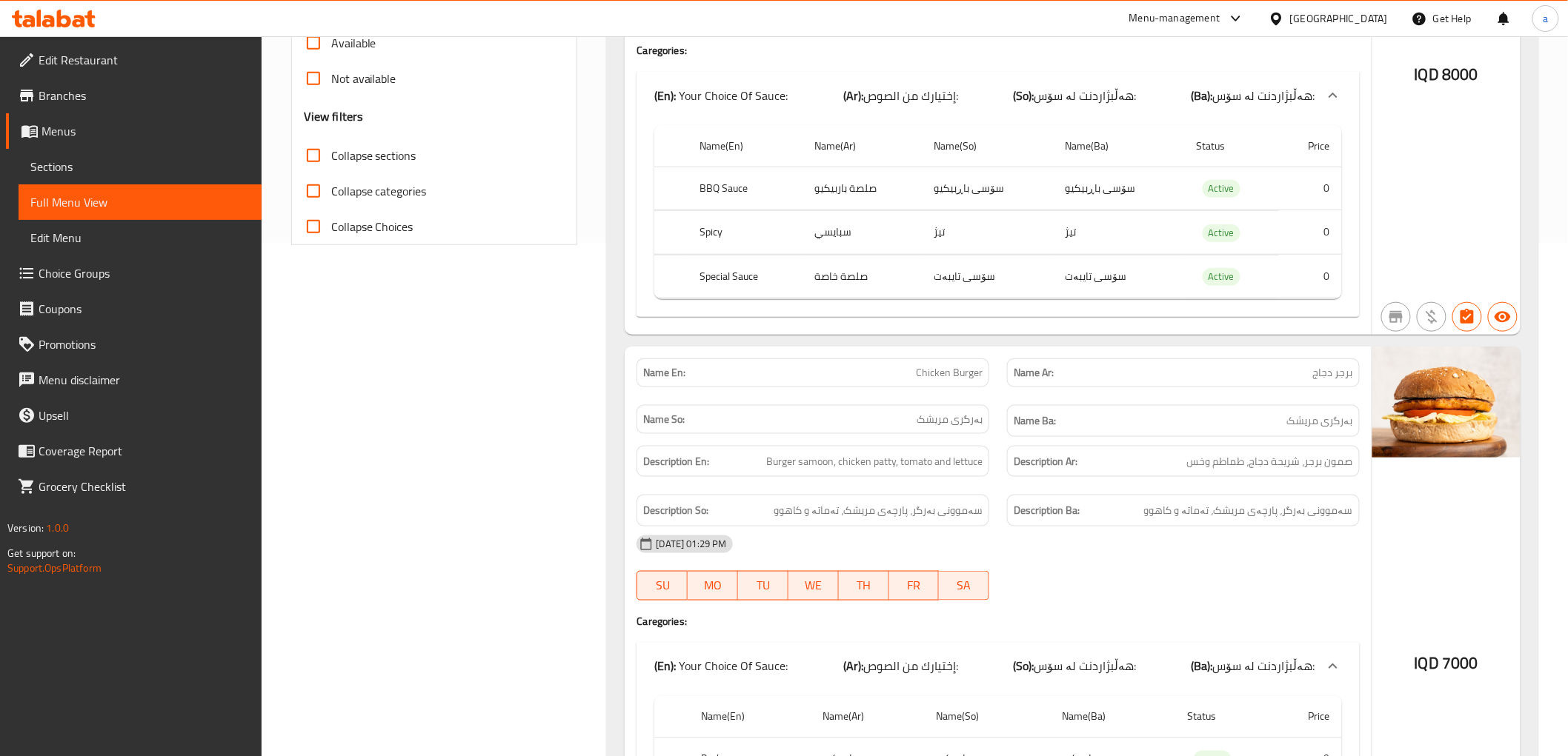
click at [354, 189] on span "Collapse categories" at bounding box center [379, 191] width 95 height 18
click at [331, 189] on input "Collapse categories" at bounding box center [313, 190] width 35 height 35
checkbox input "true"
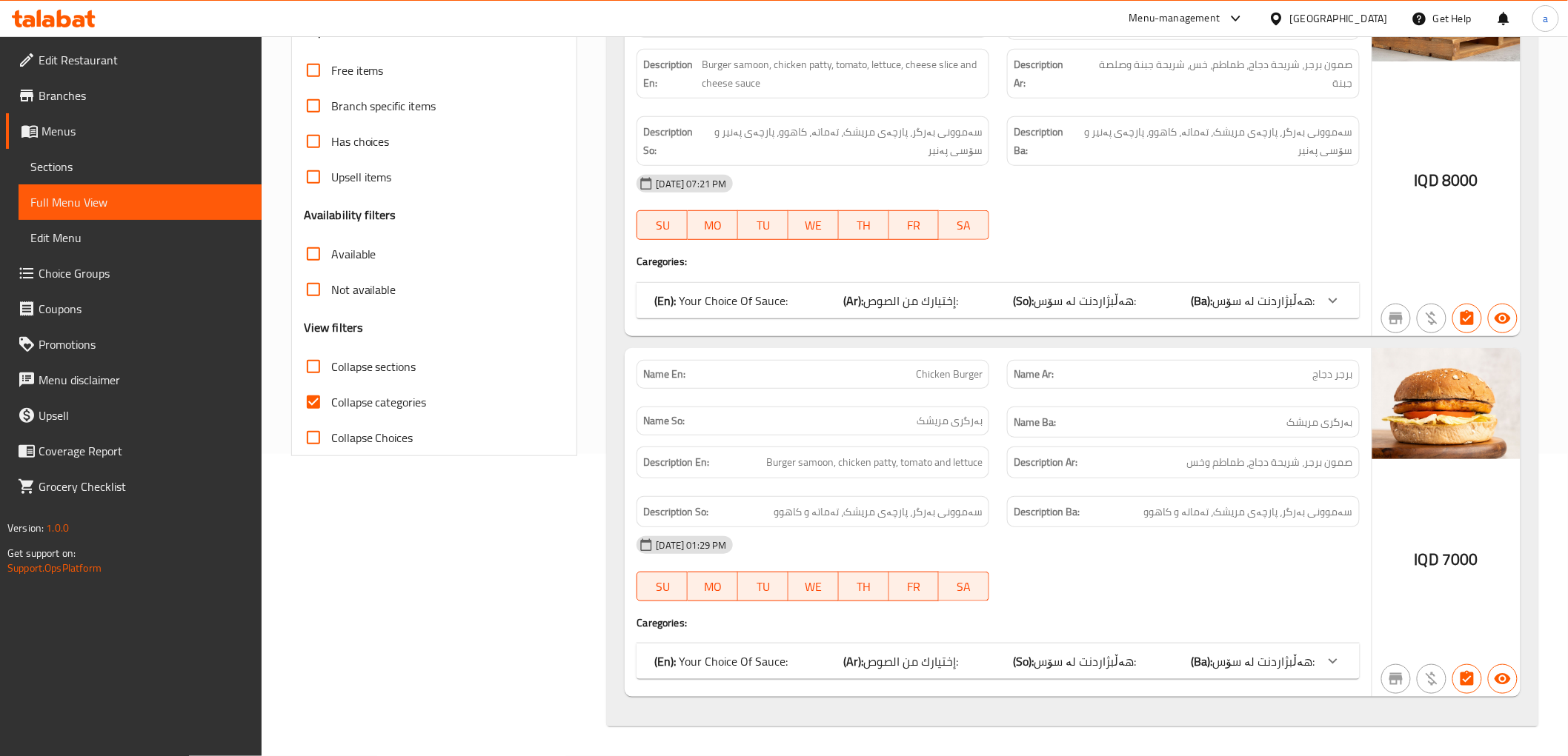
scroll to position [303, 0]
click at [795, 660] on div "(En): Your Choice Of Sauce: (Ar): إختيارك من الصوص: (So): هەڵبژاردنت لە سۆس: (B…" at bounding box center [985, 661] width 660 height 18
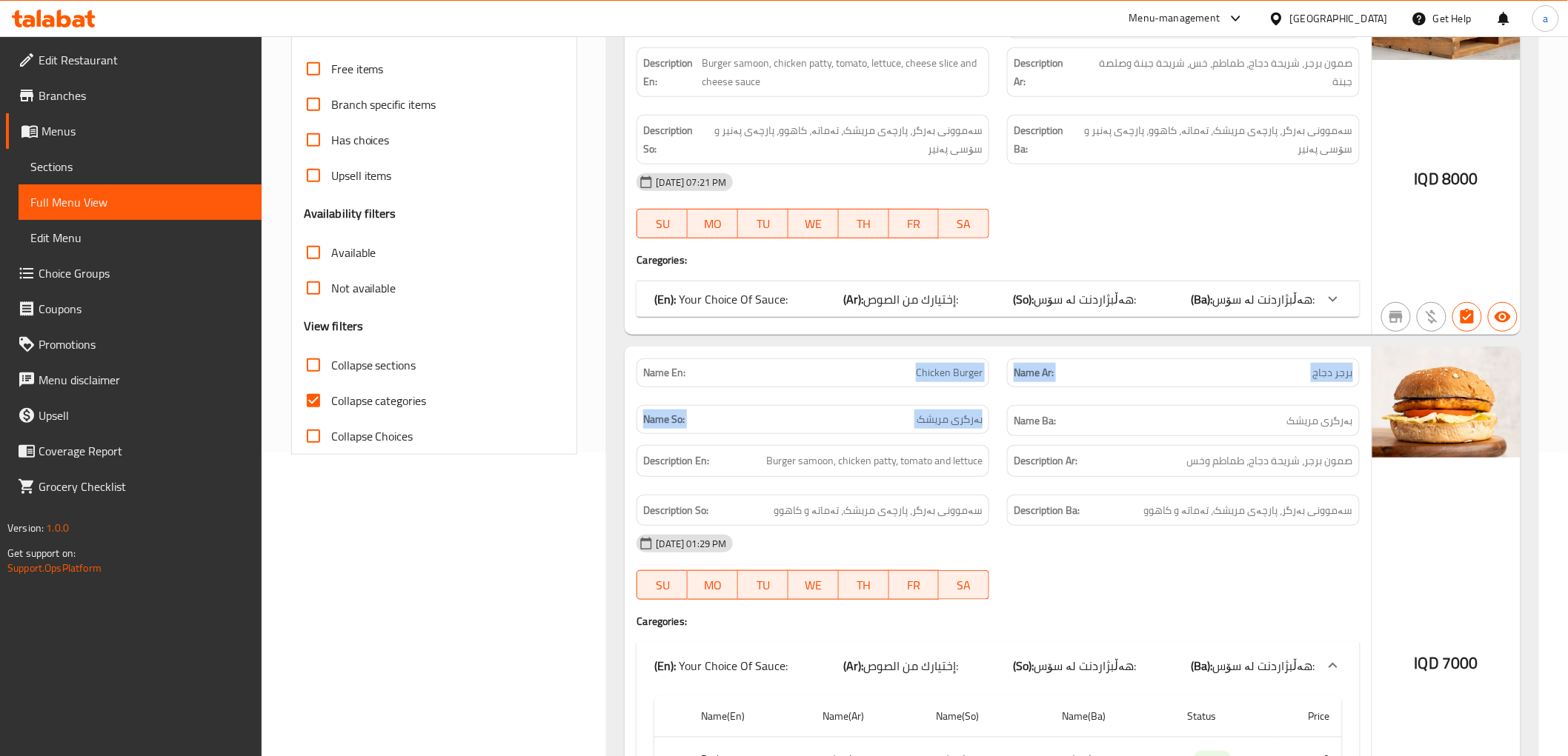
drag, startPoint x: 860, startPoint y: 365, endPoint x: 1007, endPoint y: 401, distance: 151.3
click at [1007, 401] on div "Name En: Chicken Burger Name Ar: برجر دجاج Name So: بەرگری مریشک Name Ba: بەرگر…" at bounding box center [998, 397] width 740 height 96
click at [989, 393] on div "Name En: Chicken Burger" at bounding box center [813, 373] width 370 height 47
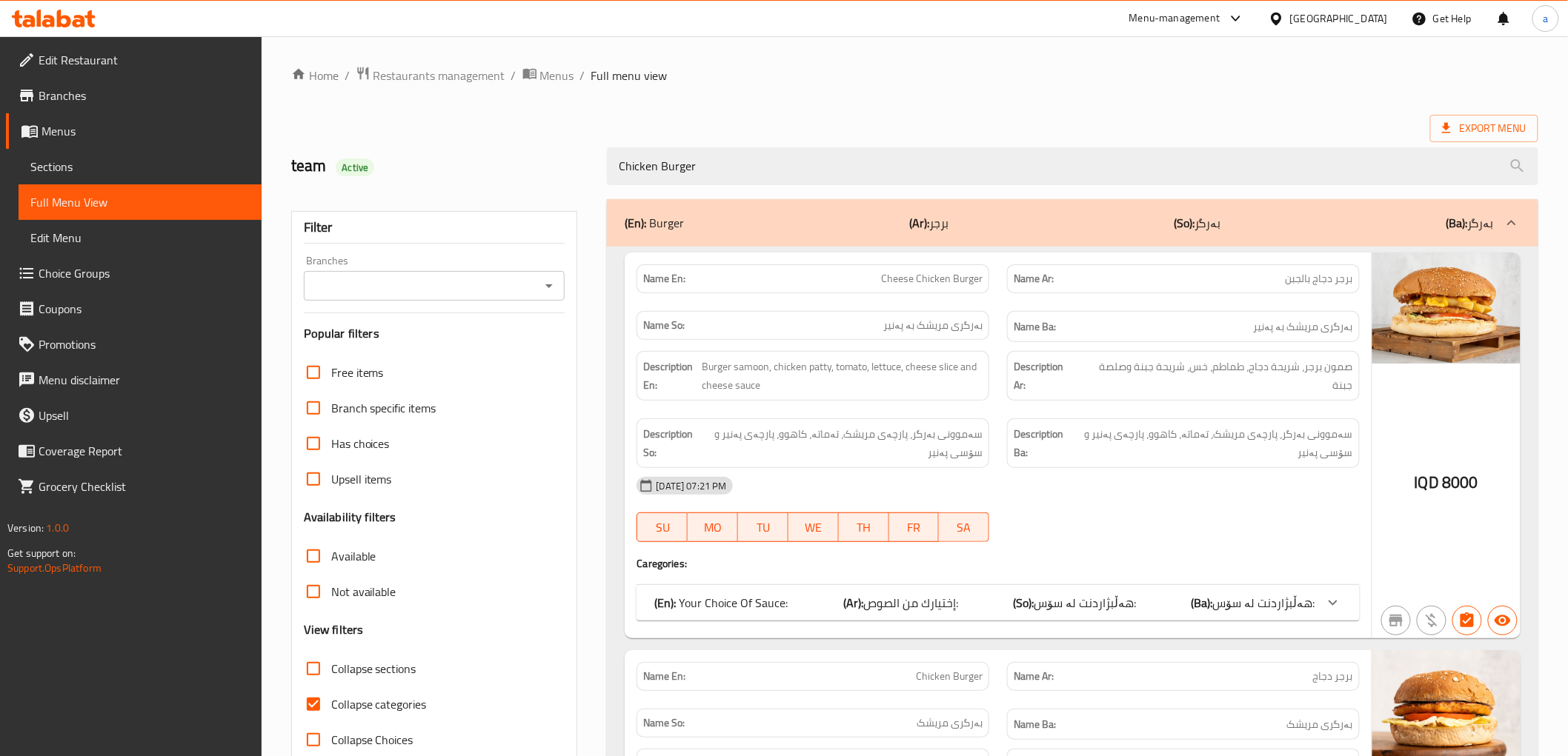
click at [1046, 196] on div "(En): Burger (Ar): برجر (So): بەرگر (Ba): بەرگر Name En: Cheese Chicken Burger …" at bounding box center [1072, 719] width 949 height 1057
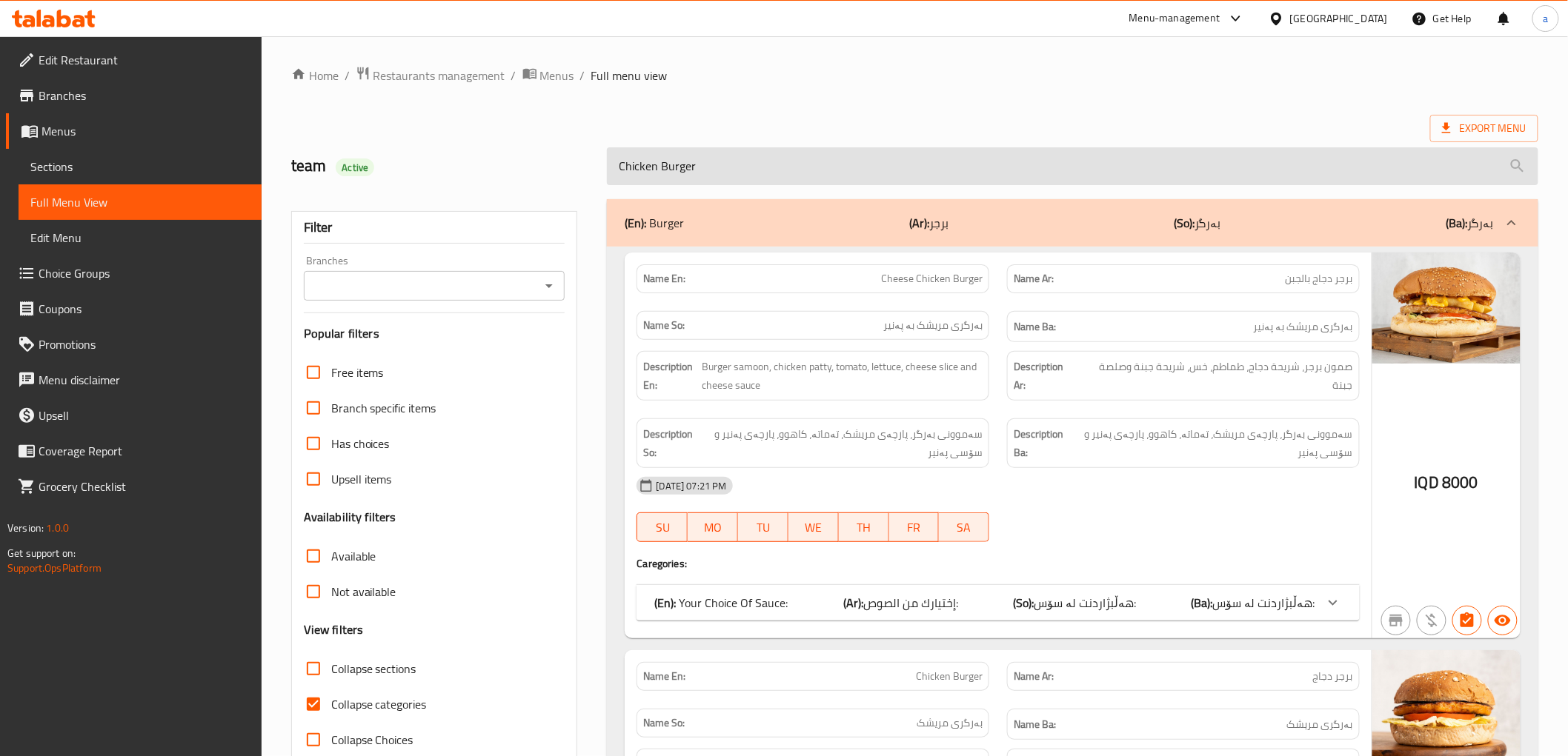
click at [1029, 169] on input "Chicken Burger" at bounding box center [1072, 166] width 931 height 38
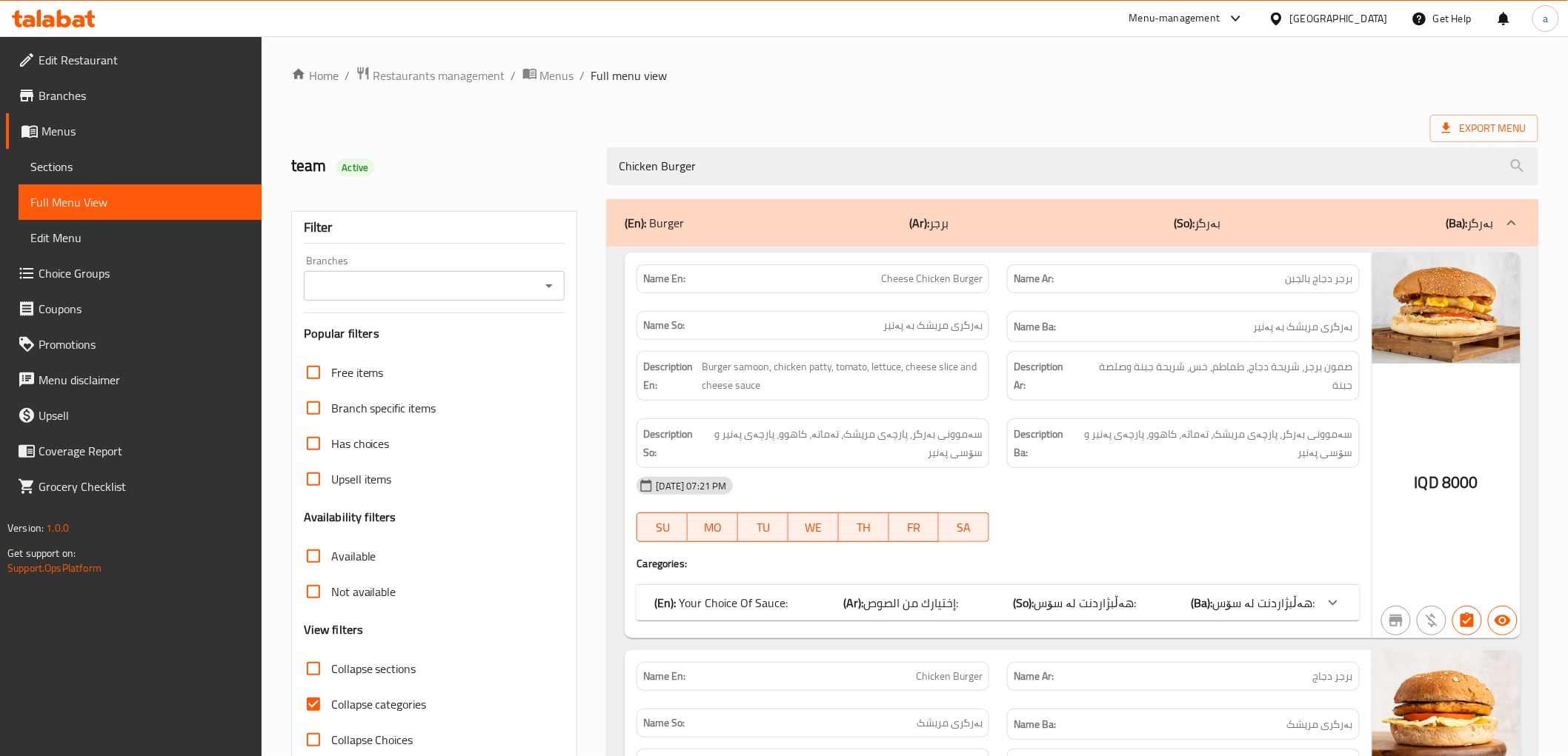
type input "Chicken Burger"
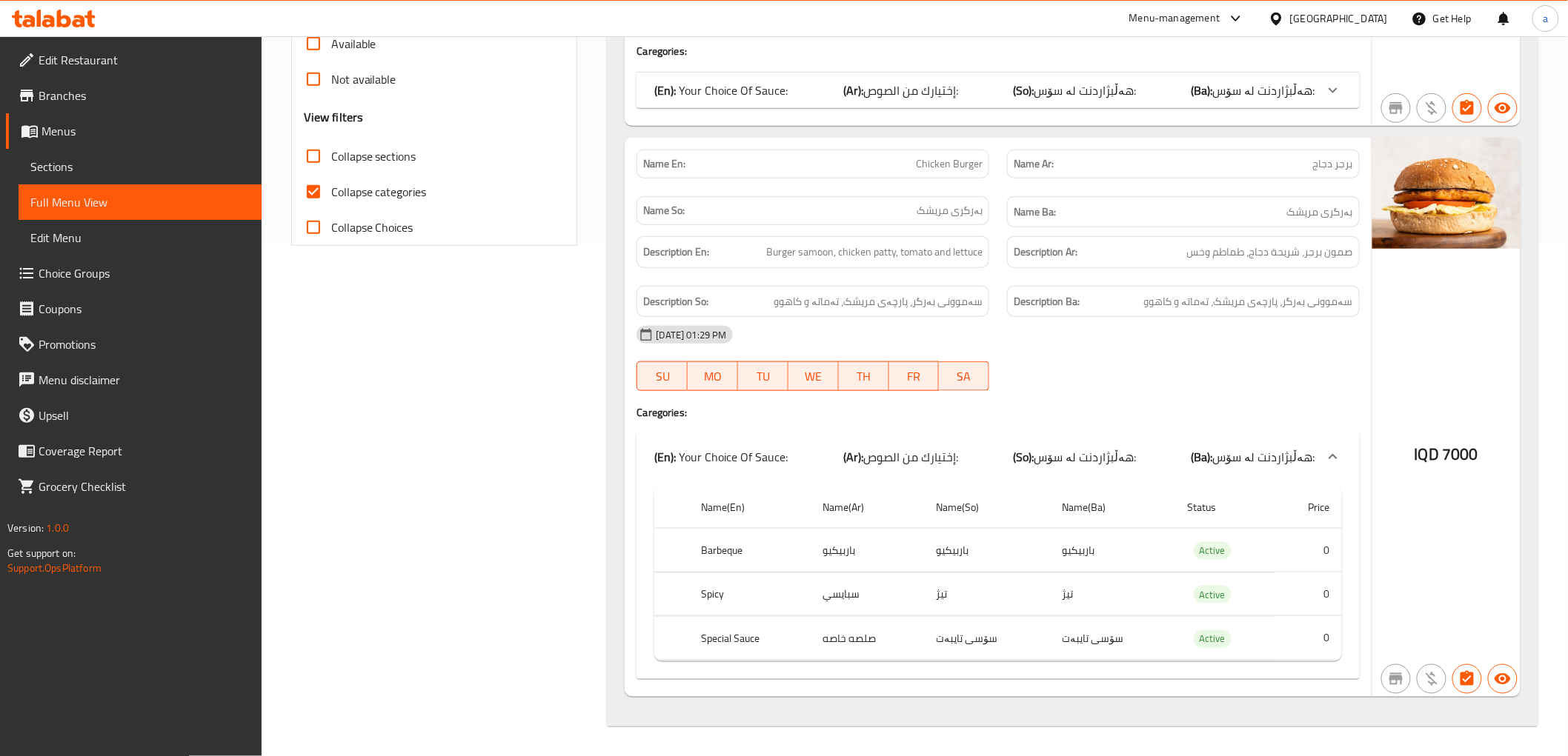
click at [1549, 178] on div "Home / Restaurants management / Menus / Full menu view Export Menu team Active …" at bounding box center [914, 140] width 1306 height 1232
